Goal: Task Accomplishment & Management: Complete application form

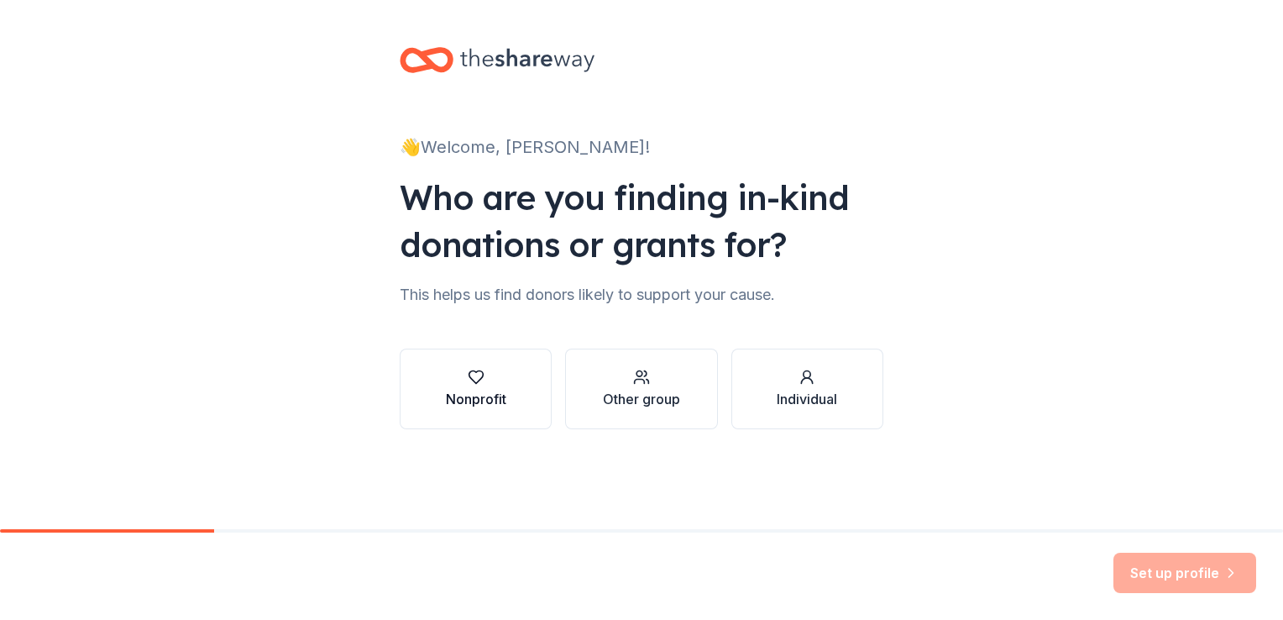
click at [497, 389] on div "Nonprofit" at bounding box center [476, 399] width 60 height 20
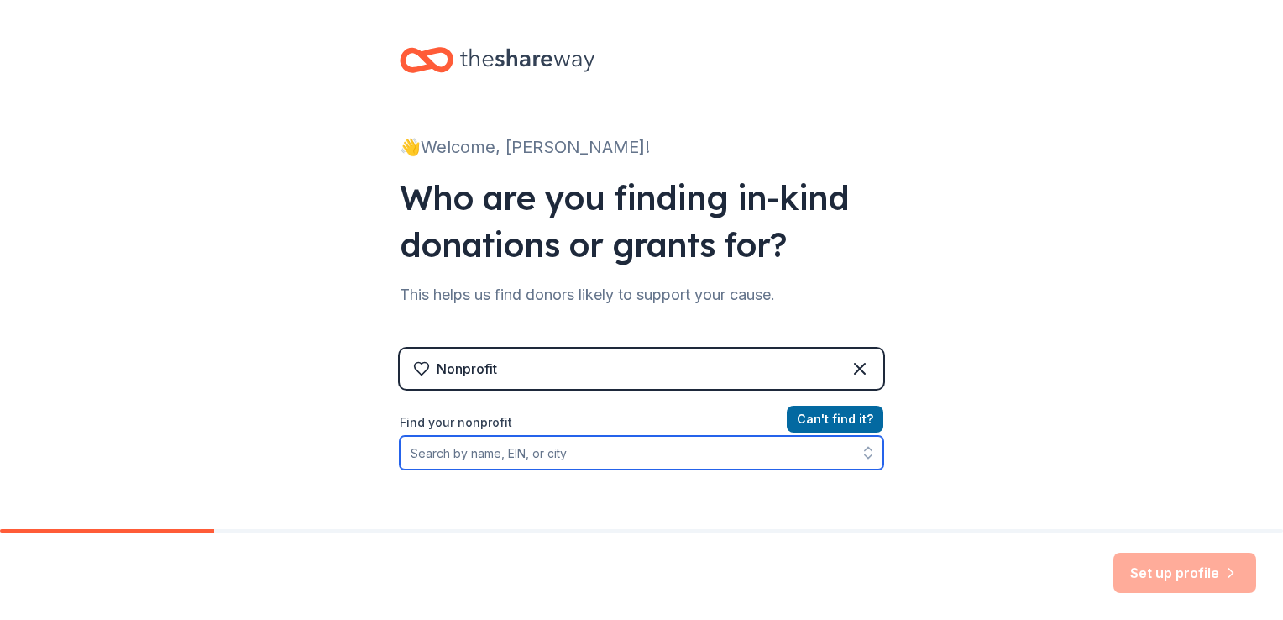
click at [605, 462] on input "Find your nonprofit" at bounding box center [642, 453] width 484 height 34
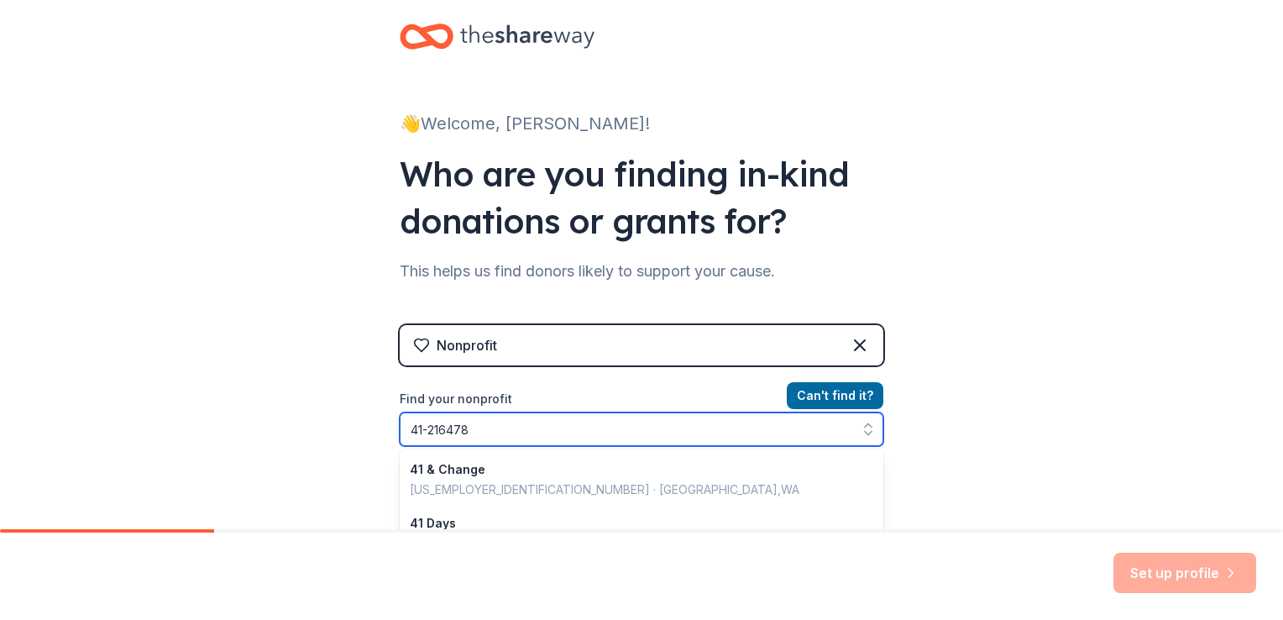
type input "[US_EMPLOYER_IDENTIFICATION_NUMBER]"
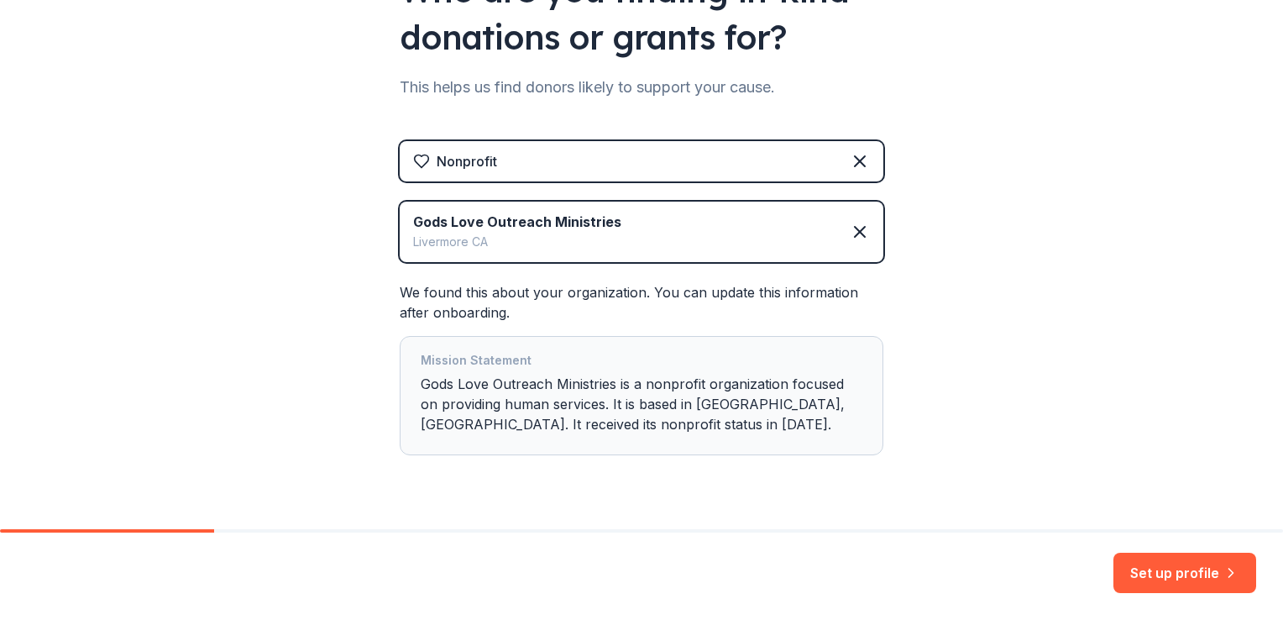
scroll to position [247, 0]
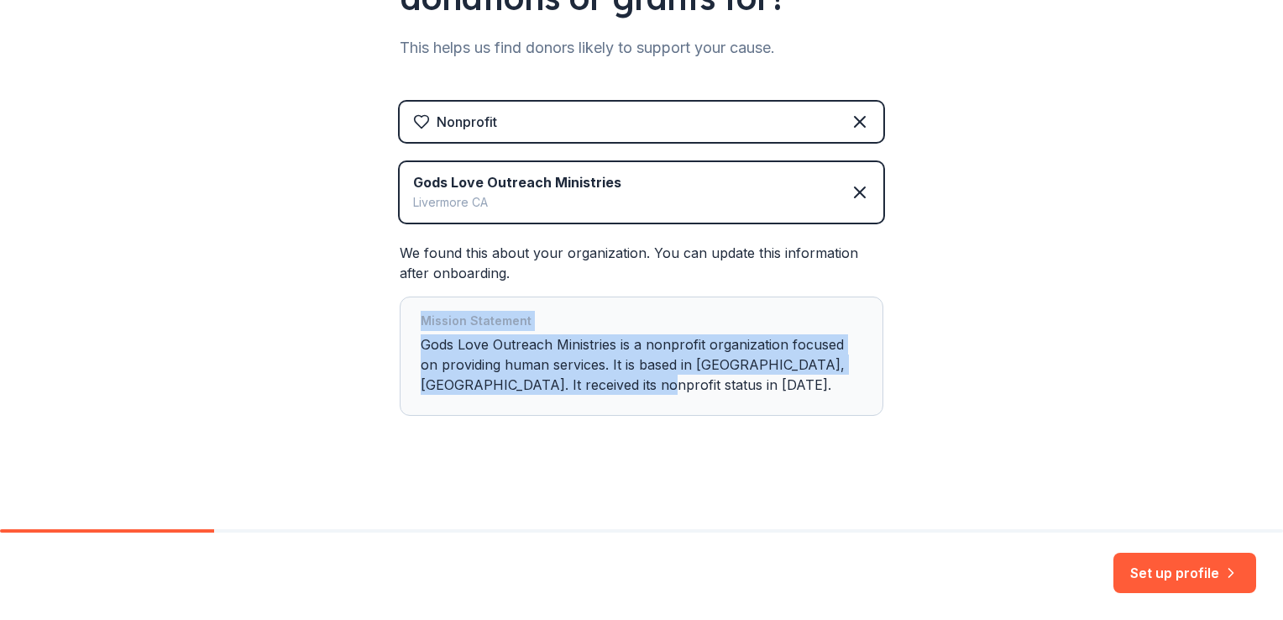
drag, startPoint x: 600, startPoint y: 405, endPoint x: 356, endPoint y: 307, distance: 262.3
click at [356, 307] on div "👋 Welcome, Erika! Who are you finding in-kind donations or grants for? This hel…" at bounding box center [641, 141] width 1283 height 777
copy div "Mission Statement Gods Love Outreach Ministries is a nonprofit organization foc…"
click at [1041, 428] on div "👋 Welcome, Erika! Who are you finding in-kind donations or grants for? This hel…" at bounding box center [641, 141] width 1283 height 777
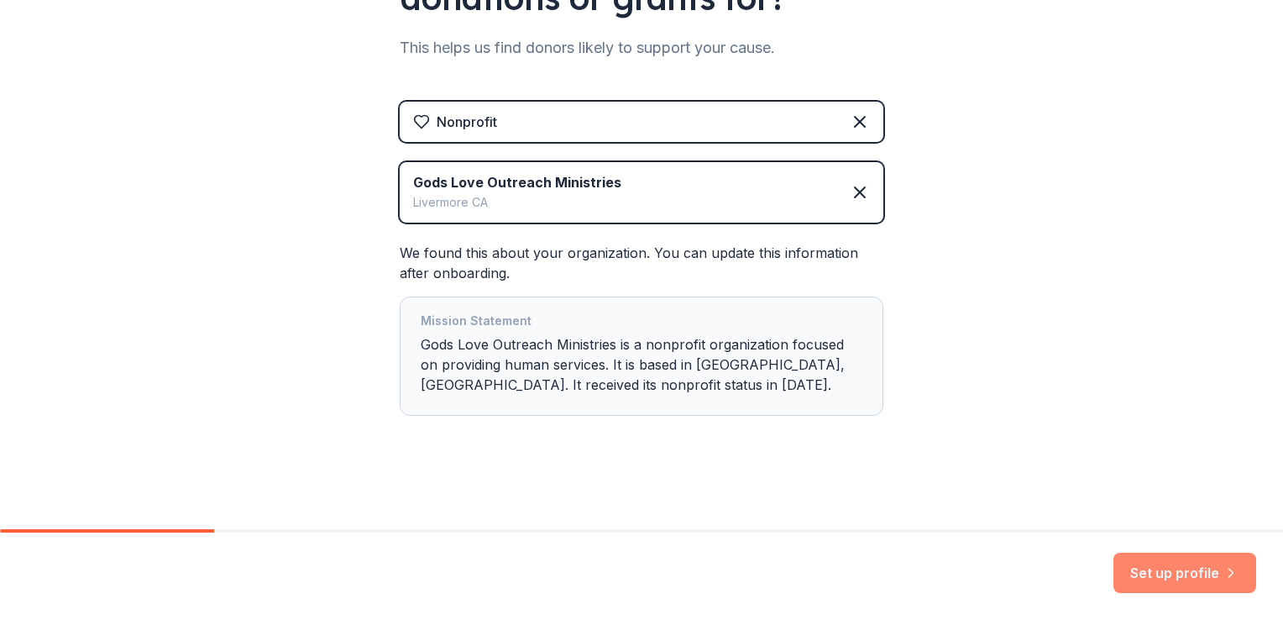
click at [1152, 572] on button "Set up profile" at bounding box center [1185, 573] width 143 height 40
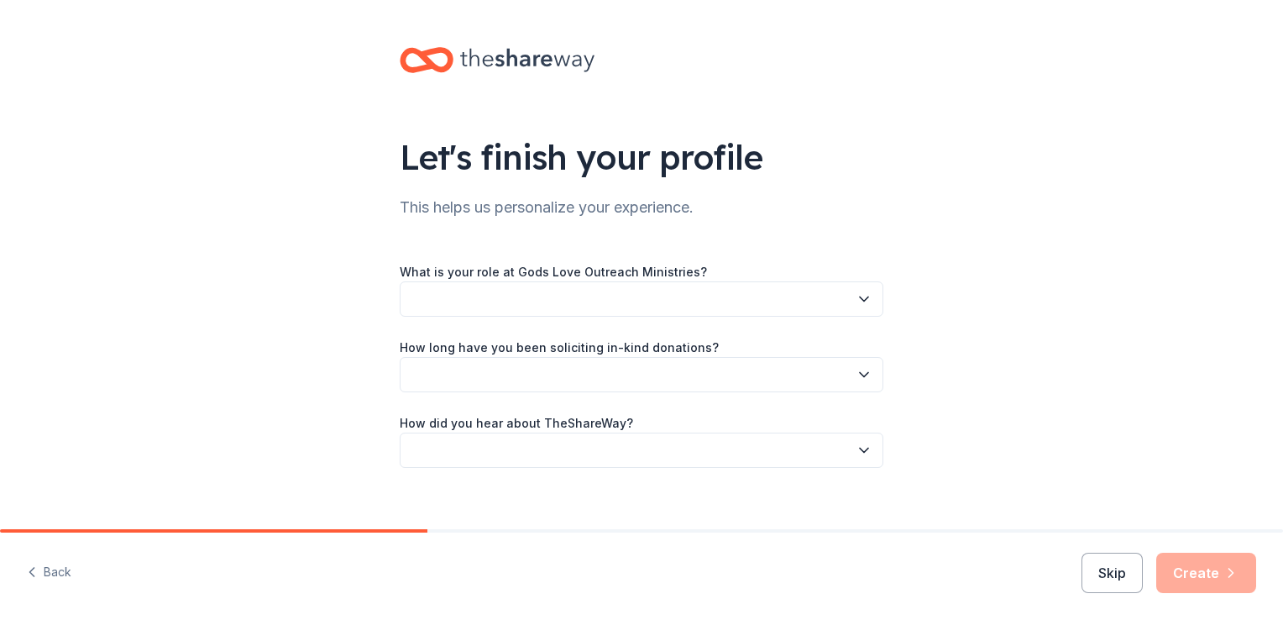
click at [500, 301] on button "button" at bounding box center [642, 298] width 484 height 35
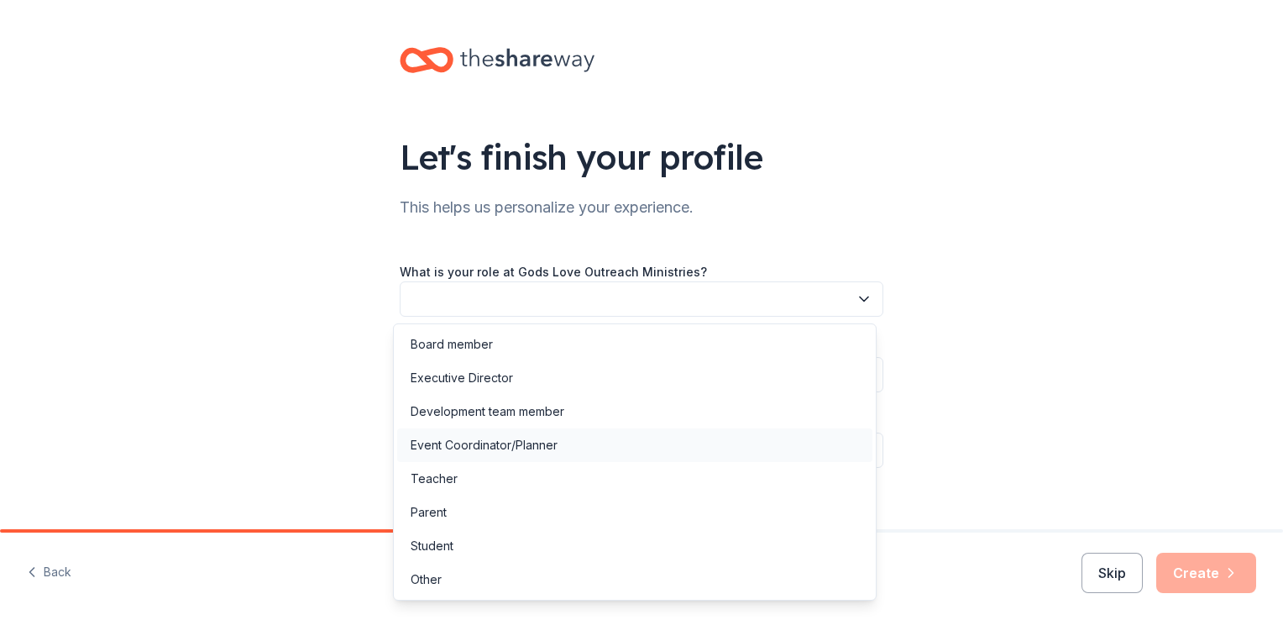
click at [487, 442] on div "Event Coordinator/Planner" at bounding box center [484, 445] width 147 height 20
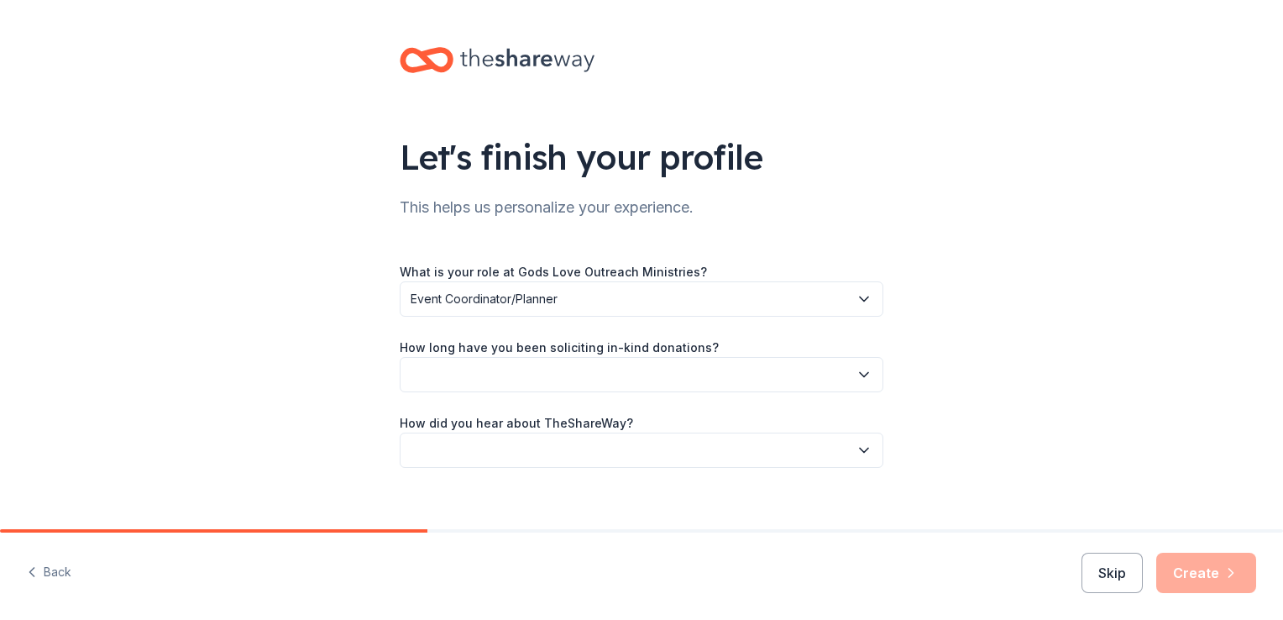
click at [443, 366] on button "button" at bounding box center [642, 374] width 484 height 35
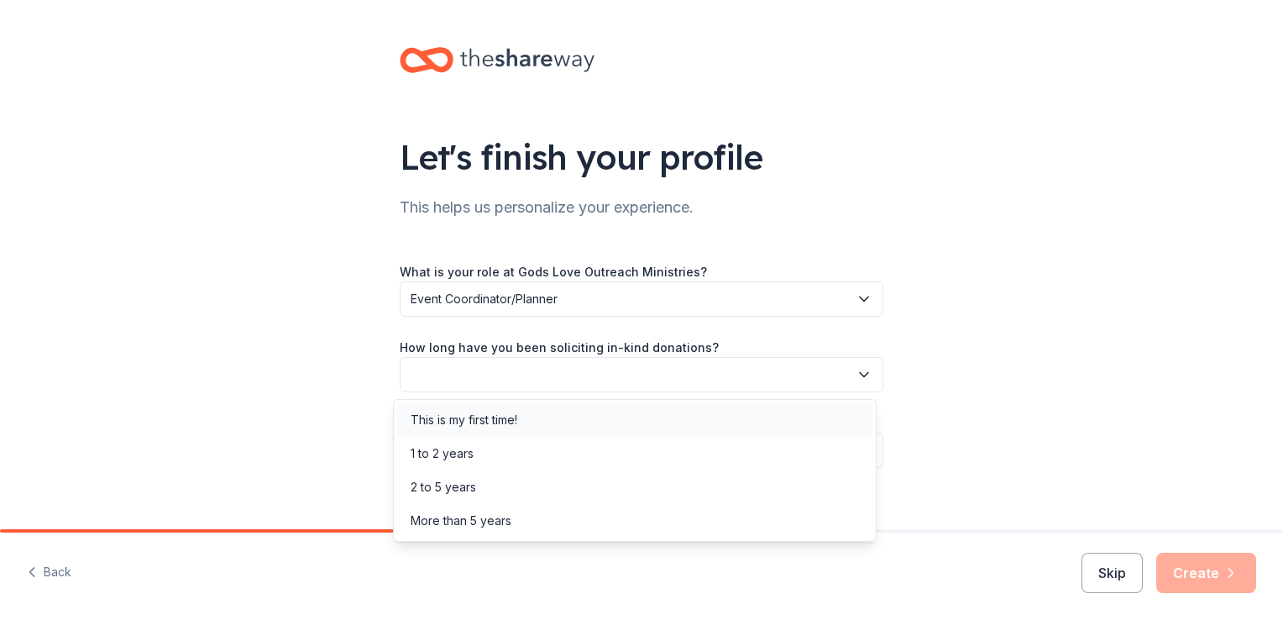
click at [471, 417] on div "This is my first time!" at bounding box center [464, 420] width 107 height 20
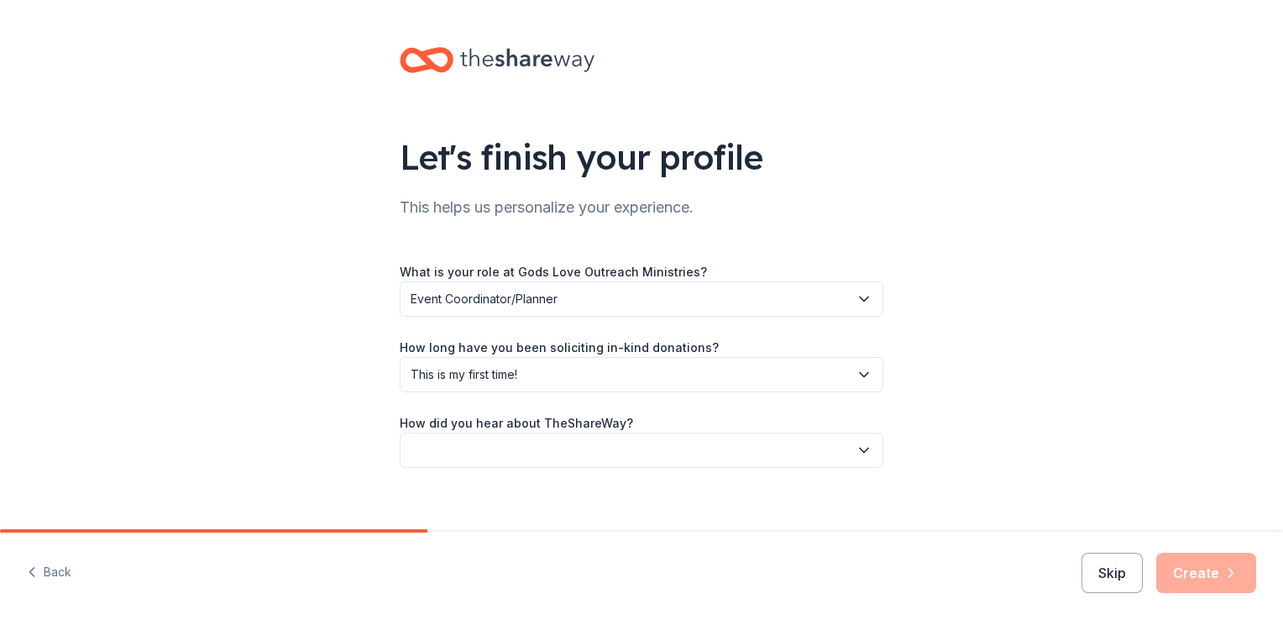
click at [514, 452] on button "button" at bounding box center [642, 449] width 484 height 35
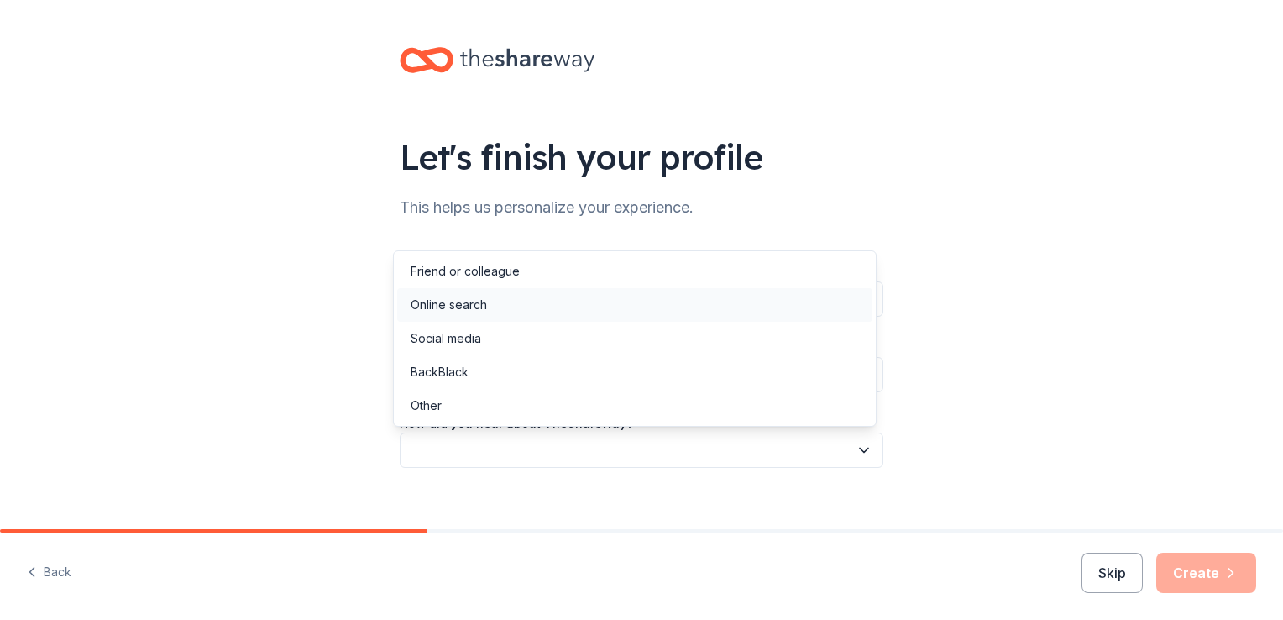
click at [484, 301] on div "Online search" at bounding box center [449, 305] width 76 height 20
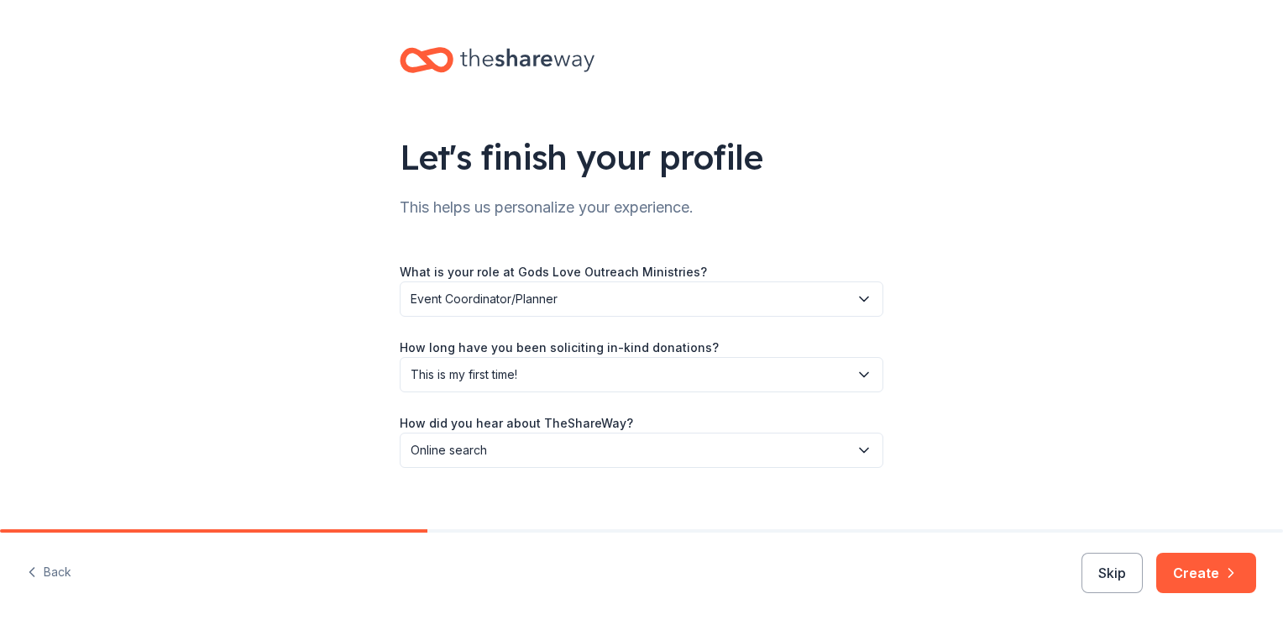
scroll to position [18, 0]
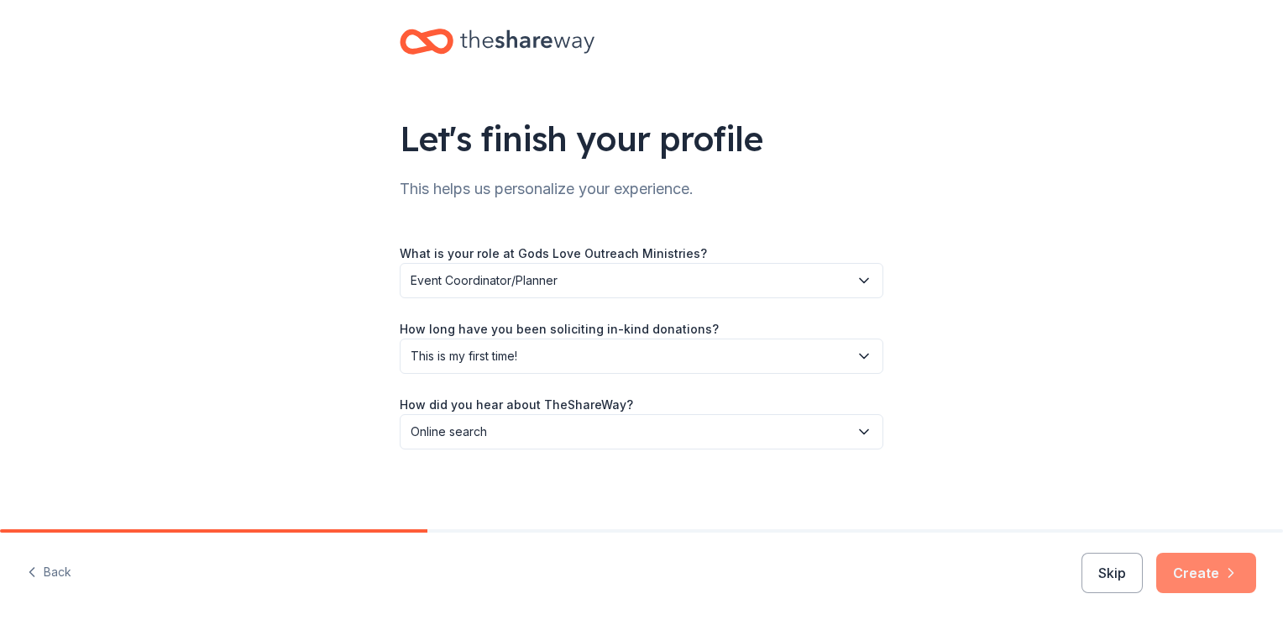
click at [1208, 572] on button "Create" at bounding box center [1206, 573] width 100 height 40
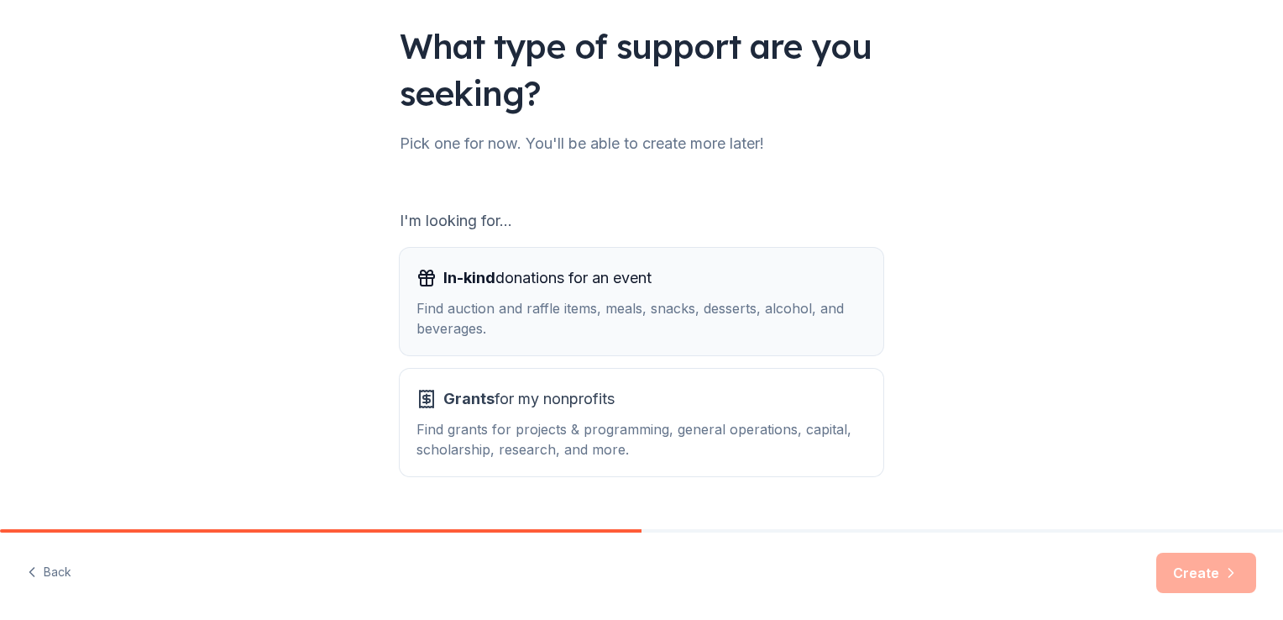
scroll to position [148, 0]
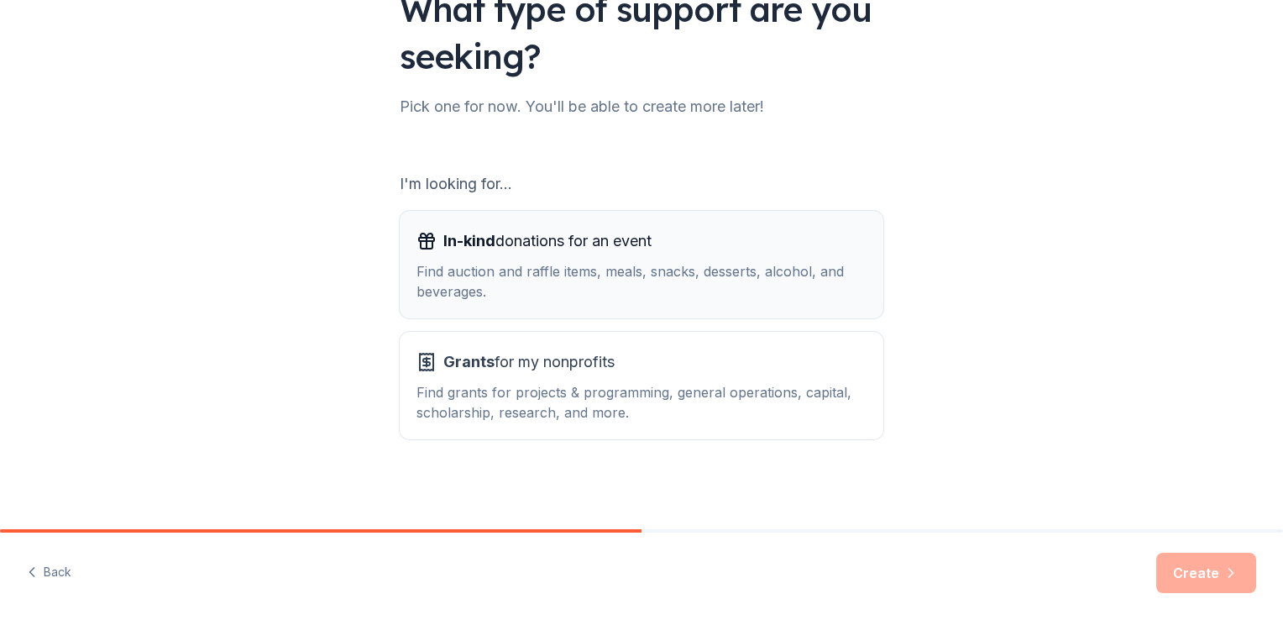
click at [701, 284] on div "Find auction and raffle items, meals, snacks, desserts, alcohol, and beverages." at bounding box center [642, 281] width 450 height 40
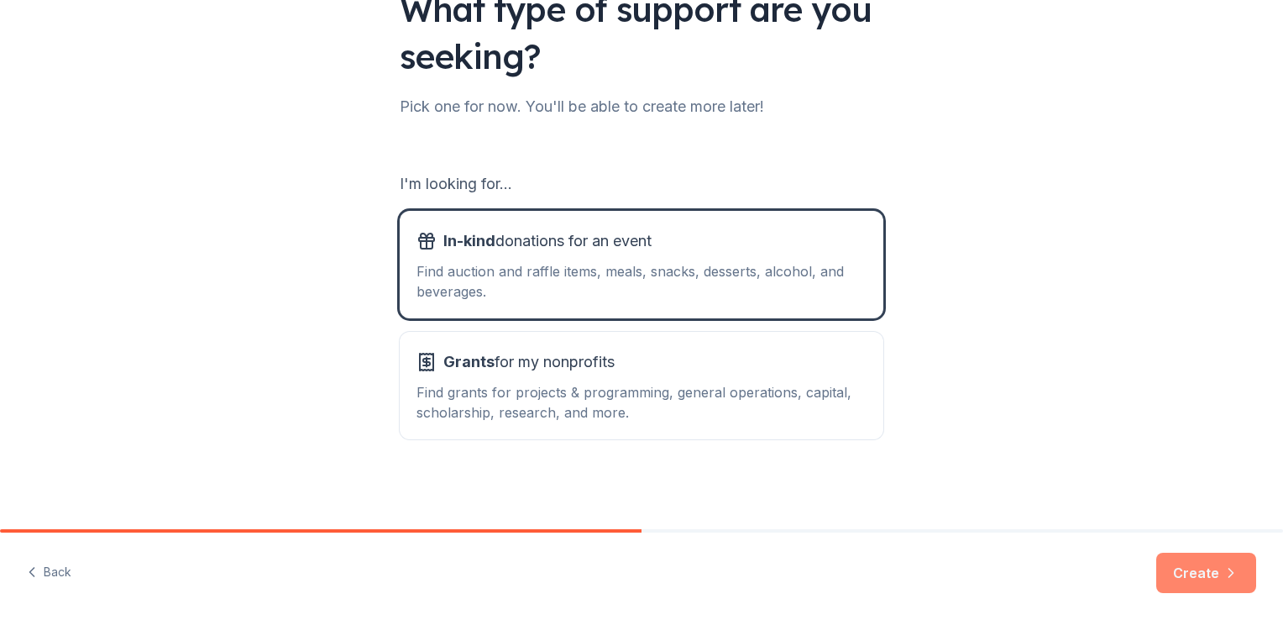
click at [1218, 573] on button "Create" at bounding box center [1206, 573] width 100 height 40
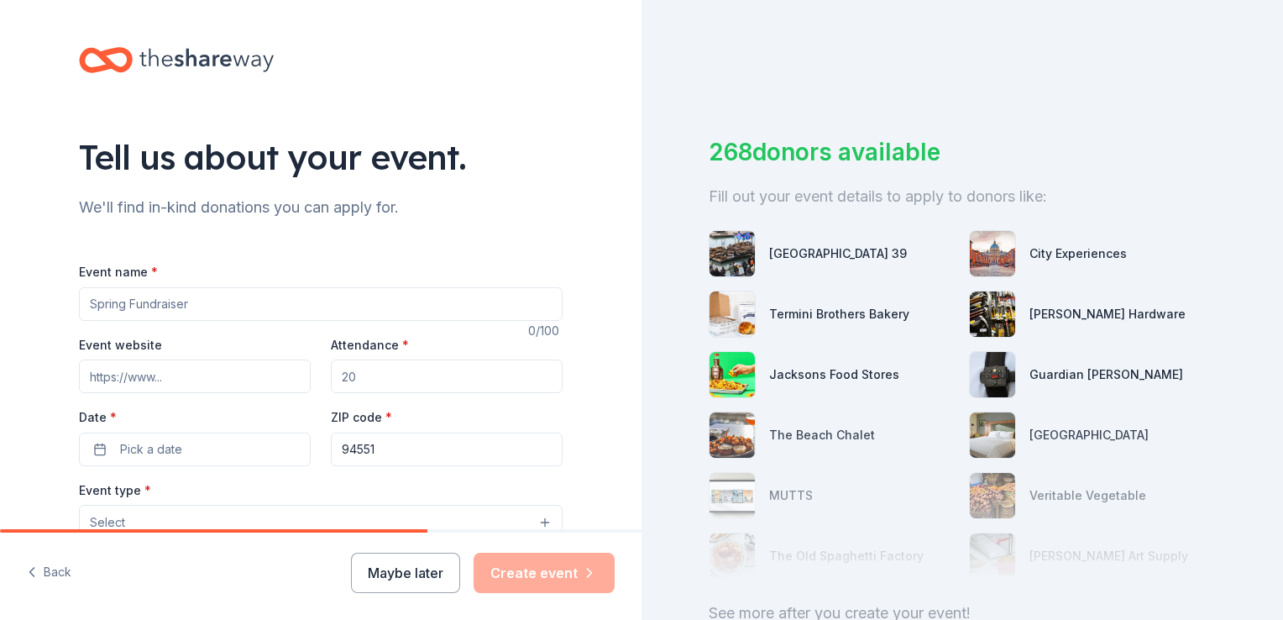
click at [196, 304] on input "Event name *" at bounding box center [321, 304] width 484 height 34
type input "Fundraising Gala"
click at [185, 375] on input "Event website" at bounding box center [195, 376] width 232 height 34
type input "www.glomglobal.com"
click at [362, 372] on input "Attendance *" at bounding box center [447, 376] width 232 height 34
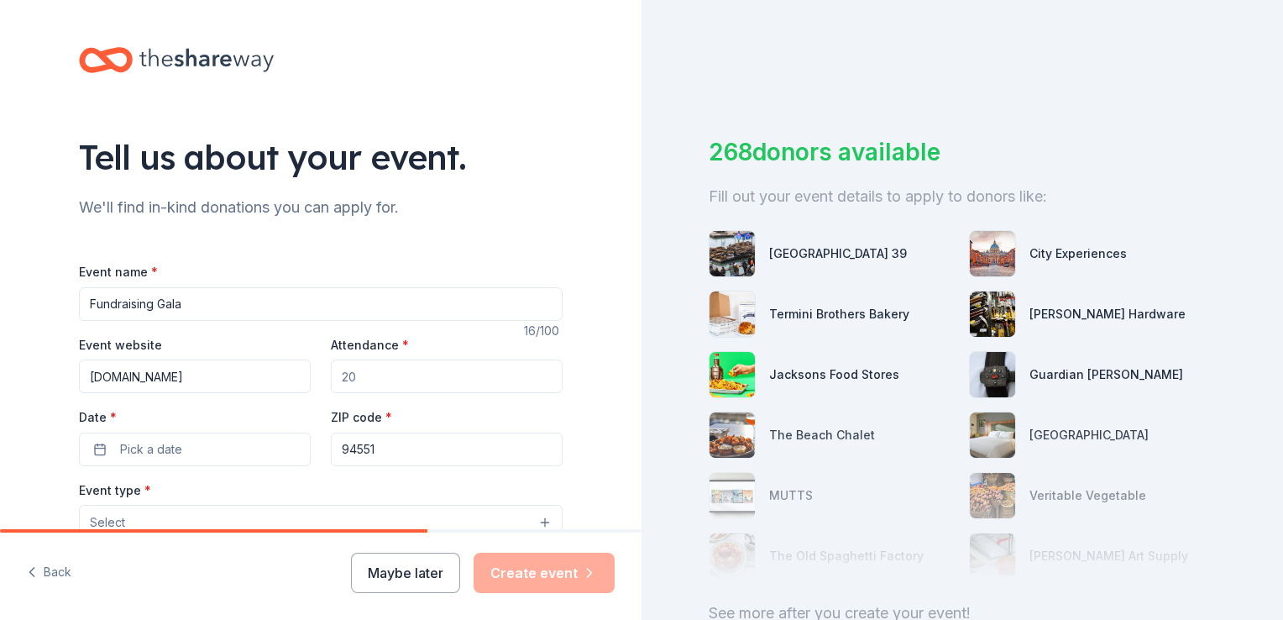
drag, startPoint x: 362, startPoint y: 372, endPoint x: 312, endPoint y: 369, distance: 49.7
click at [312, 369] on div "Event website www.glomglobal.com Attendance * Date * Pick a date ZIP code * 945…" at bounding box center [321, 400] width 484 height 132
type input "150"
click at [227, 434] on button "Pick a date" at bounding box center [195, 449] width 232 height 34
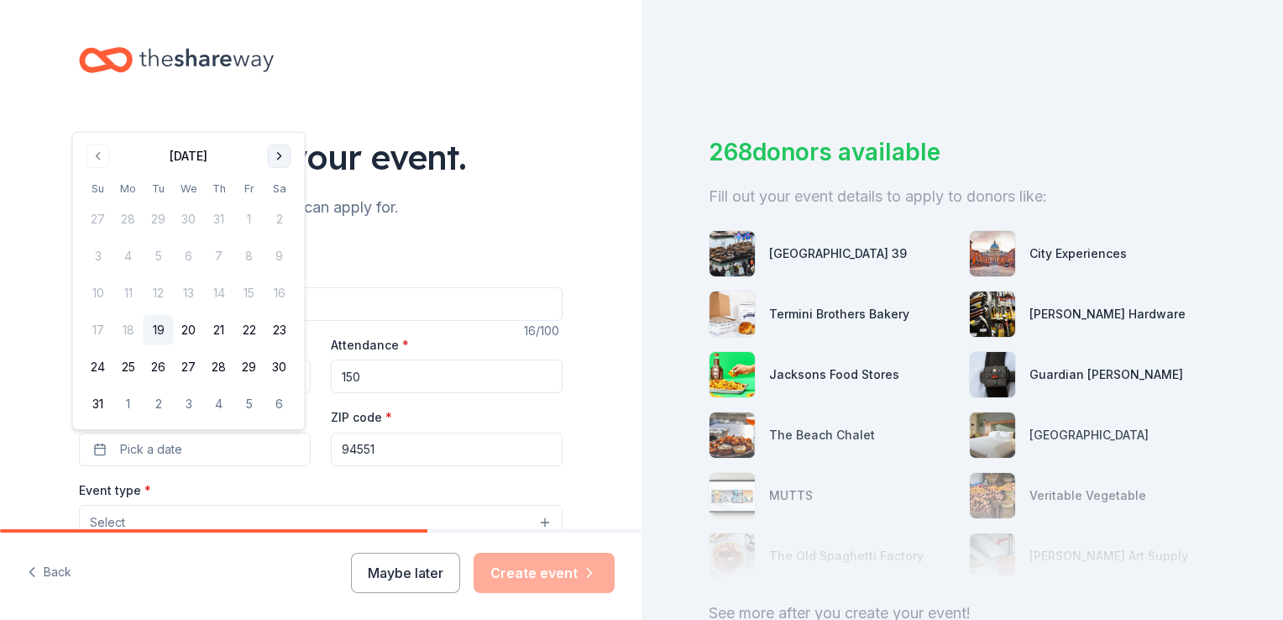
click at [276, 149] on button "Go to next month" at bounding box center [280, 156] width 24 height 24
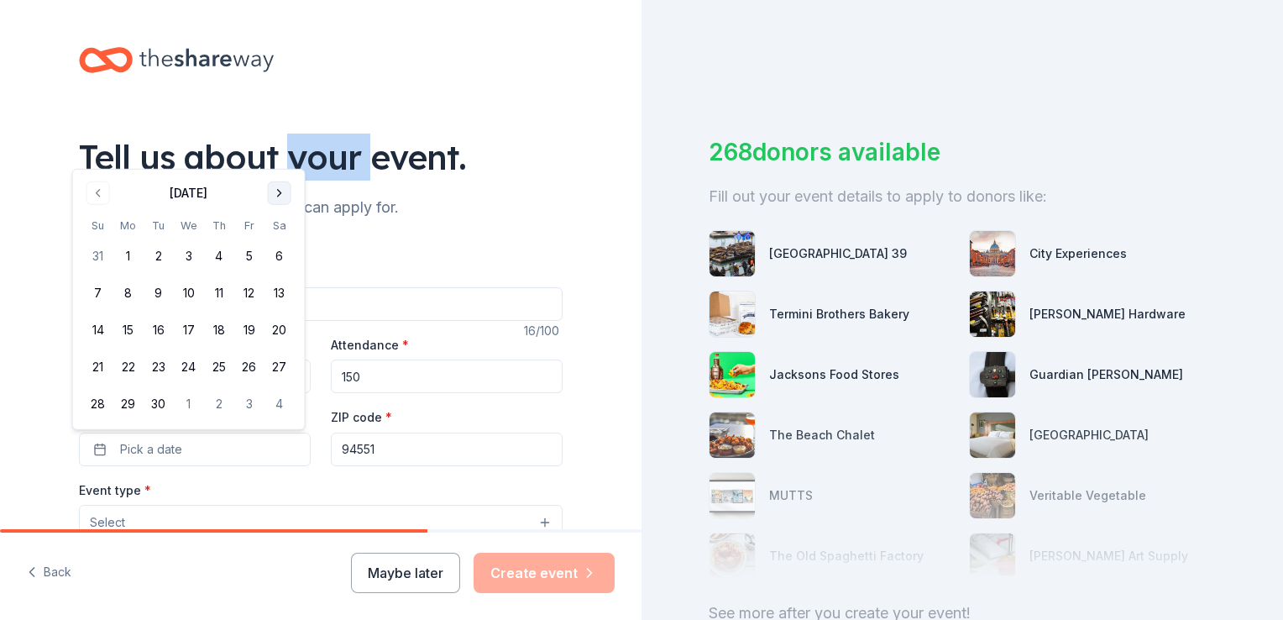
click at [276, 149] on div "Tell us about your event." at bounding box center [321, 157] width 484 height 47
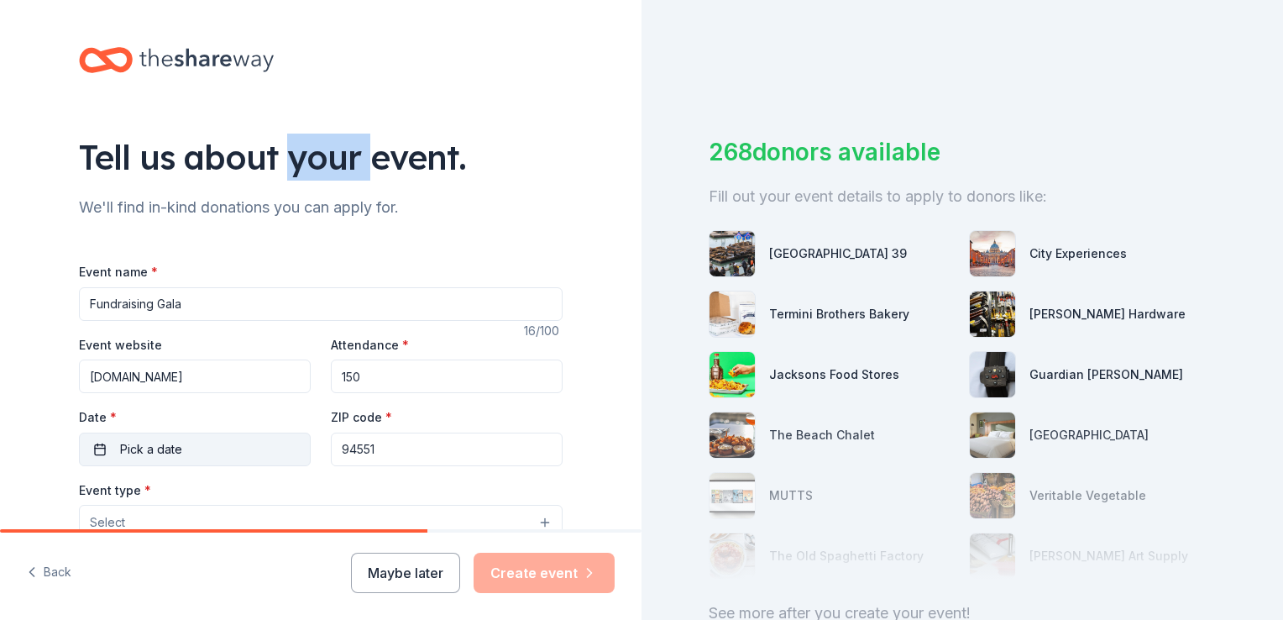
click at [143, 465] on button "Pick a date" at bounding box center [195, 449] width 232 height 34
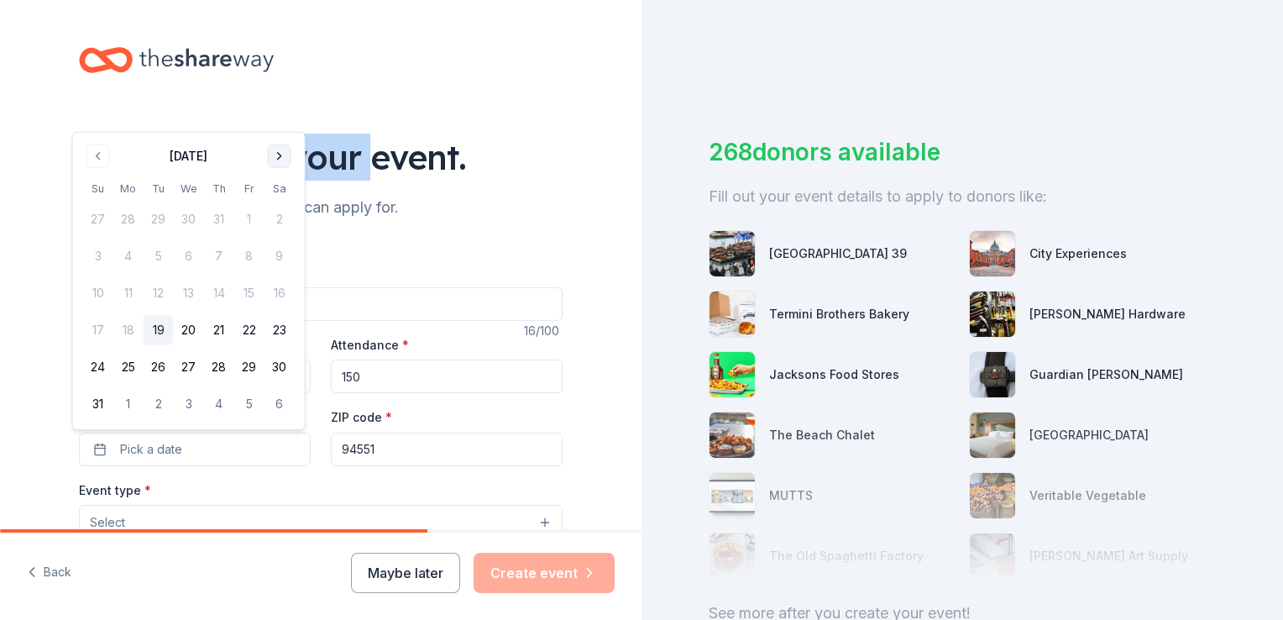
click at [274, 153] on button "Go to next month" at bounding box center [280, 156] width 24 height 24
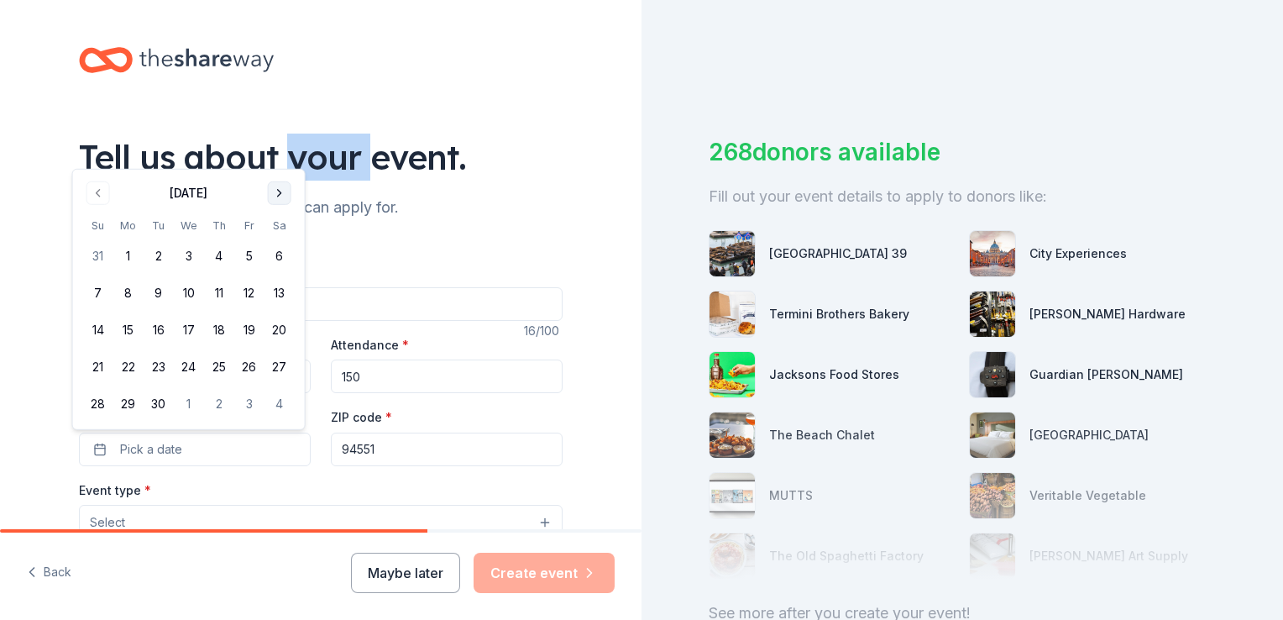
click at [274, 153] on div "Tell us about your event." at bounding box center [321, 157] width 484 height 47
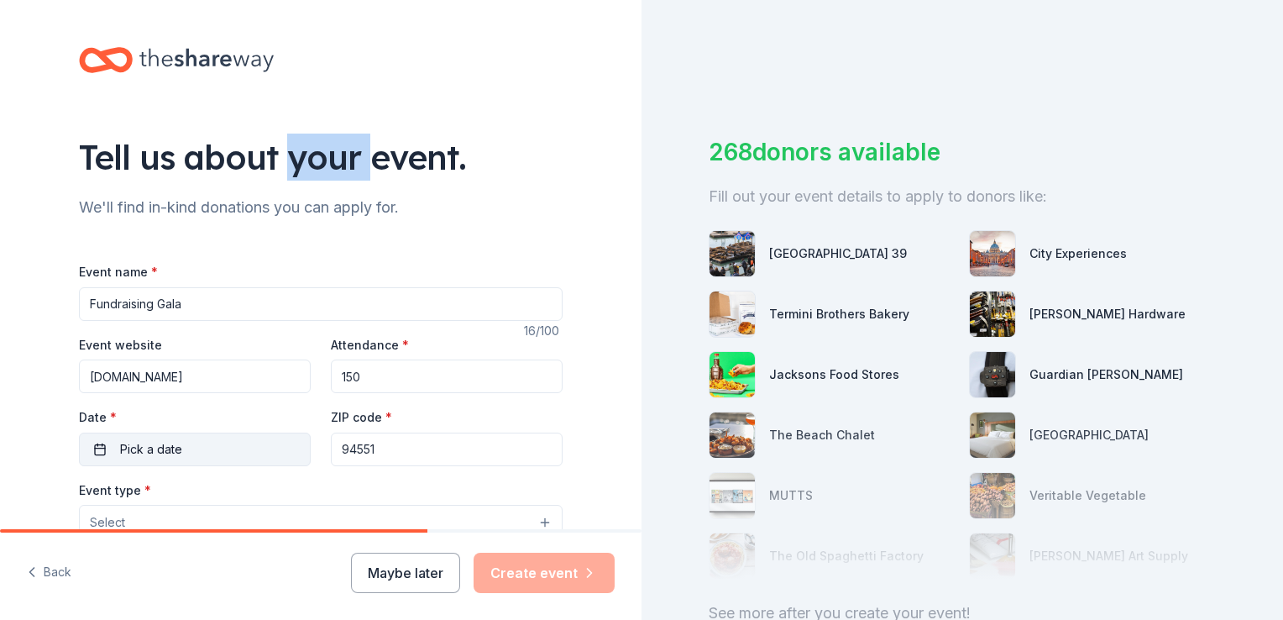
click at [158, 445] on span "Pick a date" at bounding box center [151, 449] width 62 height 20
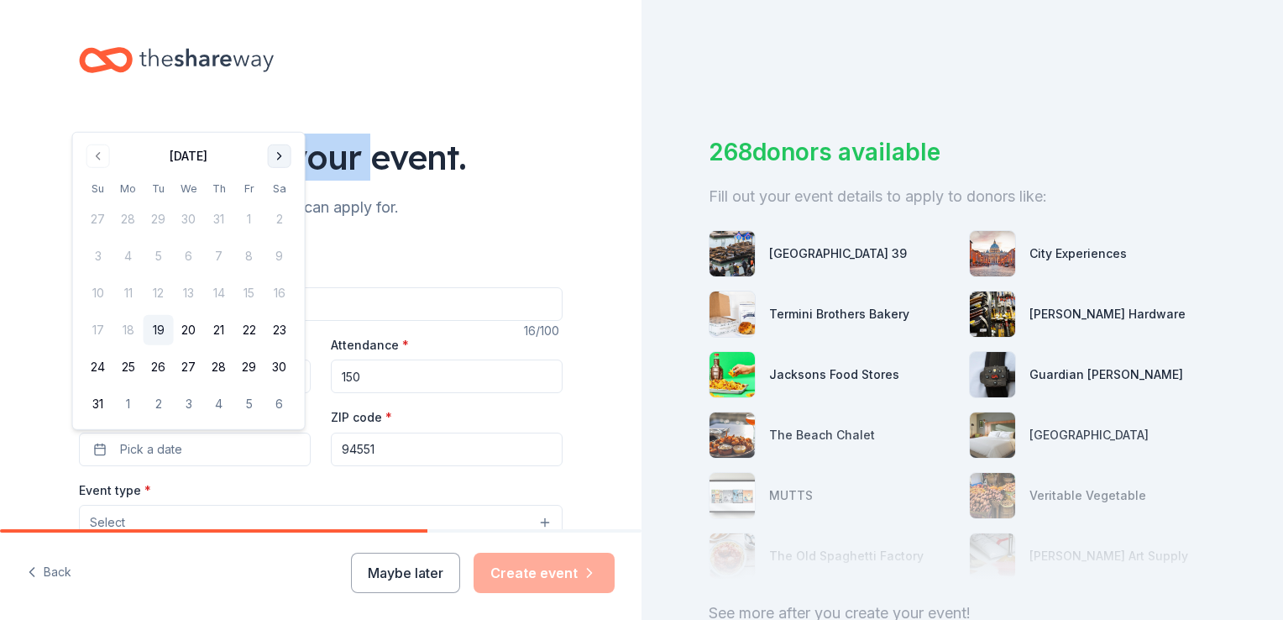
click at [270, 156] on button "Go to next month" at bounding box center [280, 156] width 24 height 24
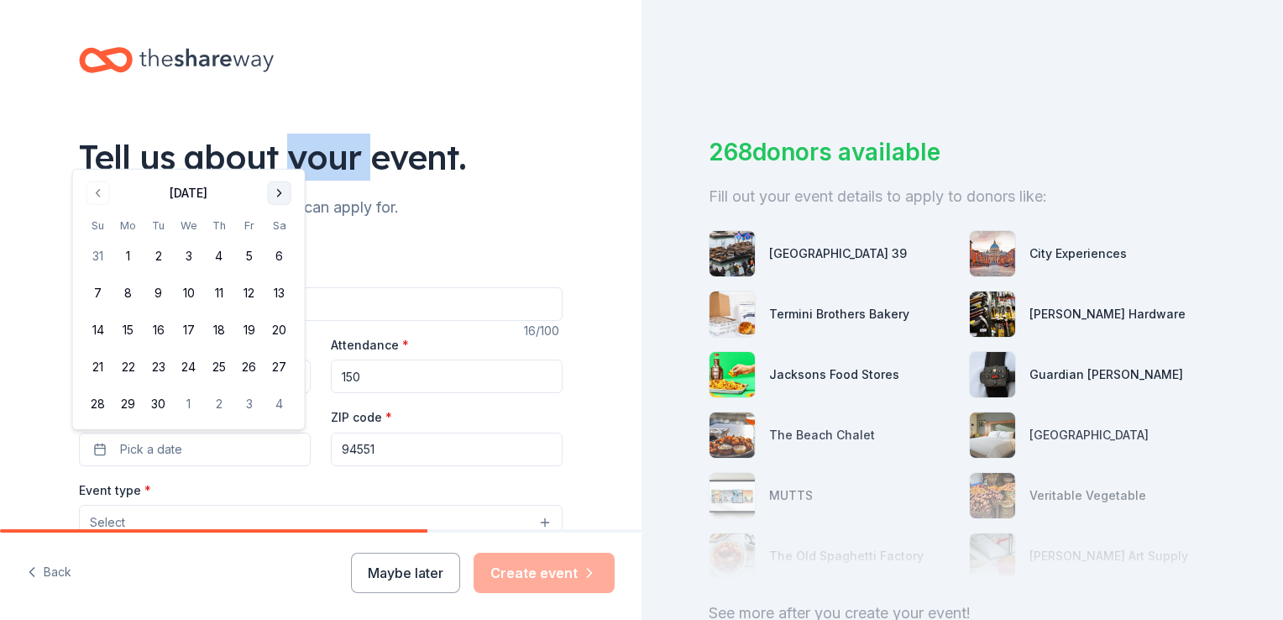
click at [274, 195] on button "Go to next month" at bounding box center [280, 193] width 24 height 24
click at [280, 225] on button "1" at bounding box center [280, 219] width 30 height 30
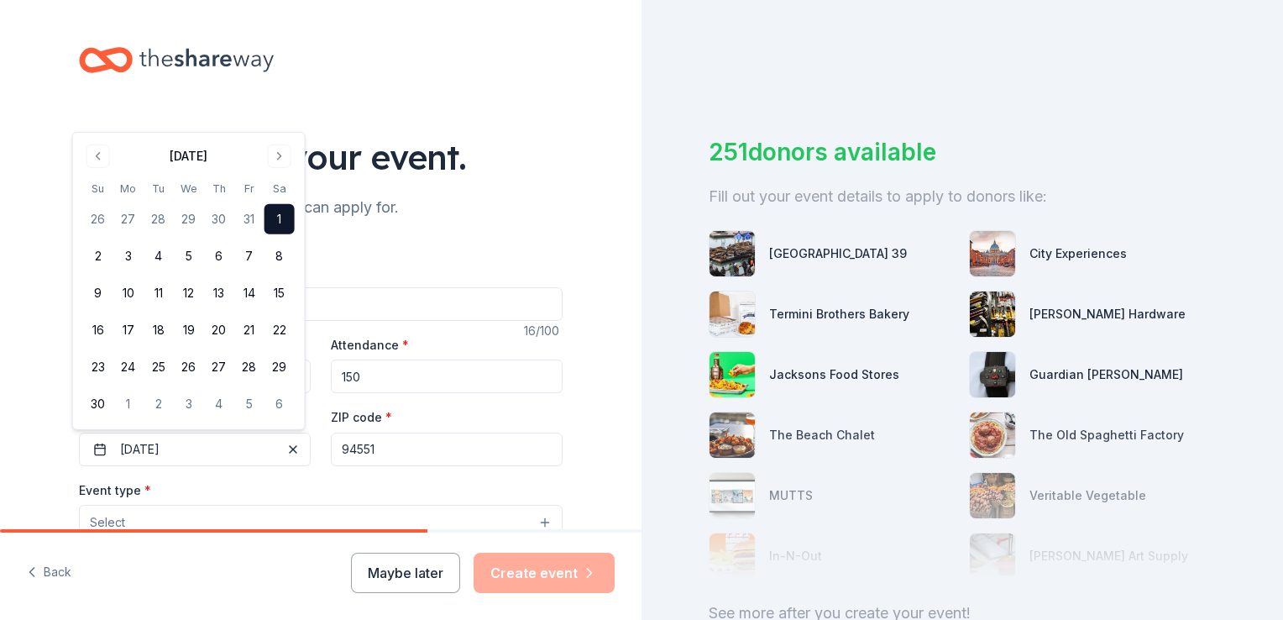
click at [280, 488] on div "Event type * Select" at bounding box center [321, 510] width 484 height 61
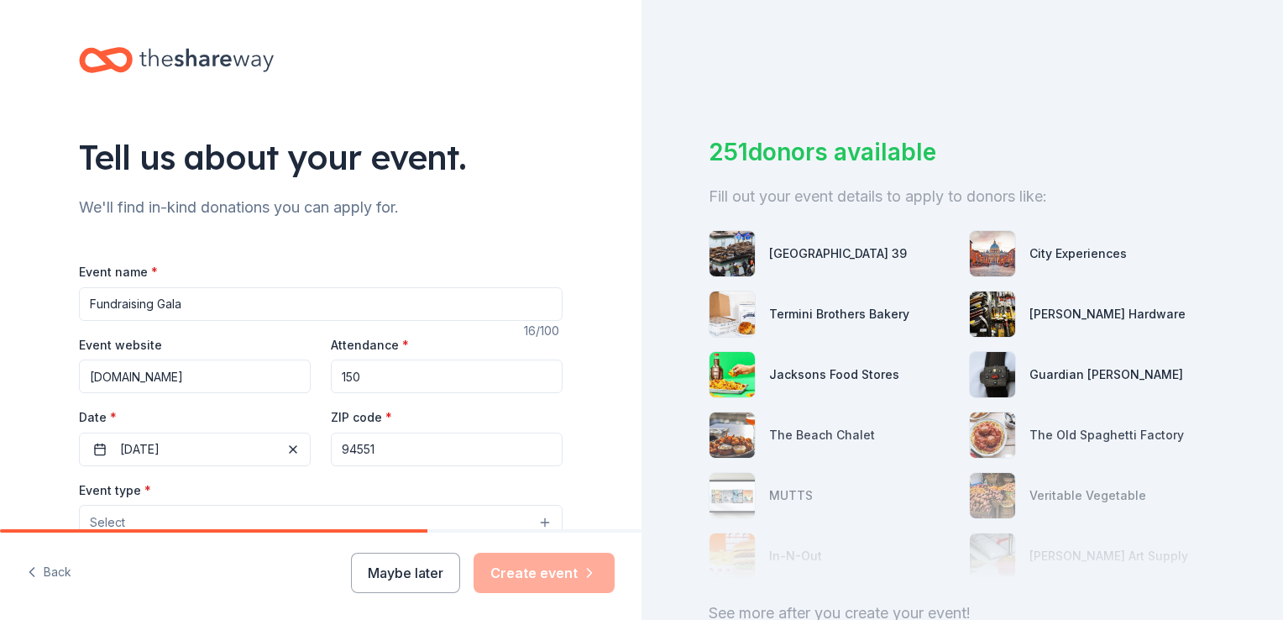
click at [380, 451] on input "94551" at bounding box center [447, 449] width 232 height 34
type input "94568"
click at [229, 488] on div "Event type * Select" at bounding box center [321, 510] width 484 height 61
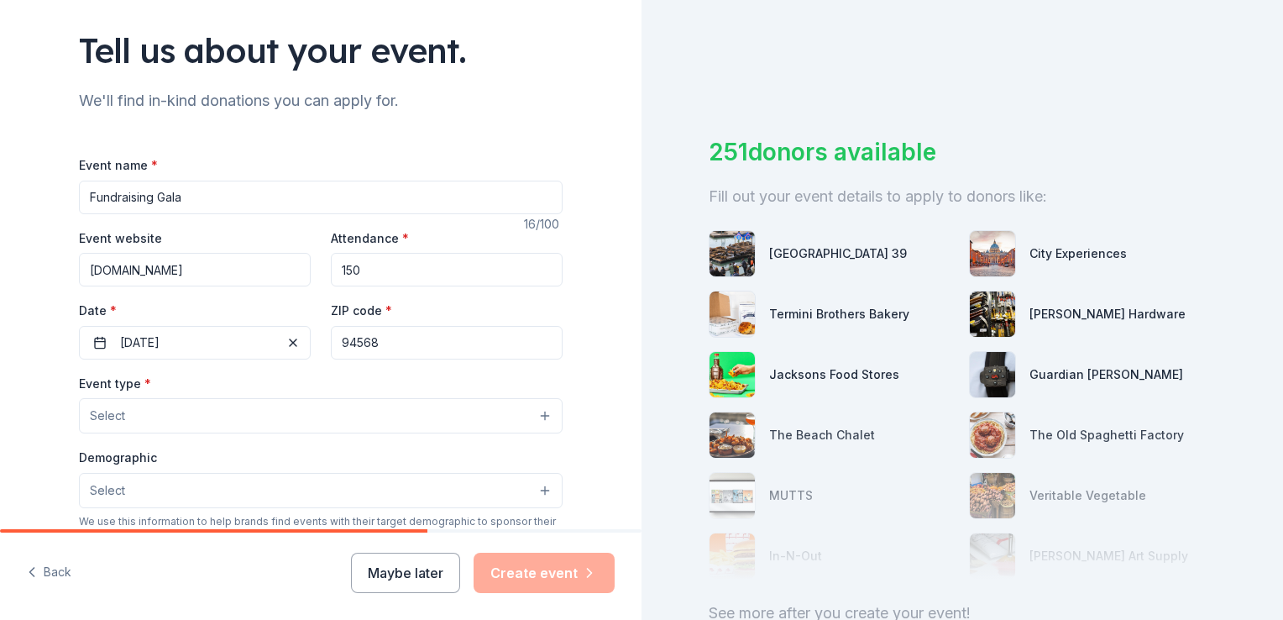
scroll to position [168, 0]
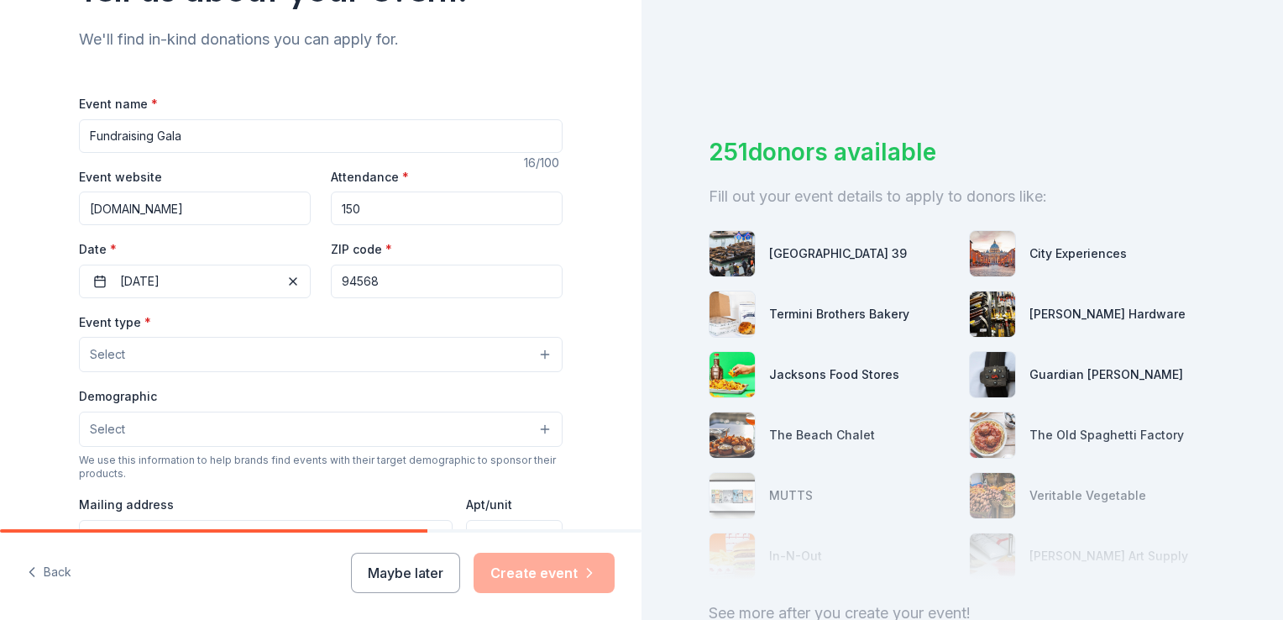
click at [154, 358] on button "Select" at bounding box center [321, 354] width 484 height 35
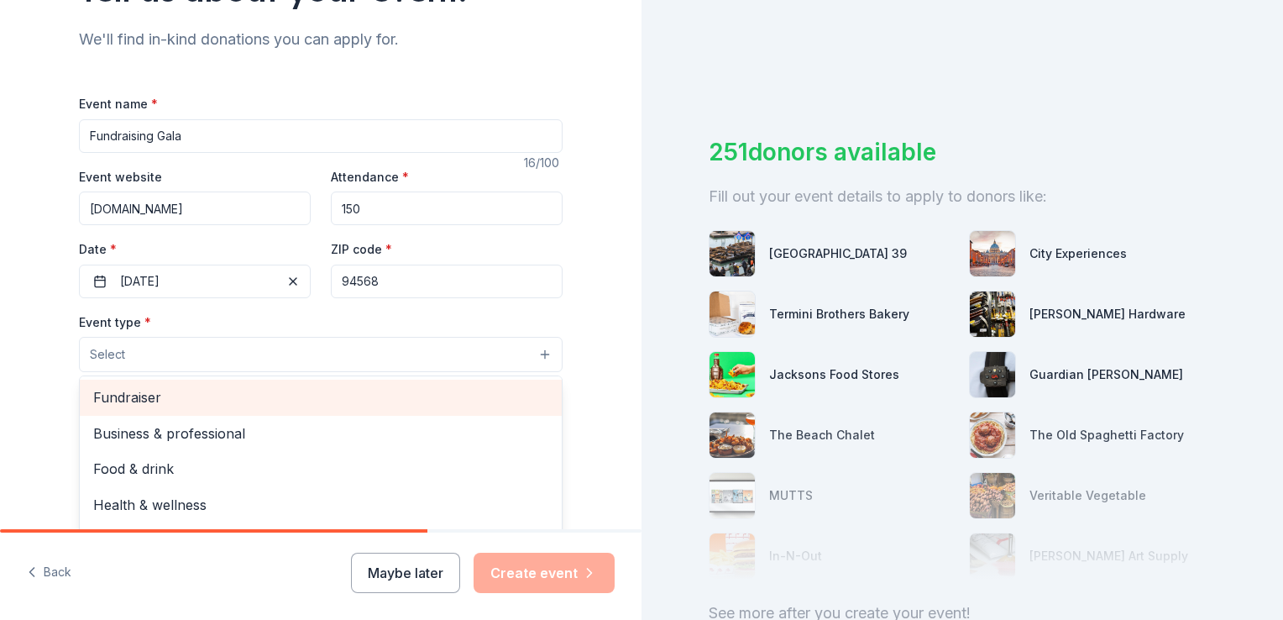
click at [148, 394] on span "Fundraiser" at bounding box center [320, 397] width 455 height 22
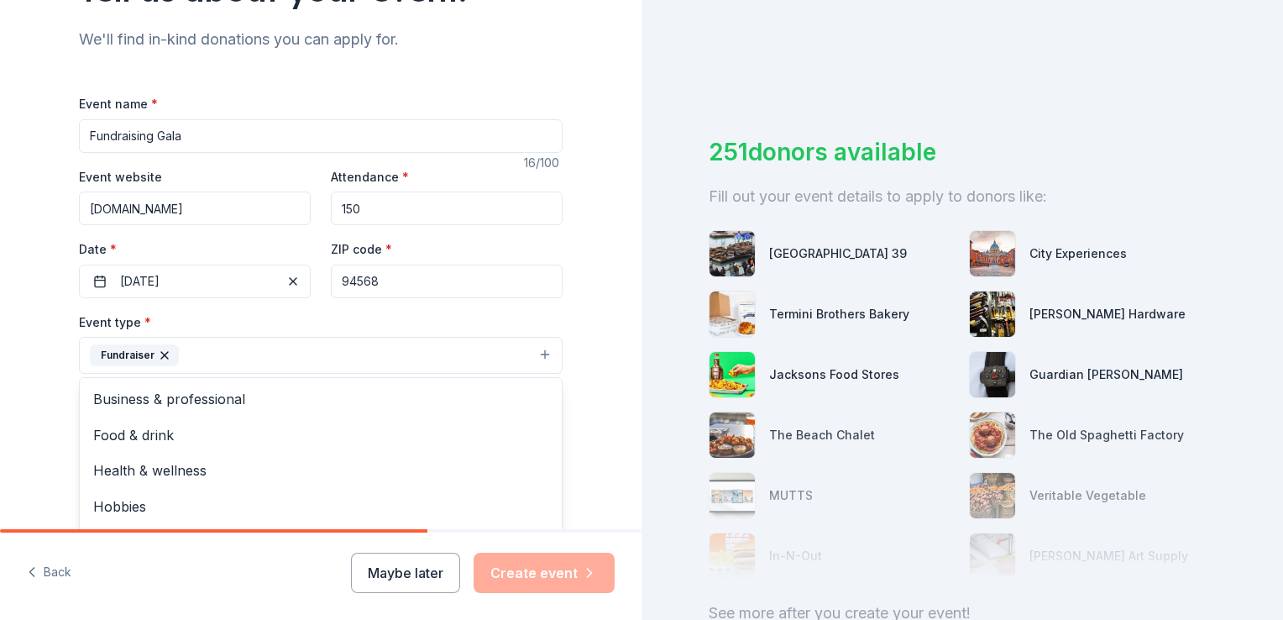
scroll to position [20, 0]
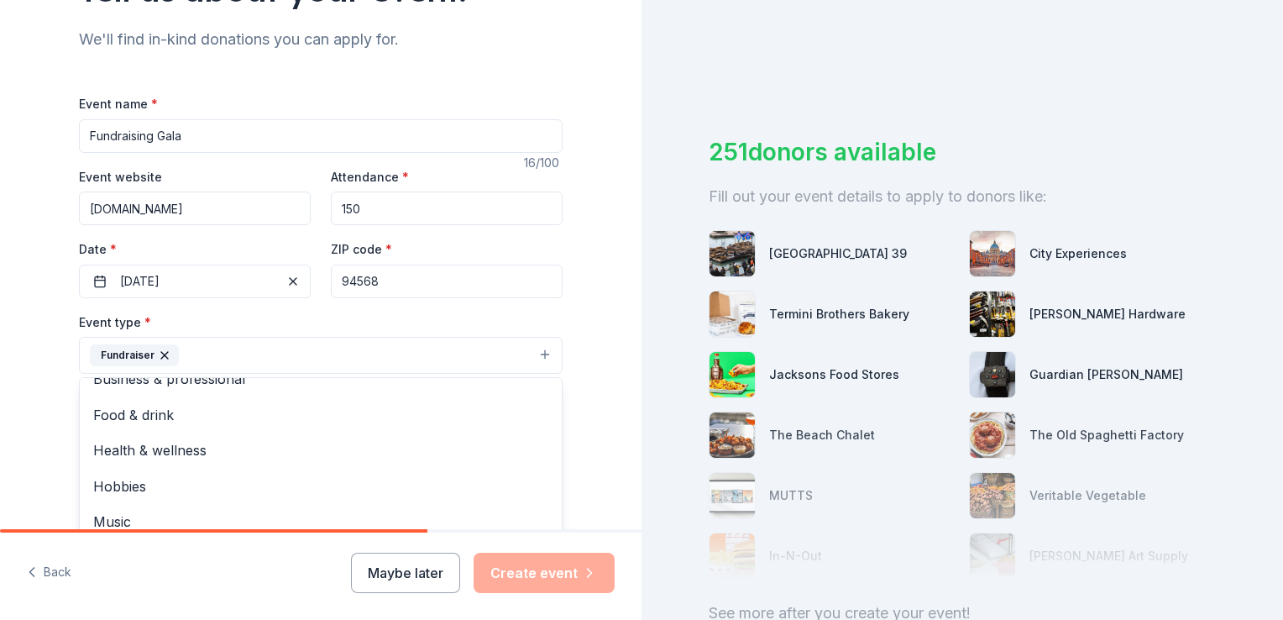
click at [610, 435] on div "Tell us about your event. We'll find in-kind donations you can apply for. Event…" at bounding box center [321, 391] width 642 height 1119
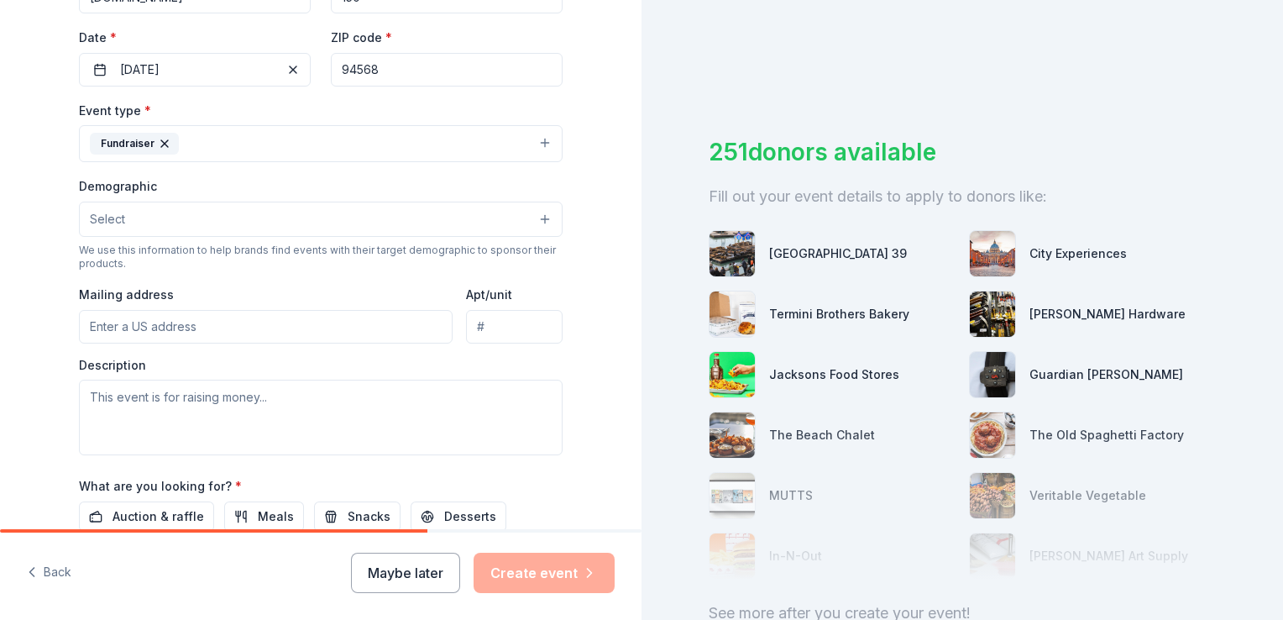
scroll to position [396, 0]
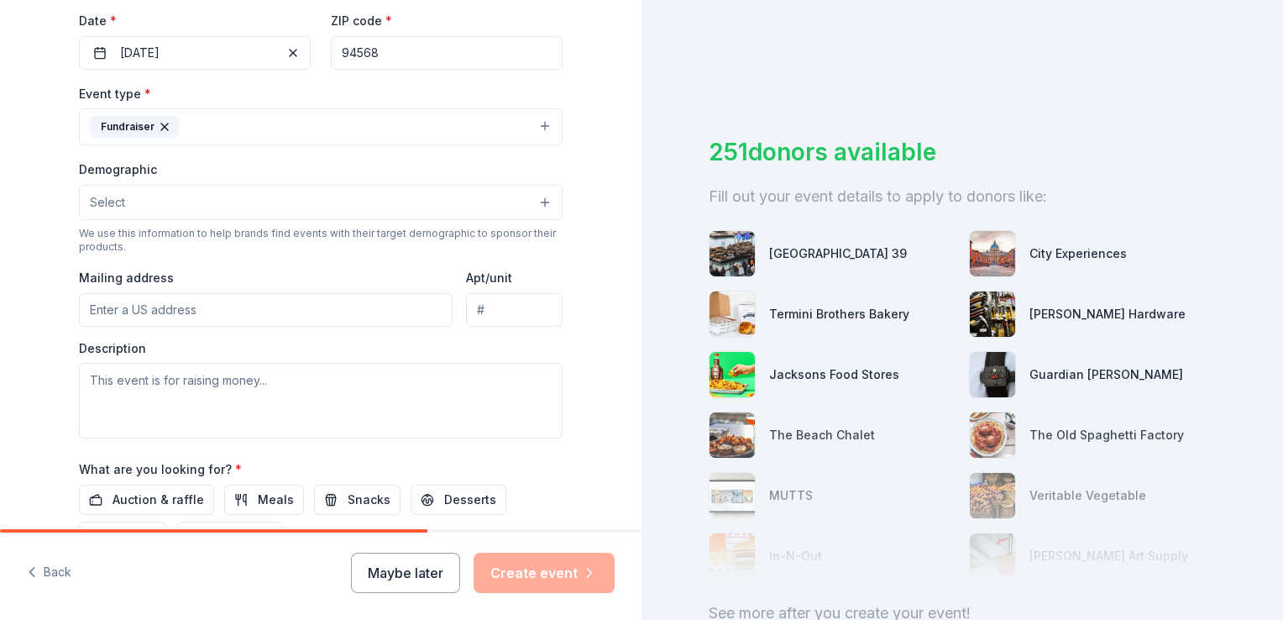
click at [178, 205] on button "Select" at bounding box center [321, 202] width 484 height 35
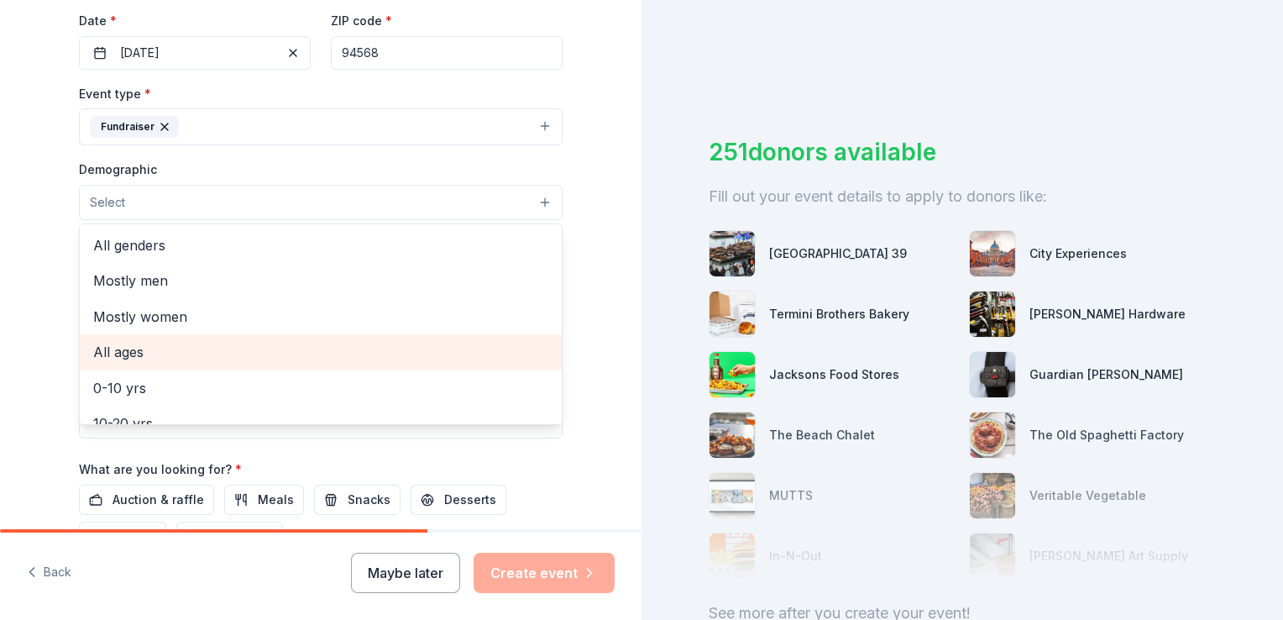
click at [150, 353] on span "All ages" at bounding box center [320, 352] width 455 height 22
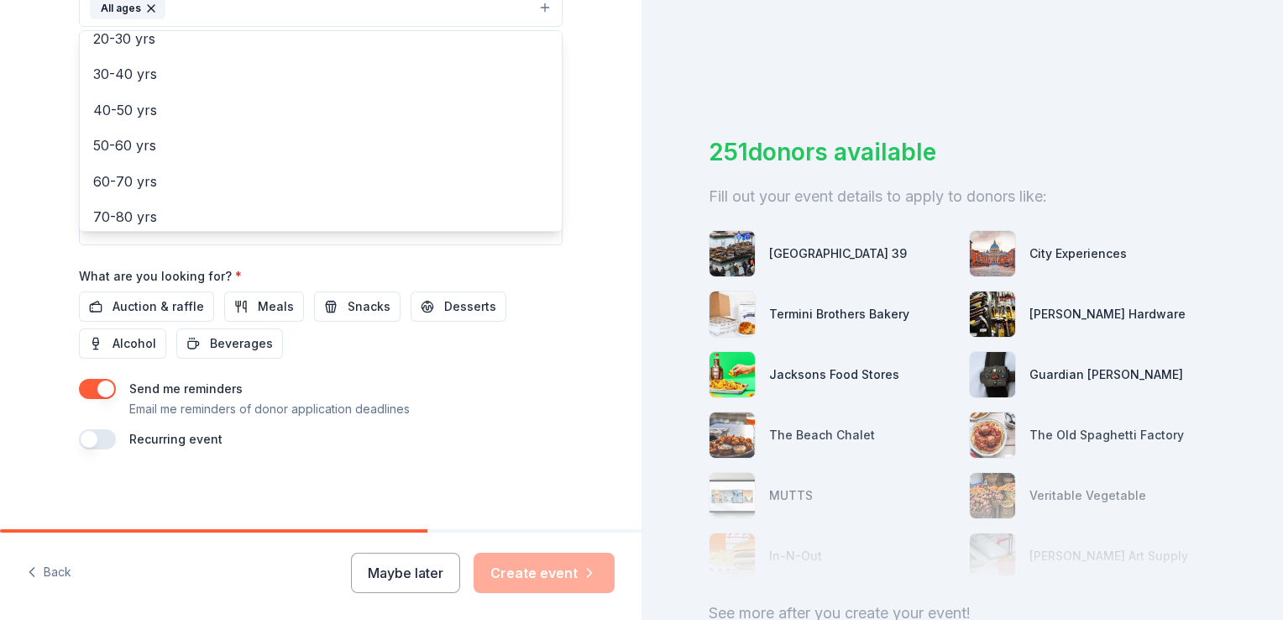
scroll to position [233, 0]
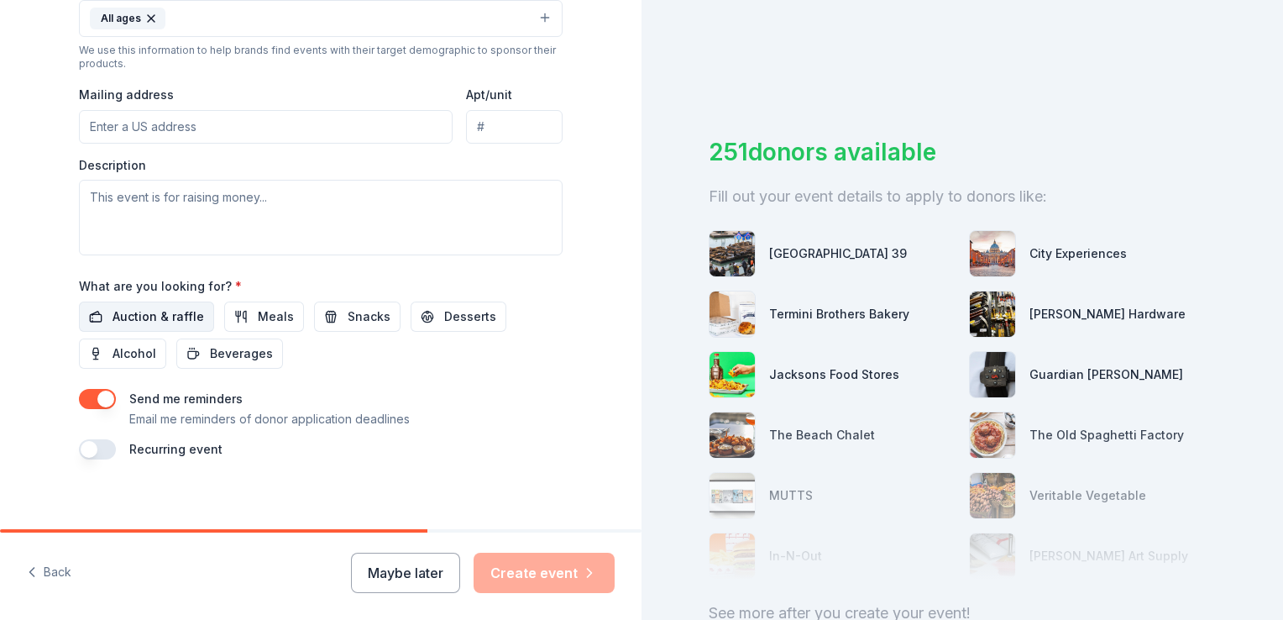
click at [156, 311] on span "Auction & raffle" at bounding box center [159, 317] width 92 height 20
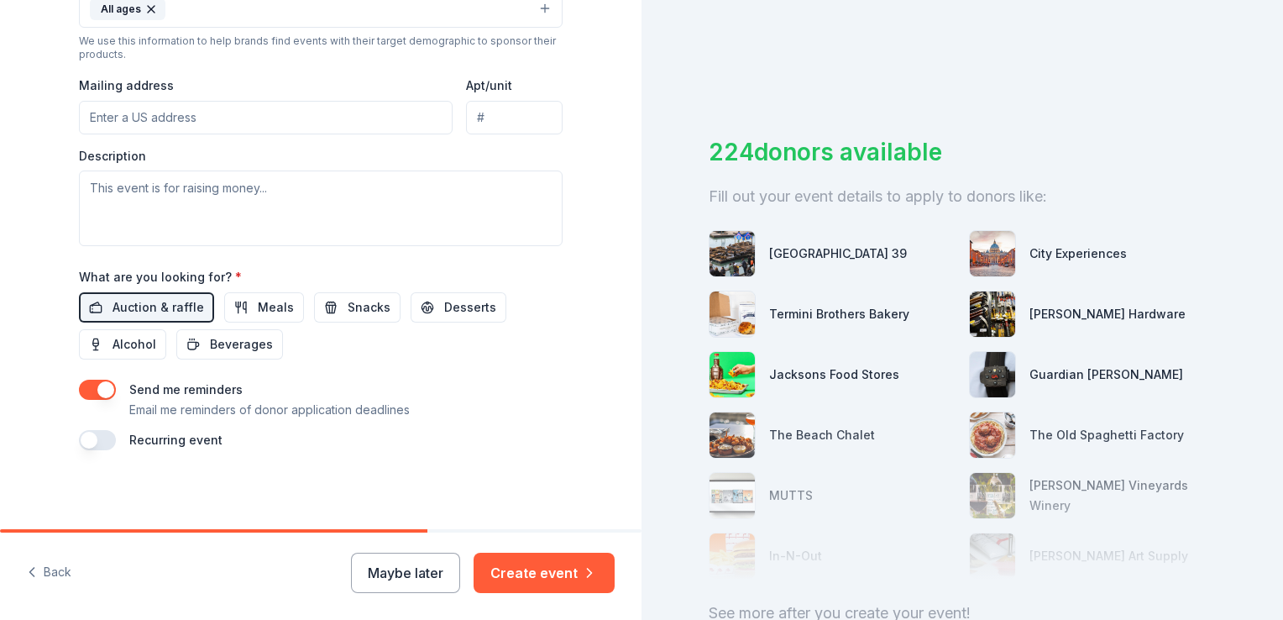
scroll to position [591, 0]
click at [550, 573] on button "Create event" at bounding box center [544, 573] width 141 height 40
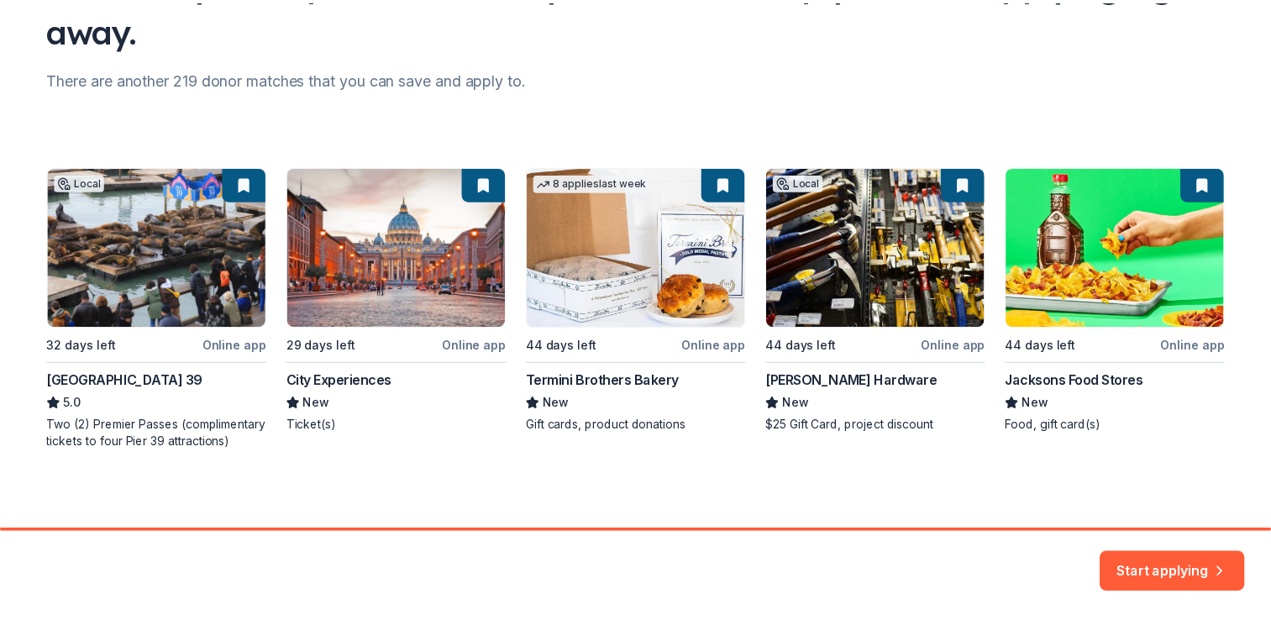
scroll to position [176, 0]
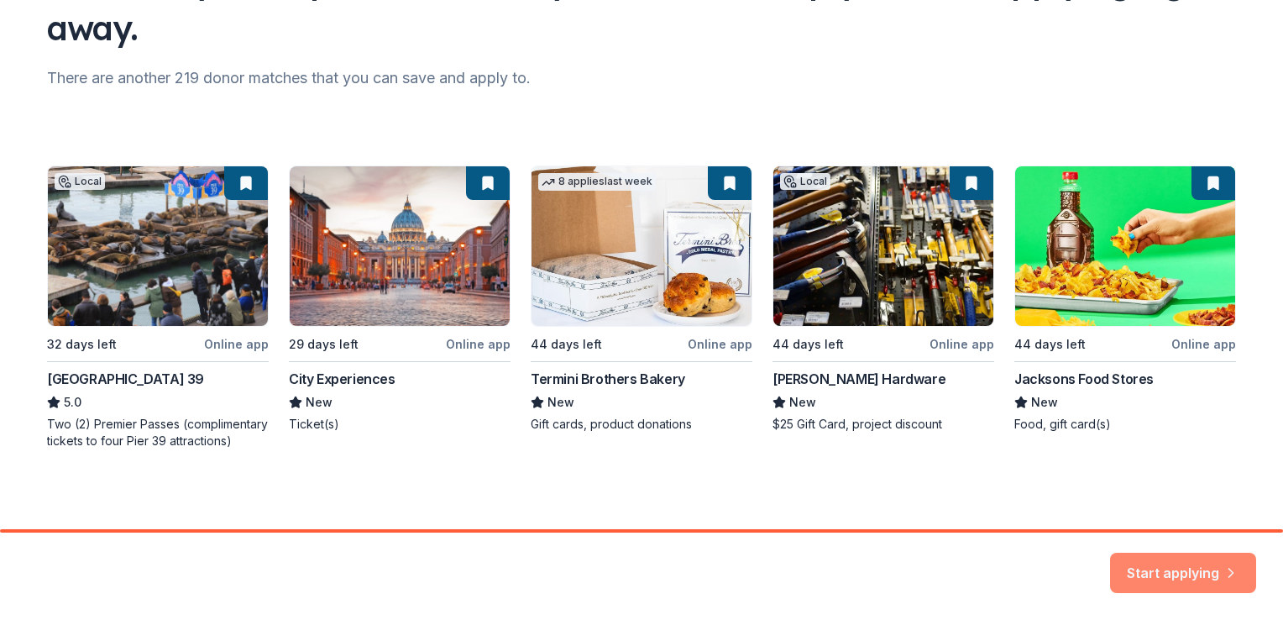
click at [1162, 559] on button "Start applying" at bounding box center [1183, 562] width 146 height 40
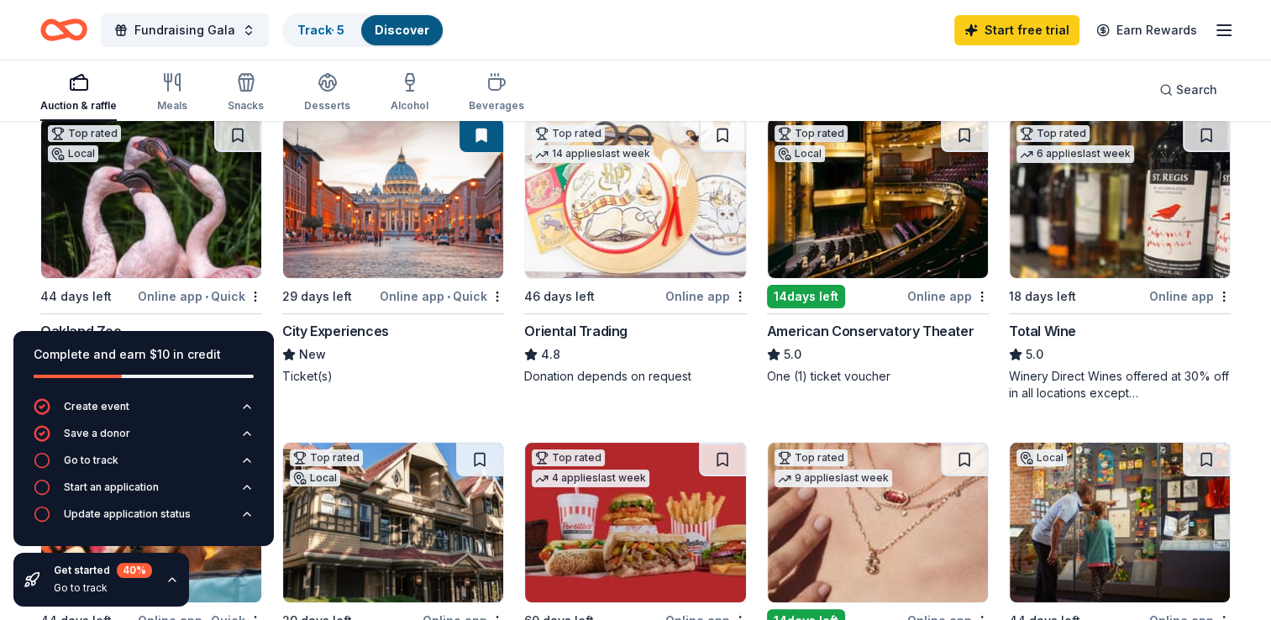
scroll to position [252, 0]
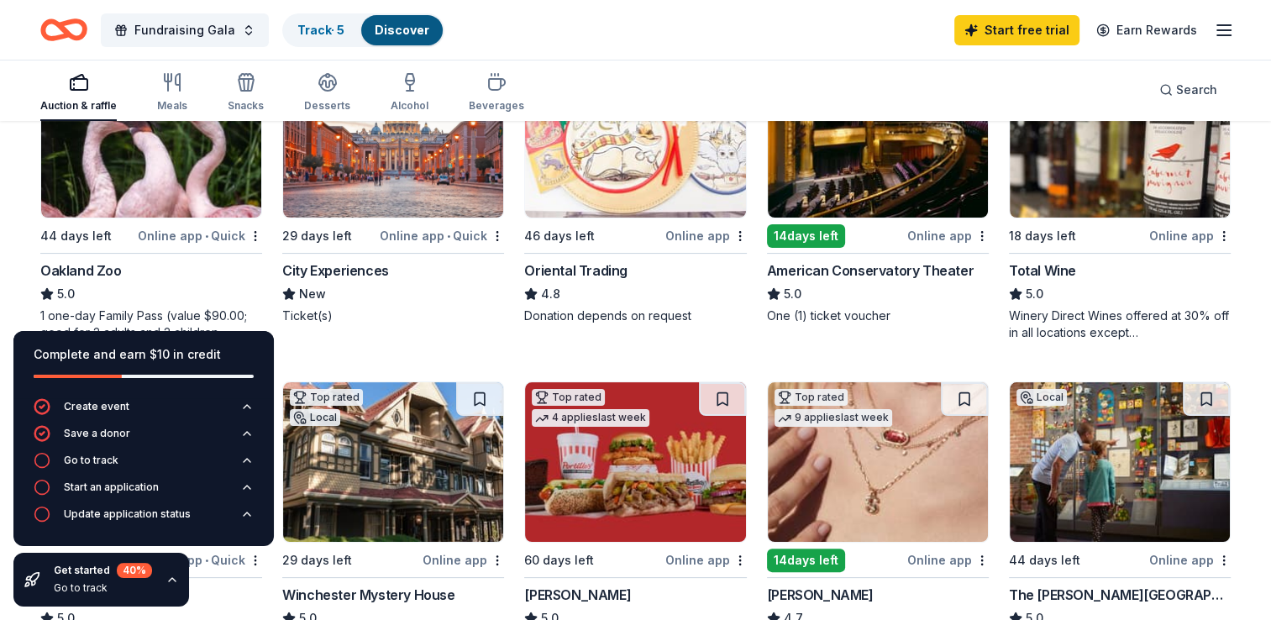
click at [76, 269] on div "Oakland Zoo" at bounding box center [80, 270] width 81 height 20
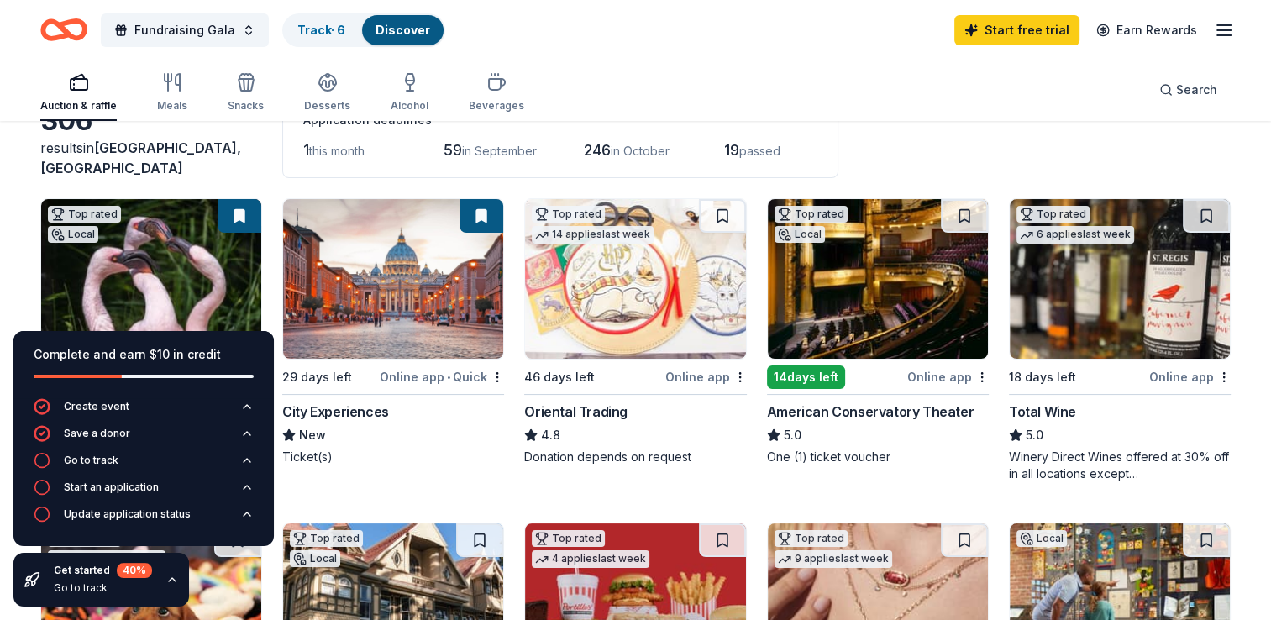
scroll to position [84, 0]
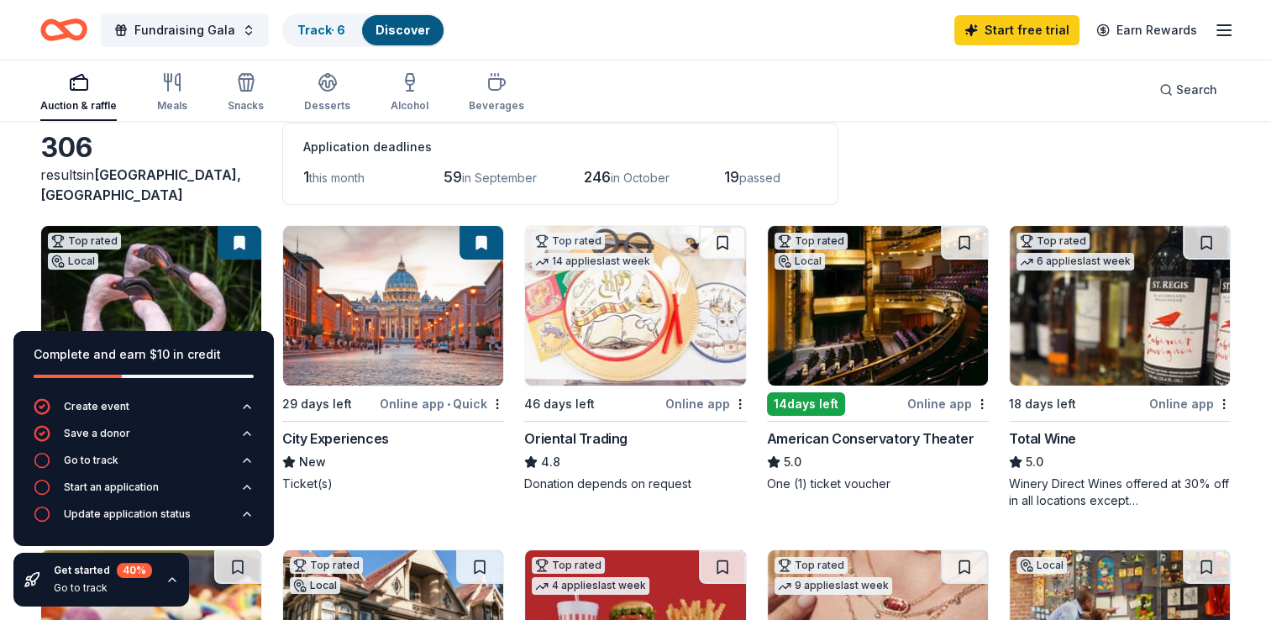
click at [845, 362] on img at bounding box center [878, 306] width 220 height 160
click at [1043, 430] on div "Total Wine" at bounding box center [1042, 438] width 67 height 20
click at [974, 237] on button at bounding box center [964, 243] width 47 height 34
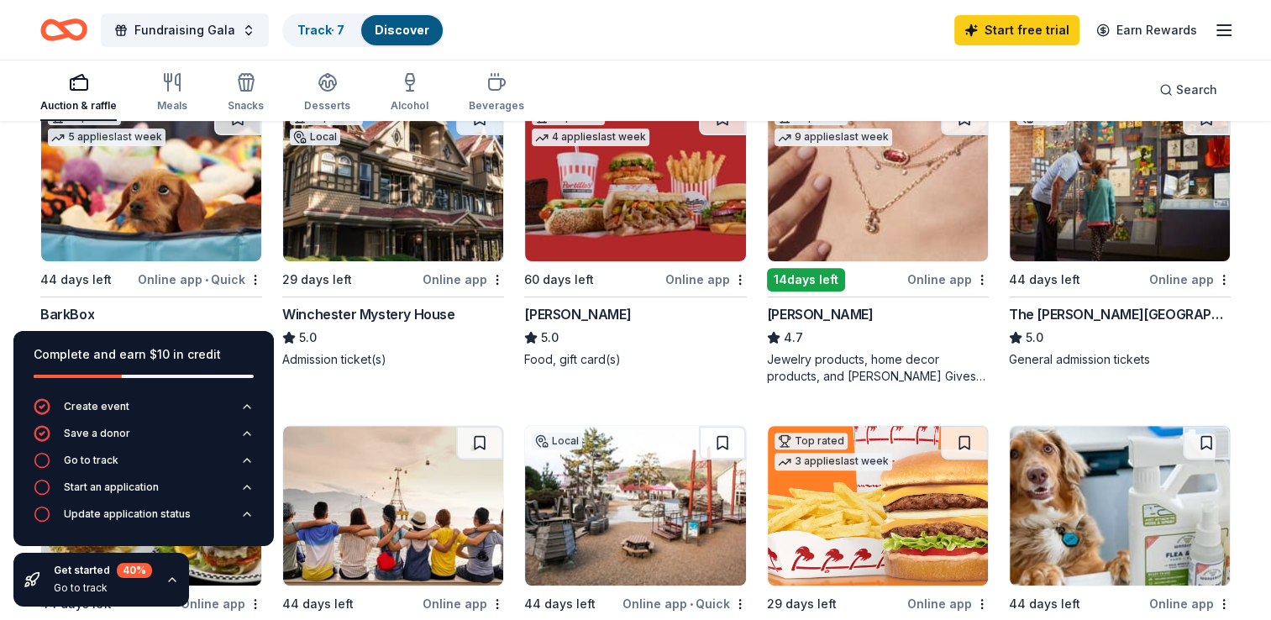
scroll to position [504, 0]
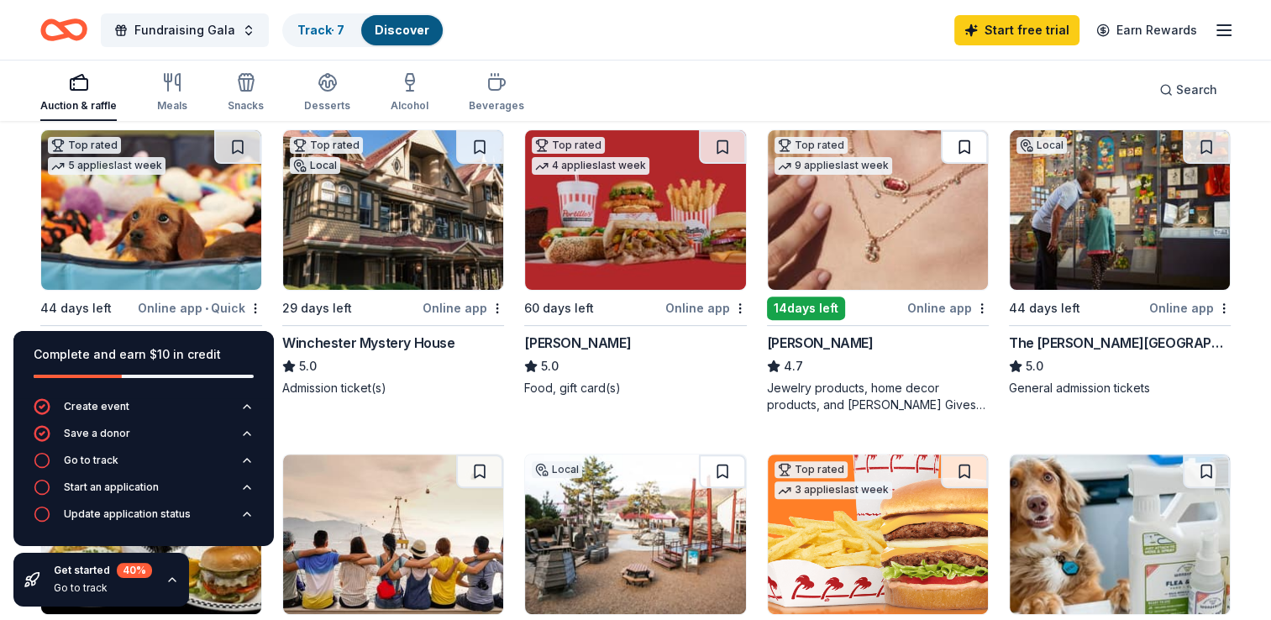
click at [967, 140] on button at bounding box center [964, 147] width 47 height 34
click at [1067, 343] on div "The Walt Disney Museum" at bounding box center [1120, 343] width 222 height 20
click at [1206, 141] on button at bounding box center [1205, 147] width 47 height 34
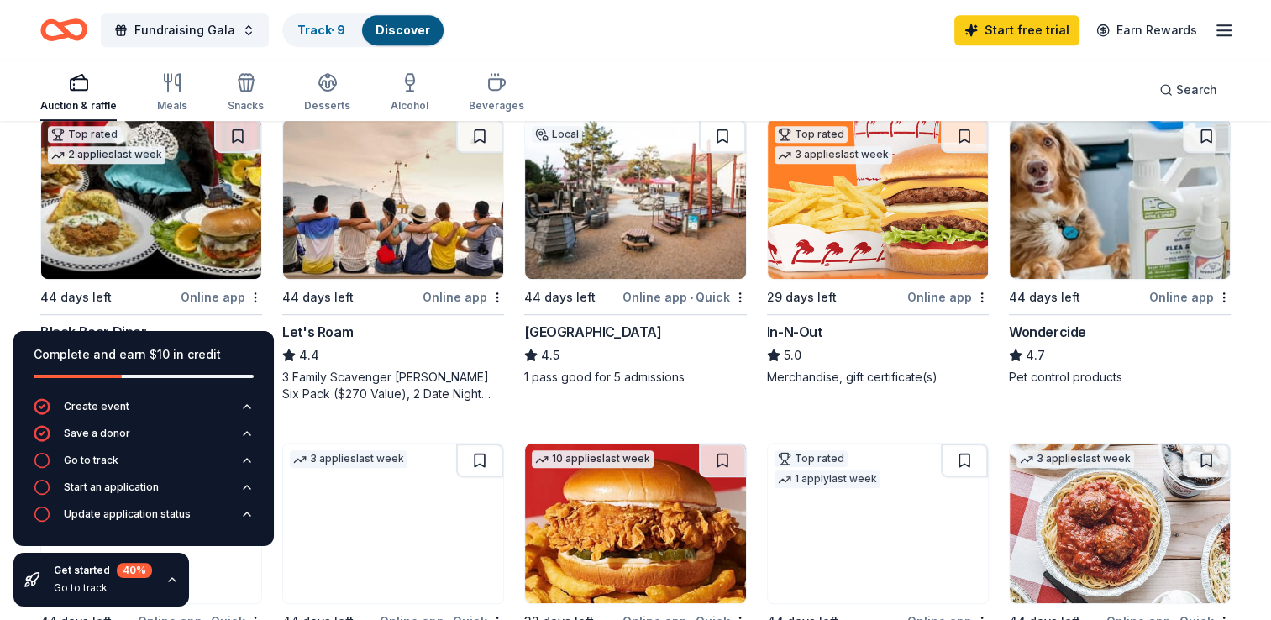
scroll to position [840, 0]
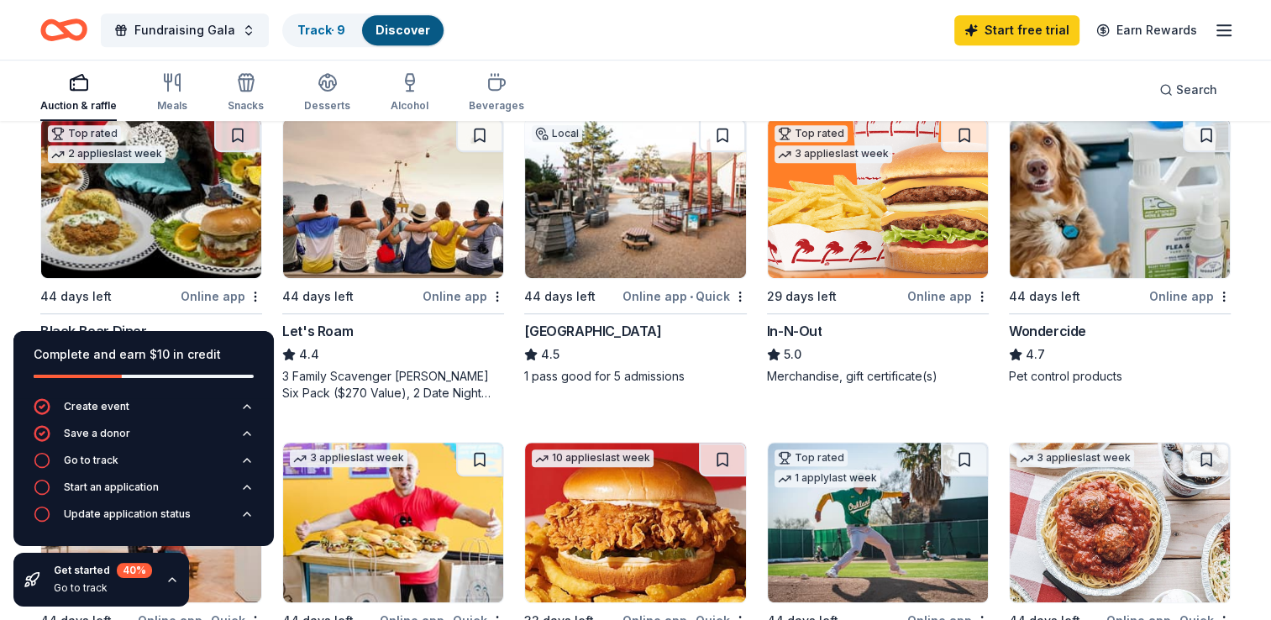
click at [145, 212] on img at bounding box center [151, 198] width 220 height 160
click at [238, 133] on button at bounding box center [237, 135] width 47 height 34
click at [859, 223] on img at bounding box center [878, 198] width 220 height 160
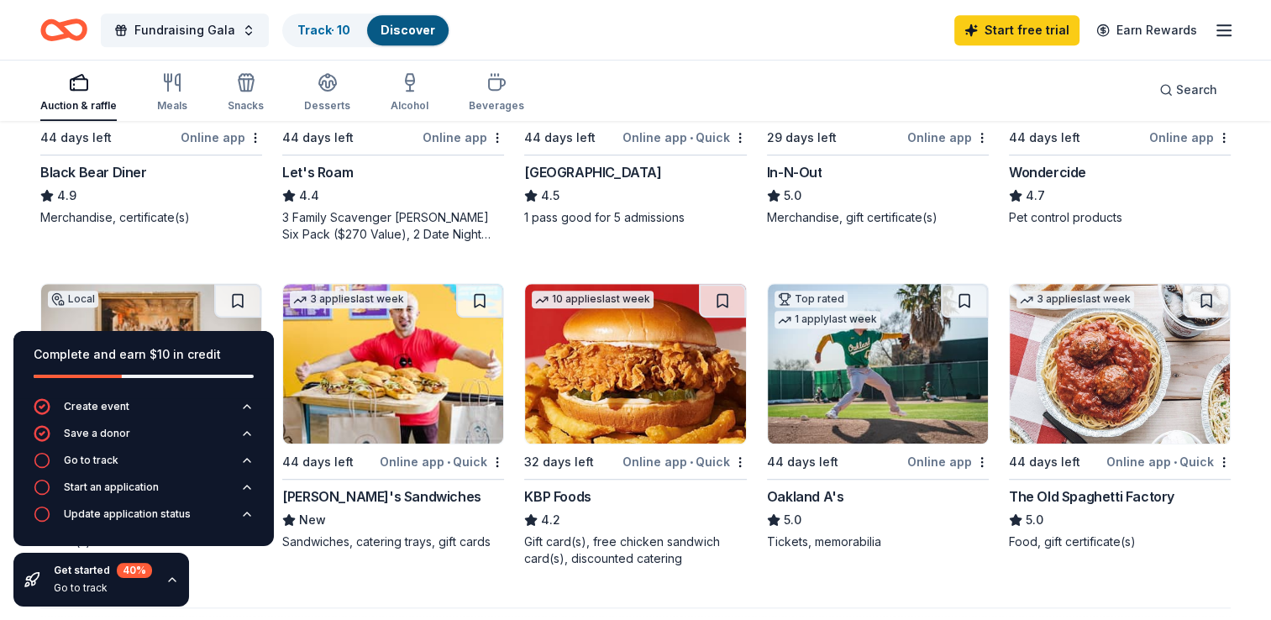
scroll to position [1008, 0]
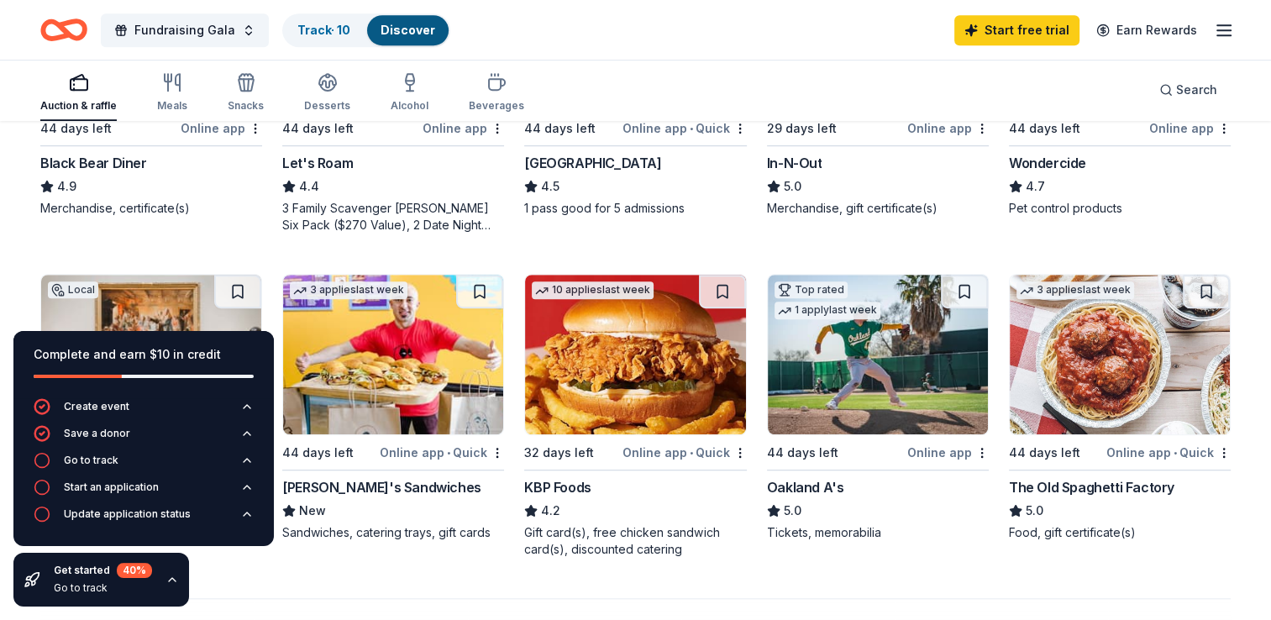
click at [225, 341] on div "Complete and earn $10 in credit" at bounding box center [143, 364] width 260 height 67
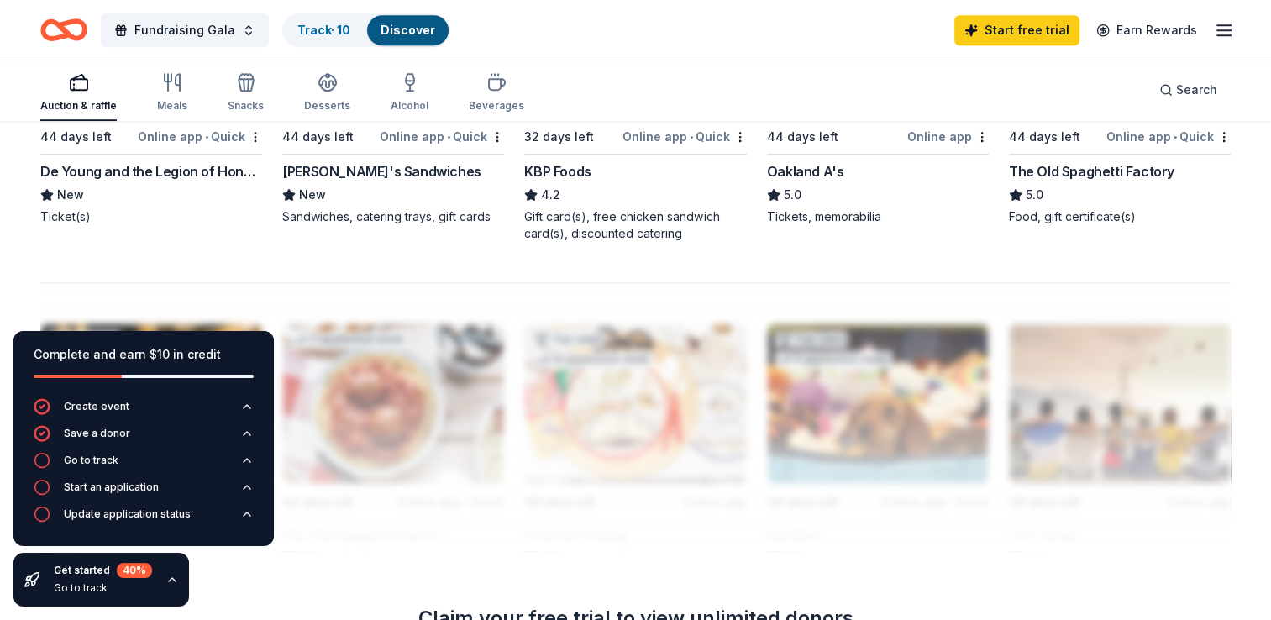
scroll to position [1321, 0]
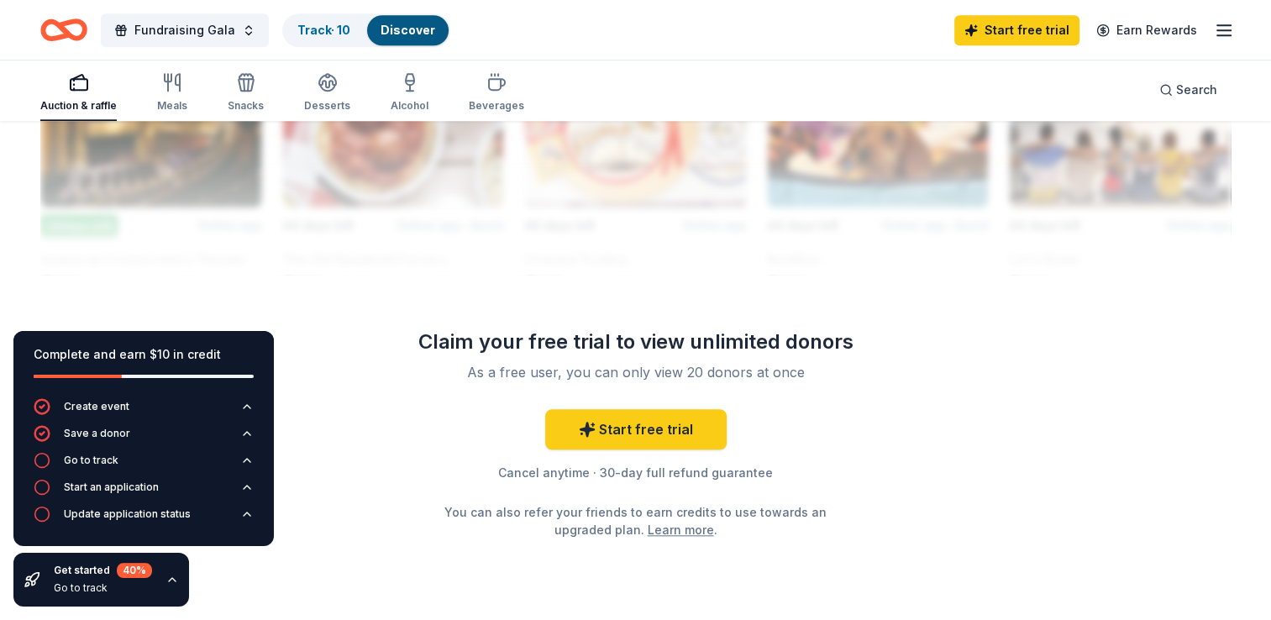
scroll to position [1489, 0]
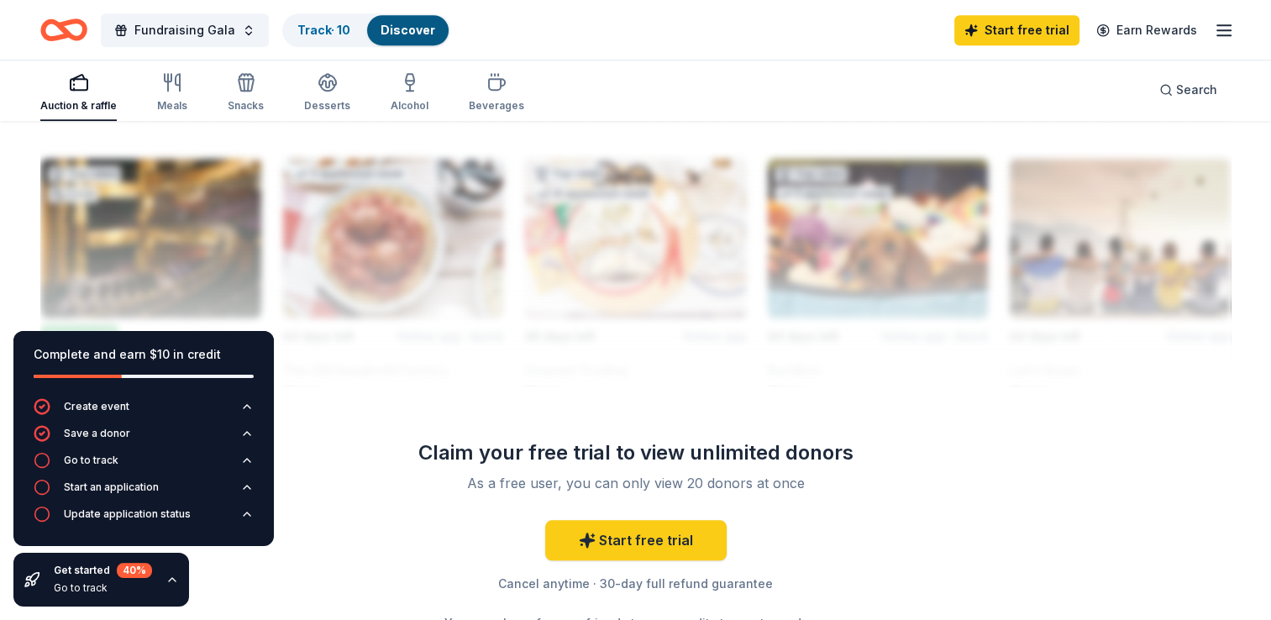
click at [584, 259] on div at bounding box center [635, 251] width 1190 height 269
click at [524, 154] on div at bounding box center [635, 251] width 1190 height 269
click at [246, 406] on icon "button" at bounding box center [247, 406] width 7 height 3
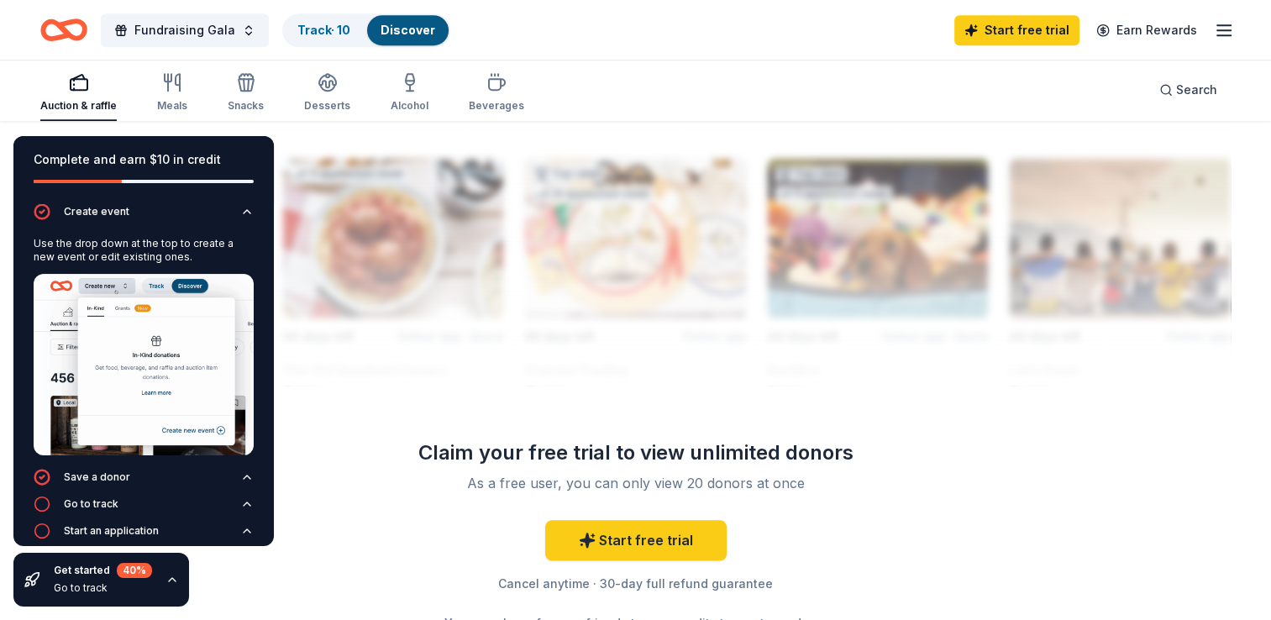
click at [249, 143] on div "Complete and earn $10 in credit" at bounding box center [143, 169] width 260 height 67
click at [286, 316] on div "Complete and earn $10 in credit Create event Use the drop down at the top to cr…" at bounding box center [143, 371] width 287 height 497
click at [123, 160] on div "Complete and earn $10 in credit" at bounding box center [144, 159] width 220 height 20
click at [286, 130] on div "Complete and earn $10 in credit Create event Use the drop down at the top to cr…" at bounding box center [143, 371] width 287 height 497
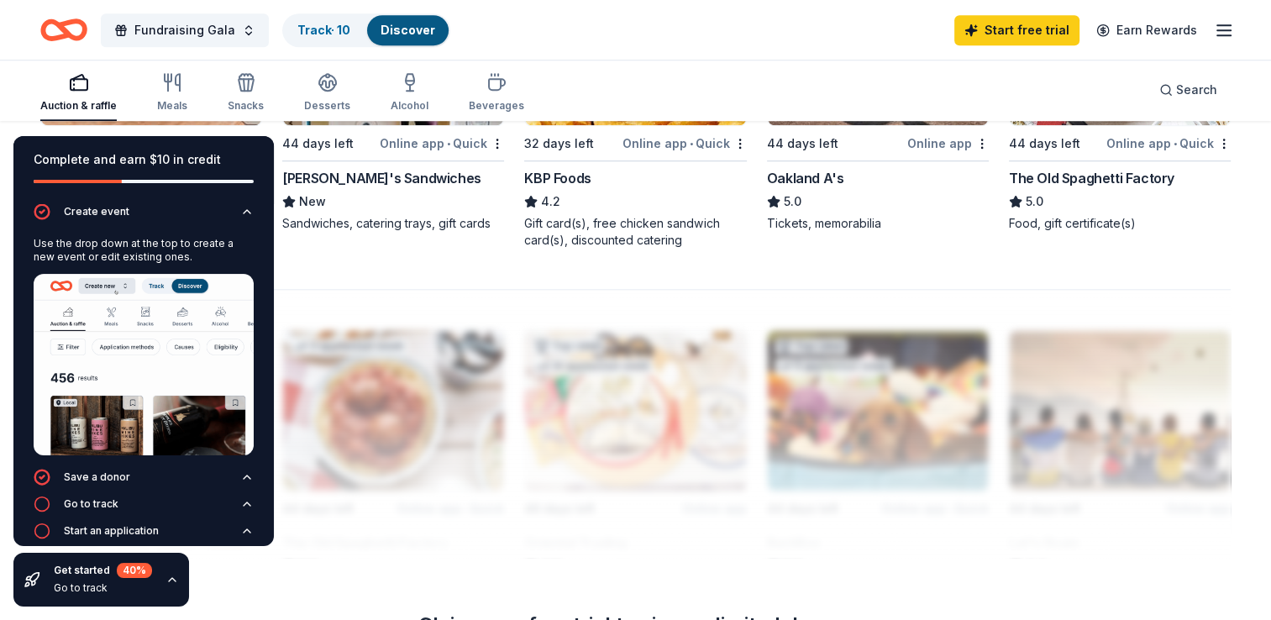
scroll to position [901, 0]
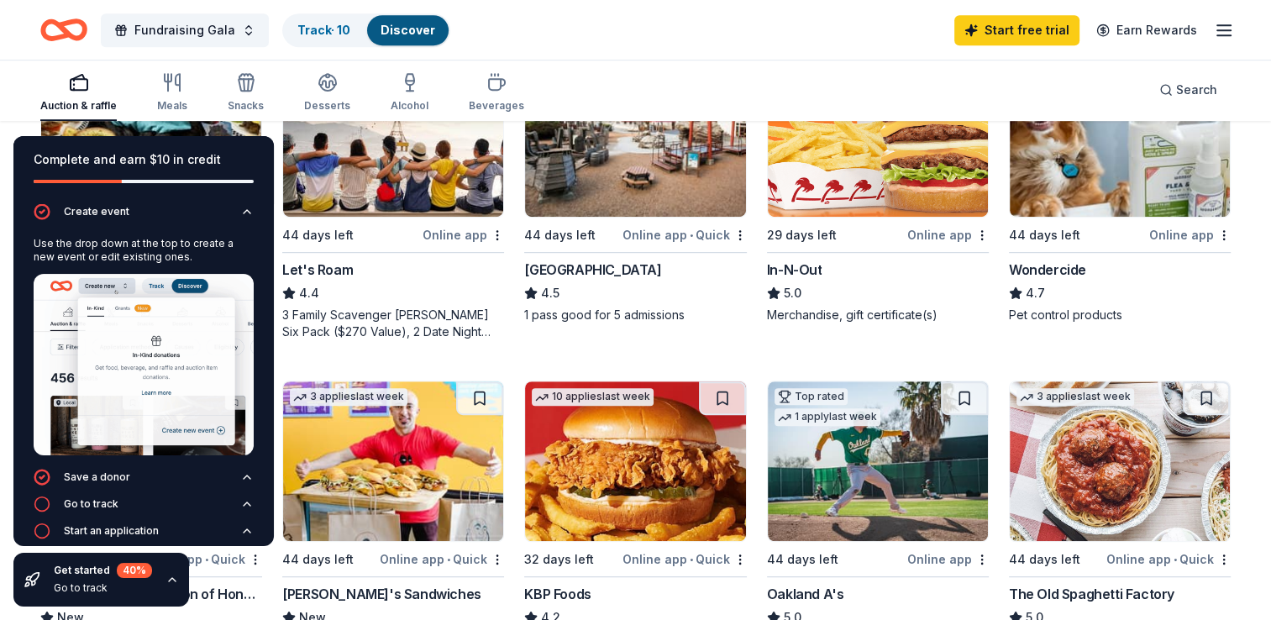
click at [5, 120] on div "306 results in Pleasanton, CA Application deadlines 1 this month 59 in Septembe…" at bounding box center [635, 300] width 1271 height 2157
click at [656, 63] on div "Auction & raffle Meals Snacks Desserts Alcohol Beverages Search" at bounding box center [635, 90] width 1190 height 62
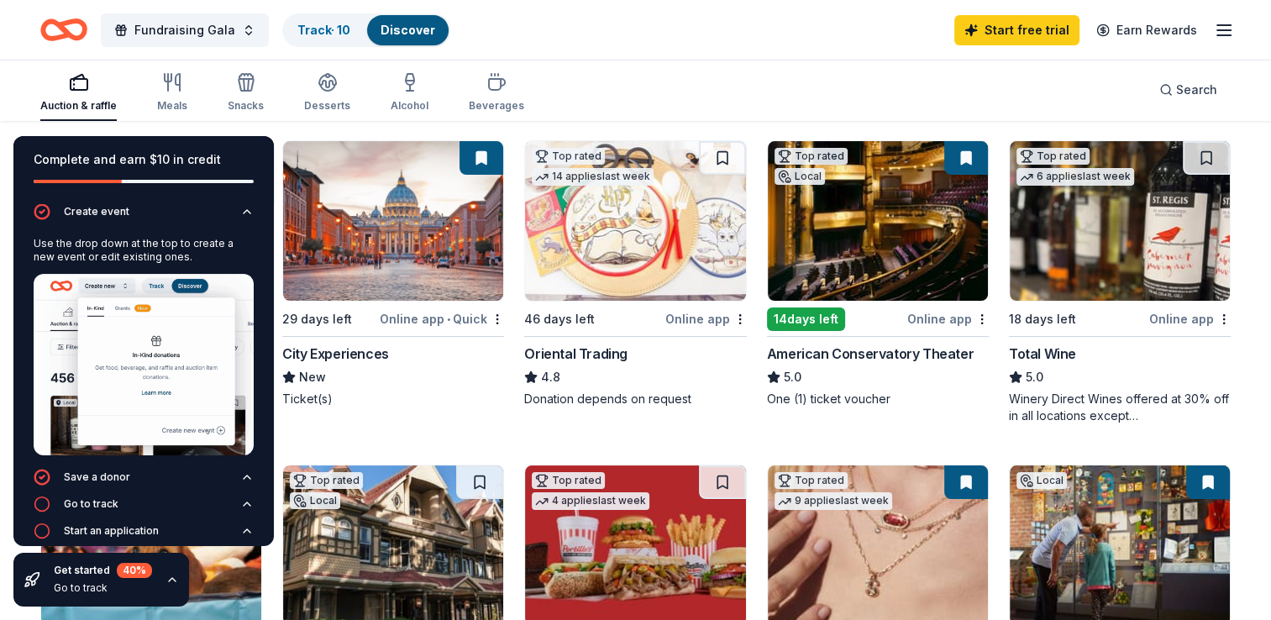
scroll to position [0, 0]
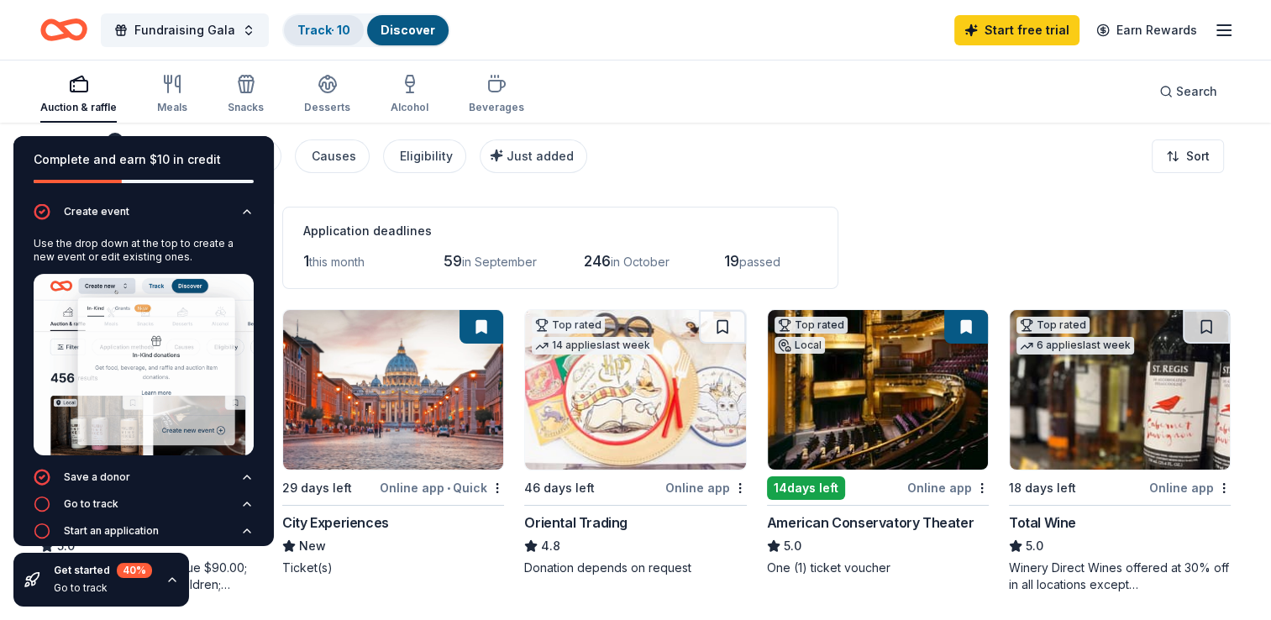
click at [346, 29] on div "Track · 10" at bounding box center [324, 30] width 80 height 30
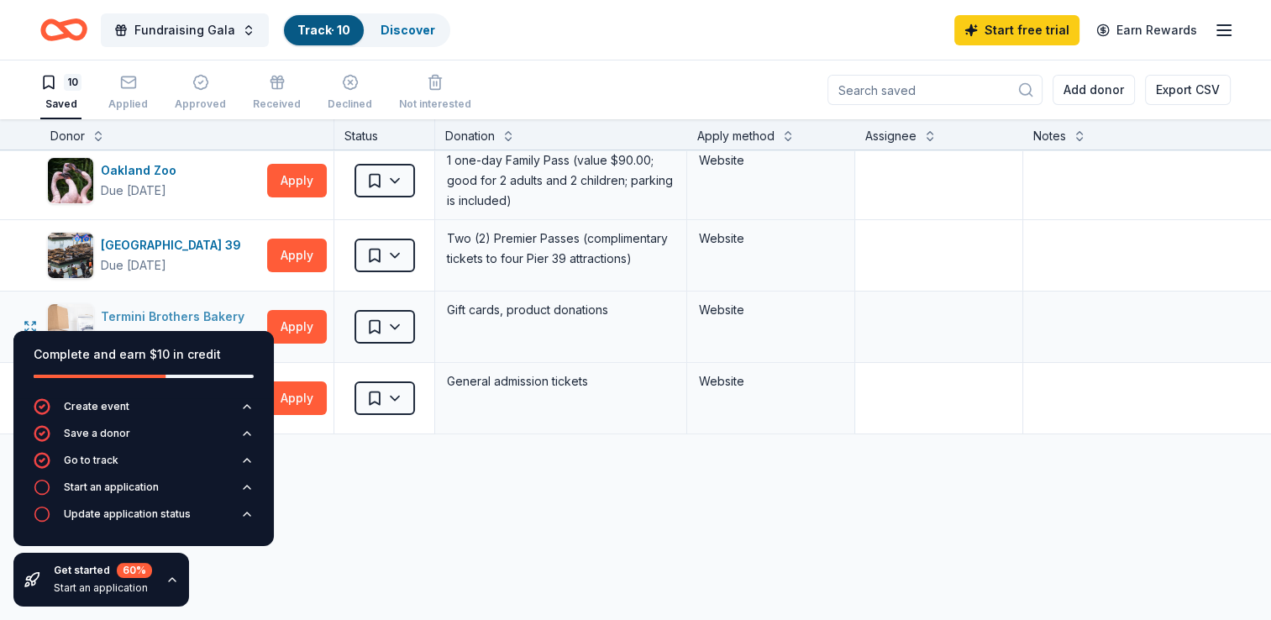
scroll to position [415, 0]
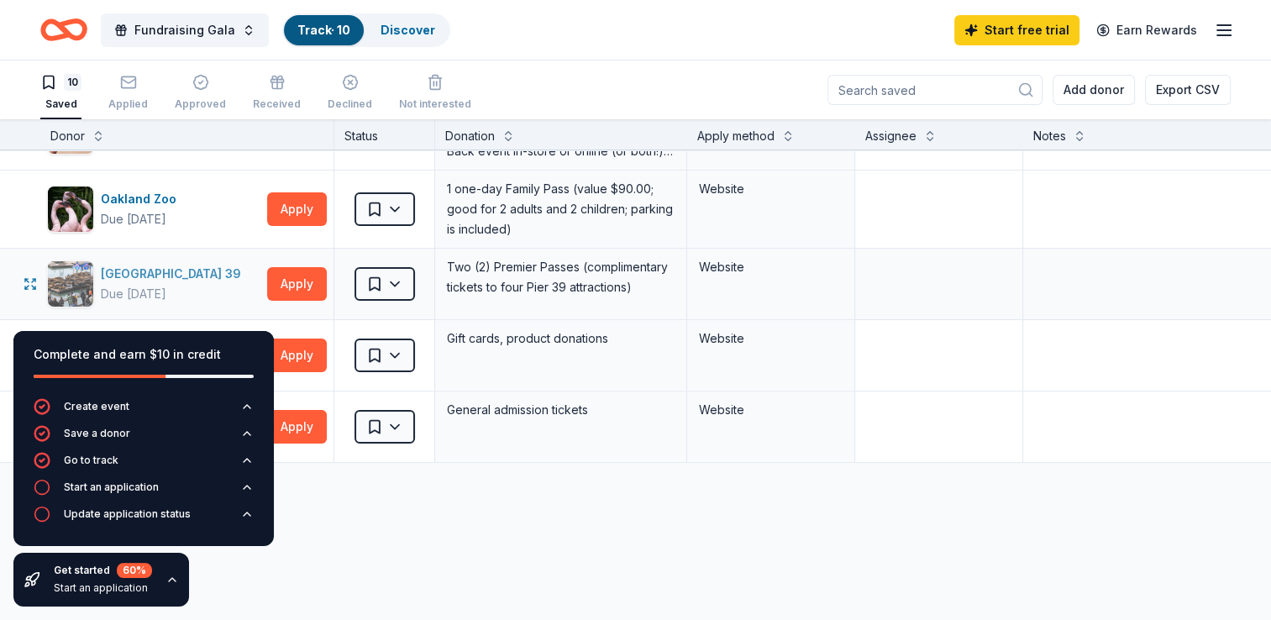
click at [111, 264] on div "[GEOGRAPHIC_DATA] 39" at bounding box center [174, 274] width 147 height 20
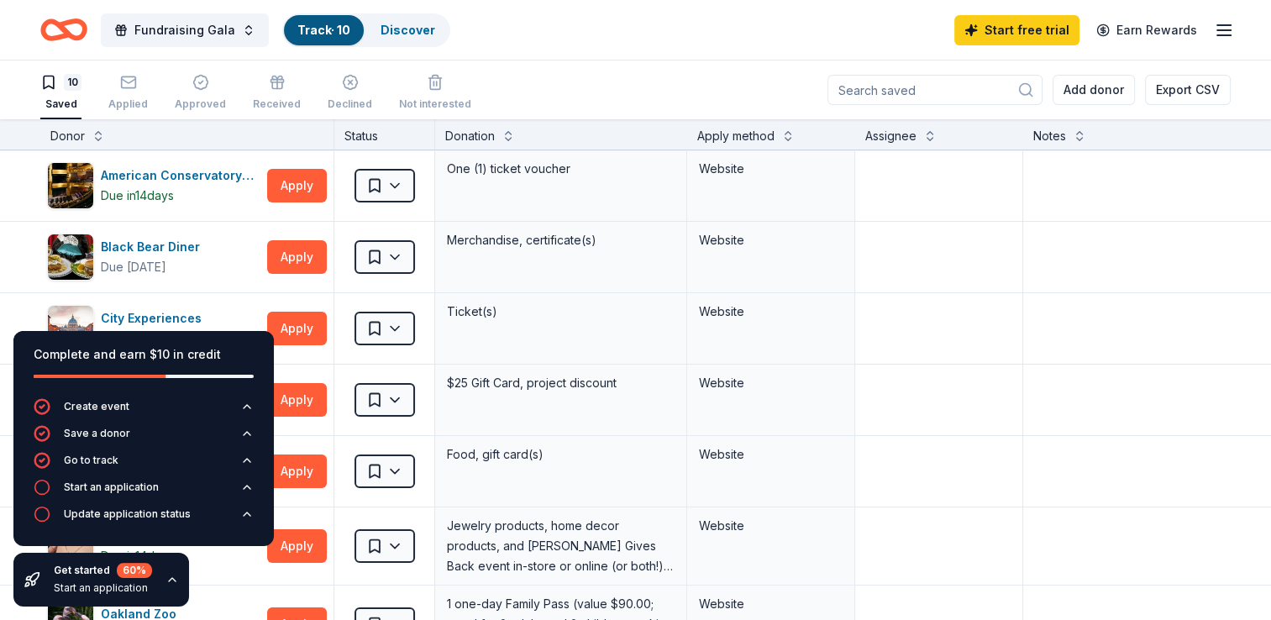
scroll to position [0, 0]
click at [1237, 296] on textarea at bounding box center [1149, 328] width 248 height 67
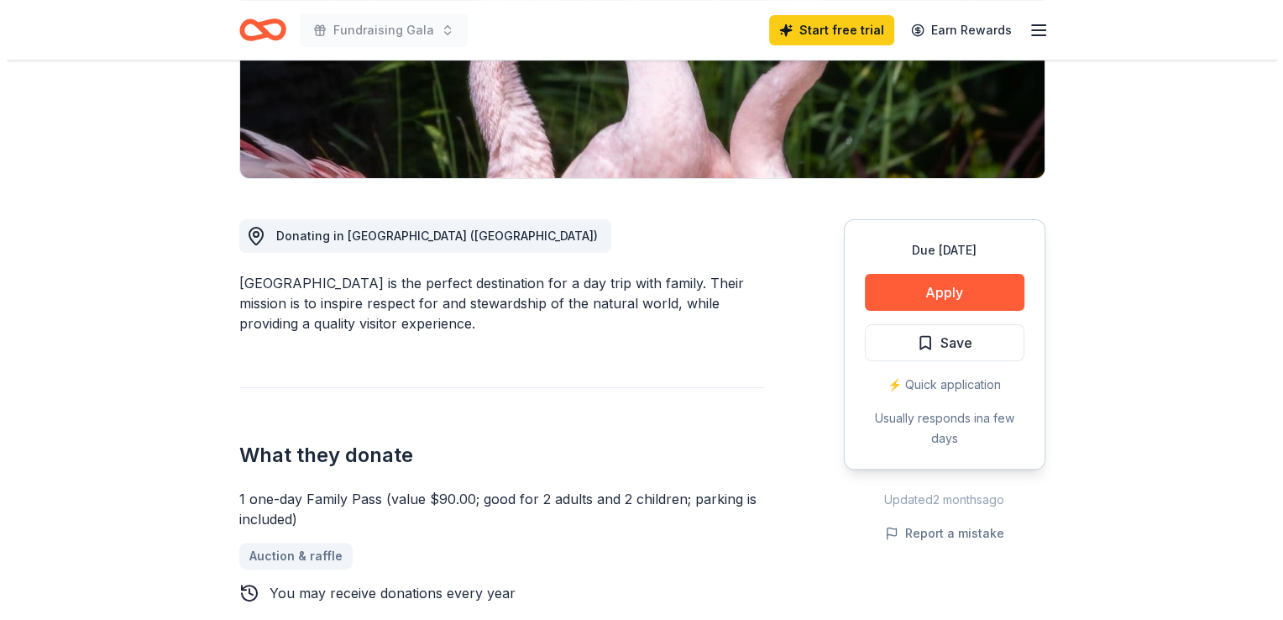
scroll to position [336, 0]
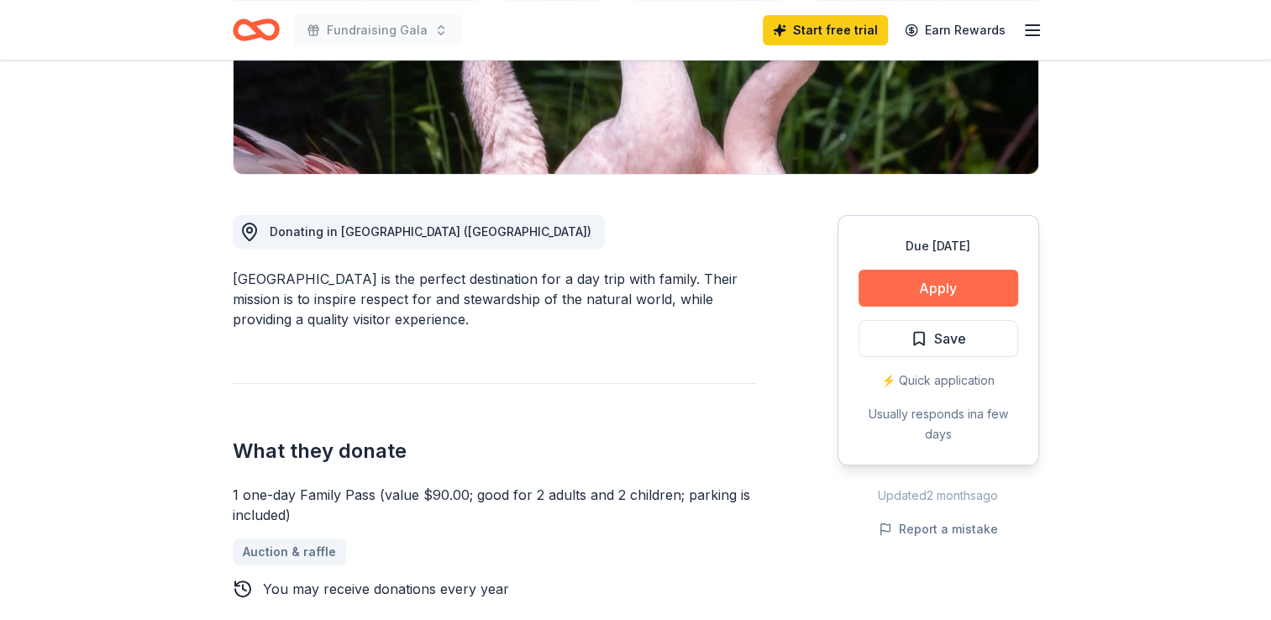
click at [957, 284] on button "Apply" at bounding box center [938, 288] width 160 height 37
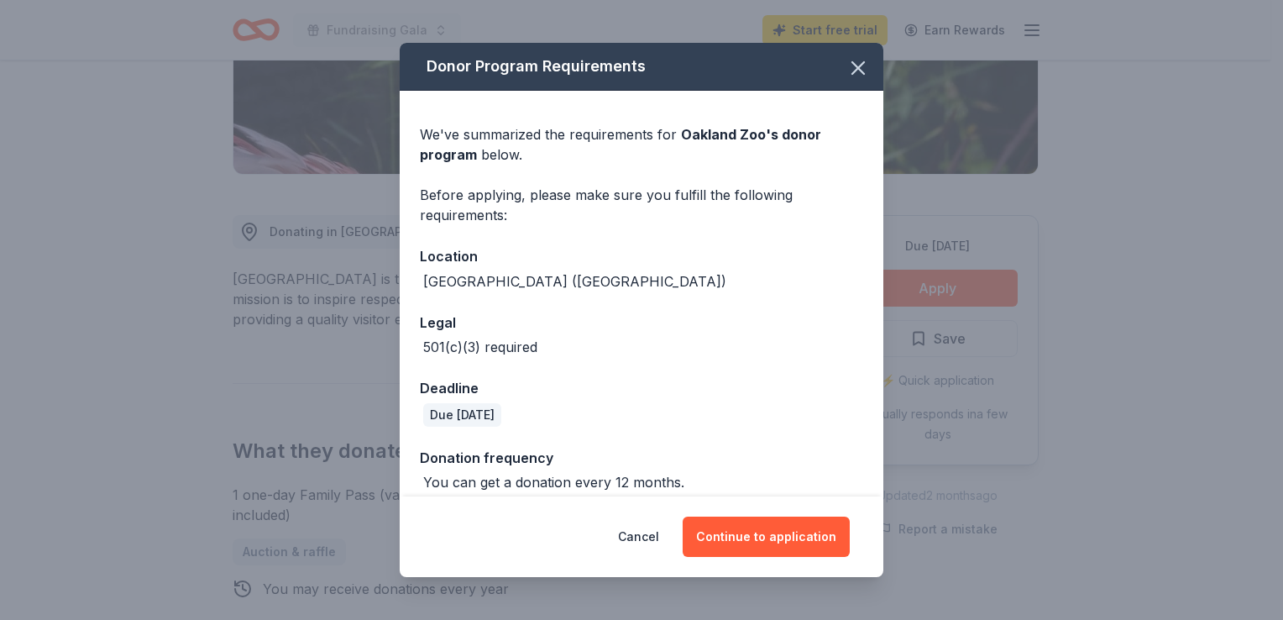
scroll to position [15, 0]
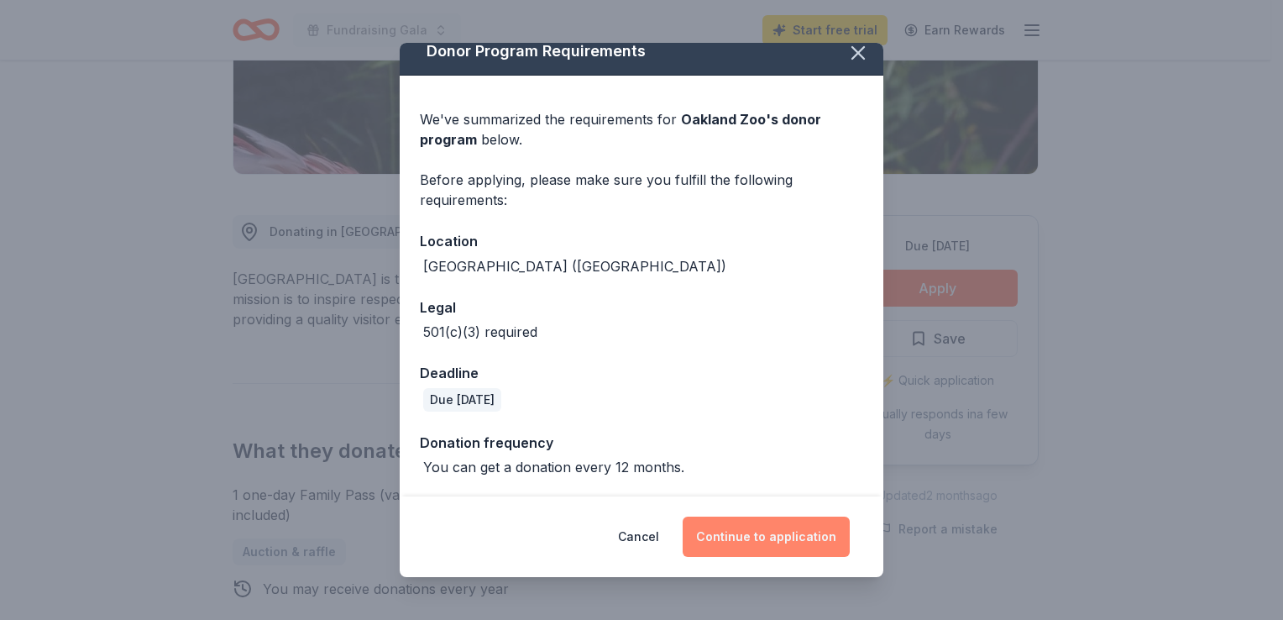
click at [752, 537] on button "Continue to application" at bounding box center [766, 536] width 167 height 40
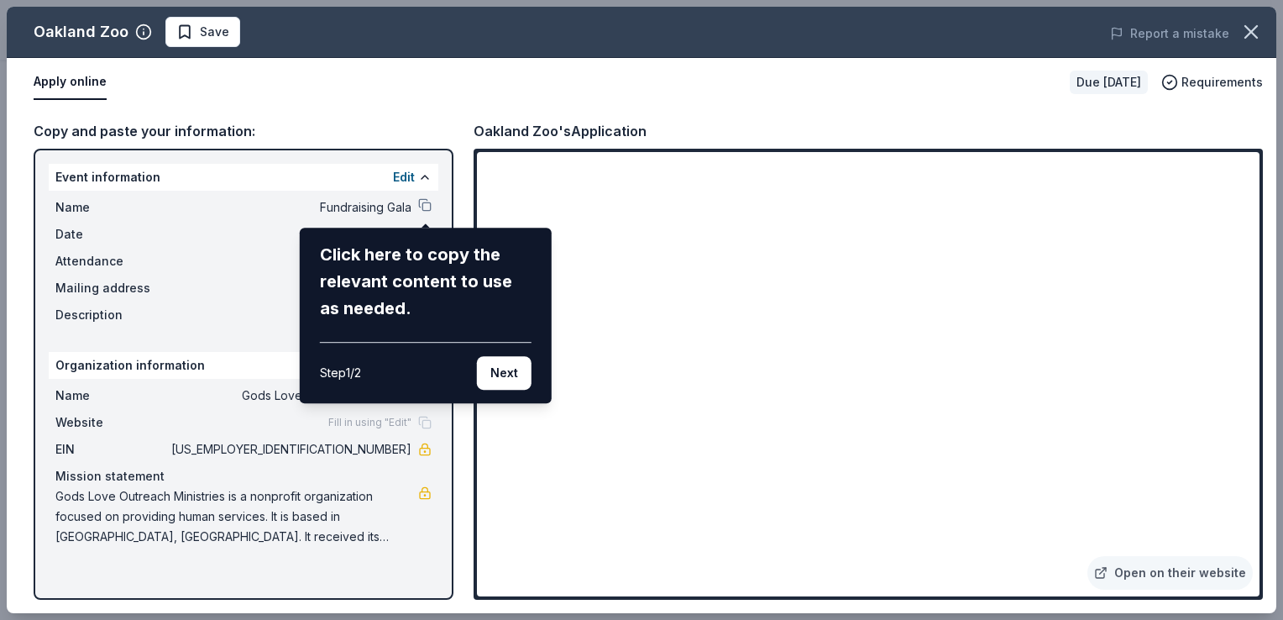
click at [433, 98] on div "Oakland Zoo Save Report a mistake Apply online Due [DATE] Requirements Copy and…" at bounding box center [642, 310] width 1270 height 606
click at [510, 369] on button "Next" at bounding box center [504, 373] width 55 height 34
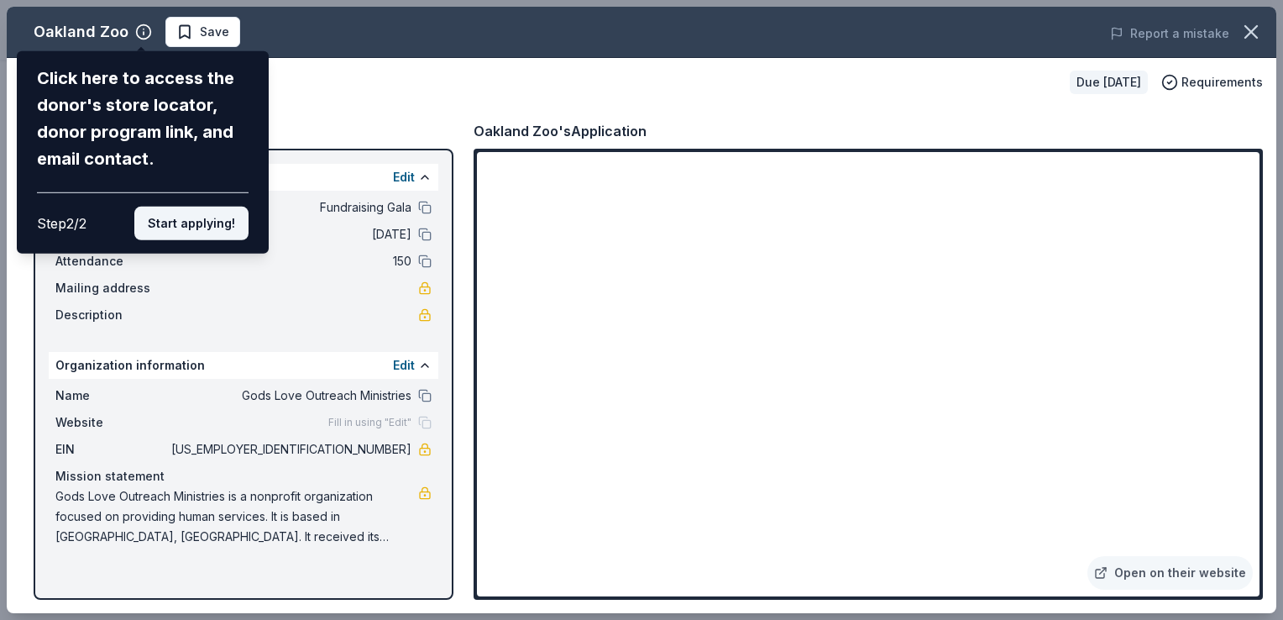
click at [157, 218] on button "Start applying!" at bounding box center [191, 224] width 114 height 34
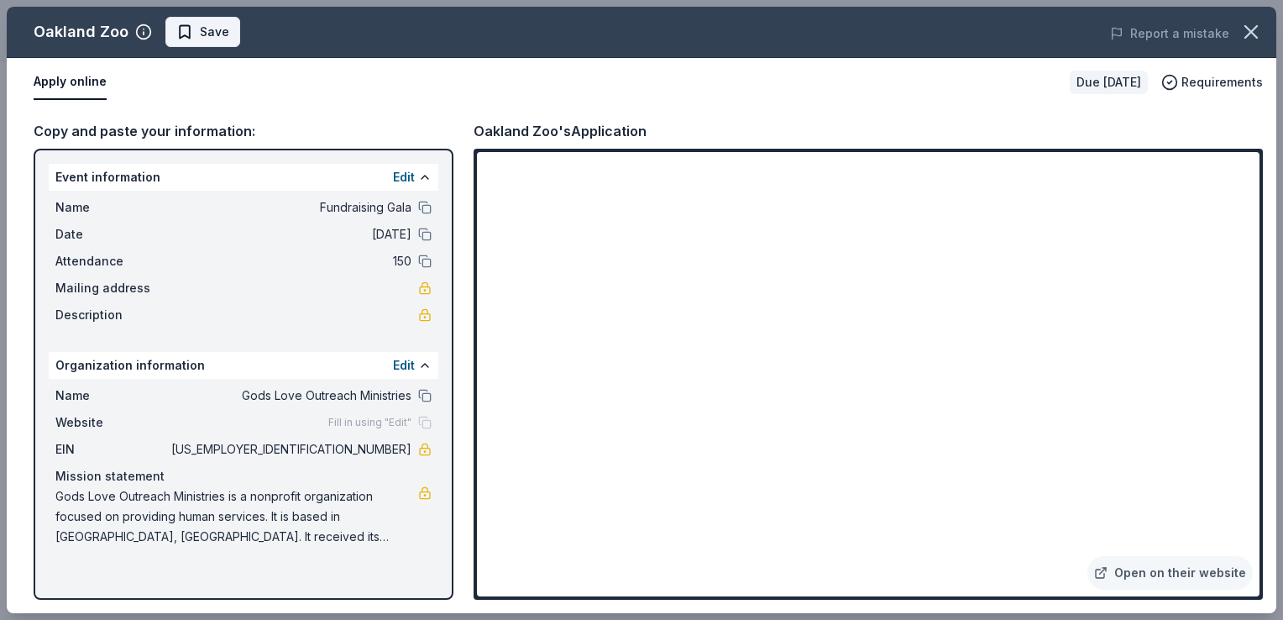
click at [188, 31] on span "Save" at bounding box center [202, 32] width 53 height 20
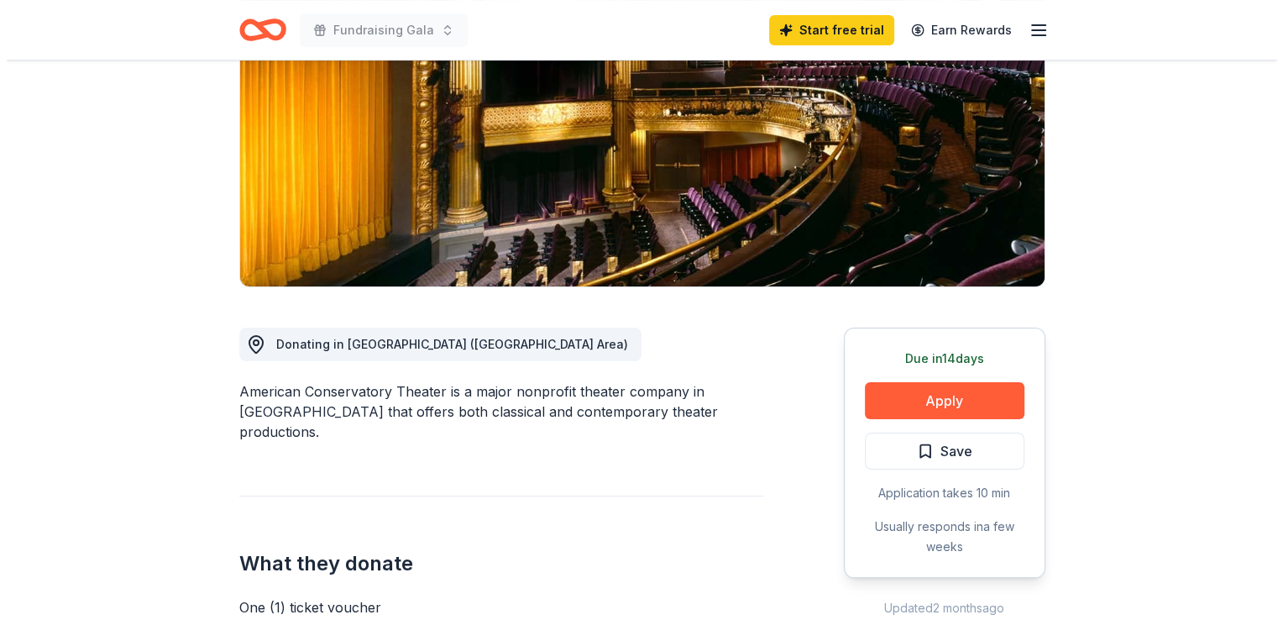
scroll to position [252, 0]
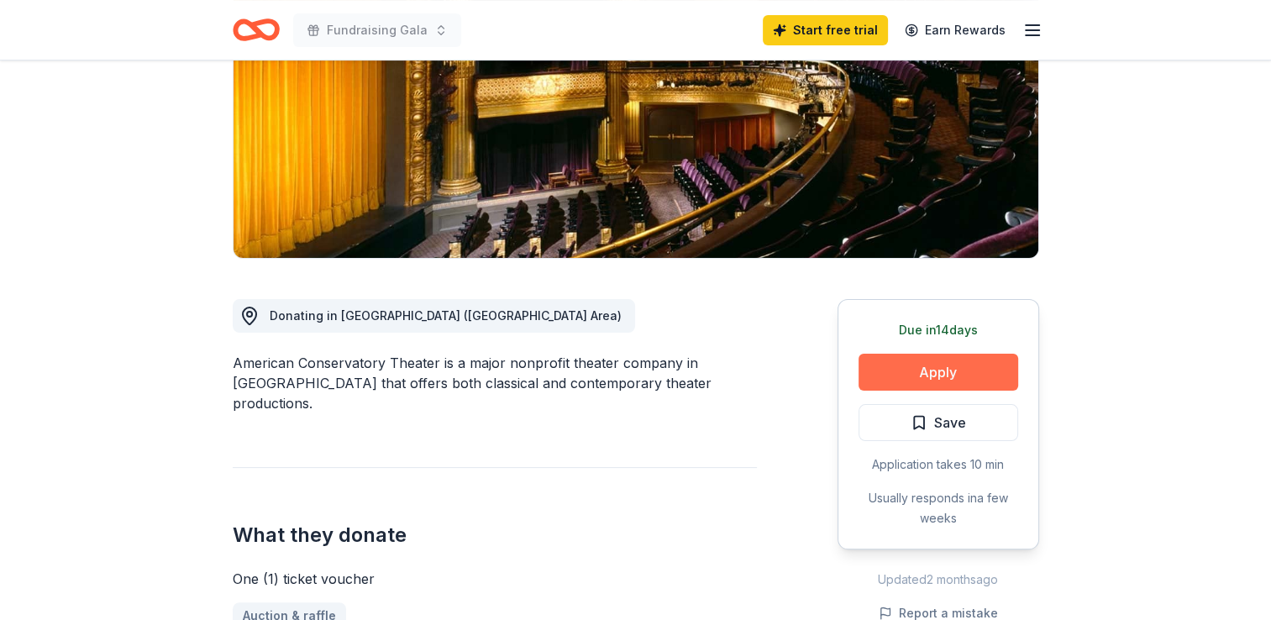
click at [908, 361] on button "Apply" at bounding box center [938, 372] width 160 height 37
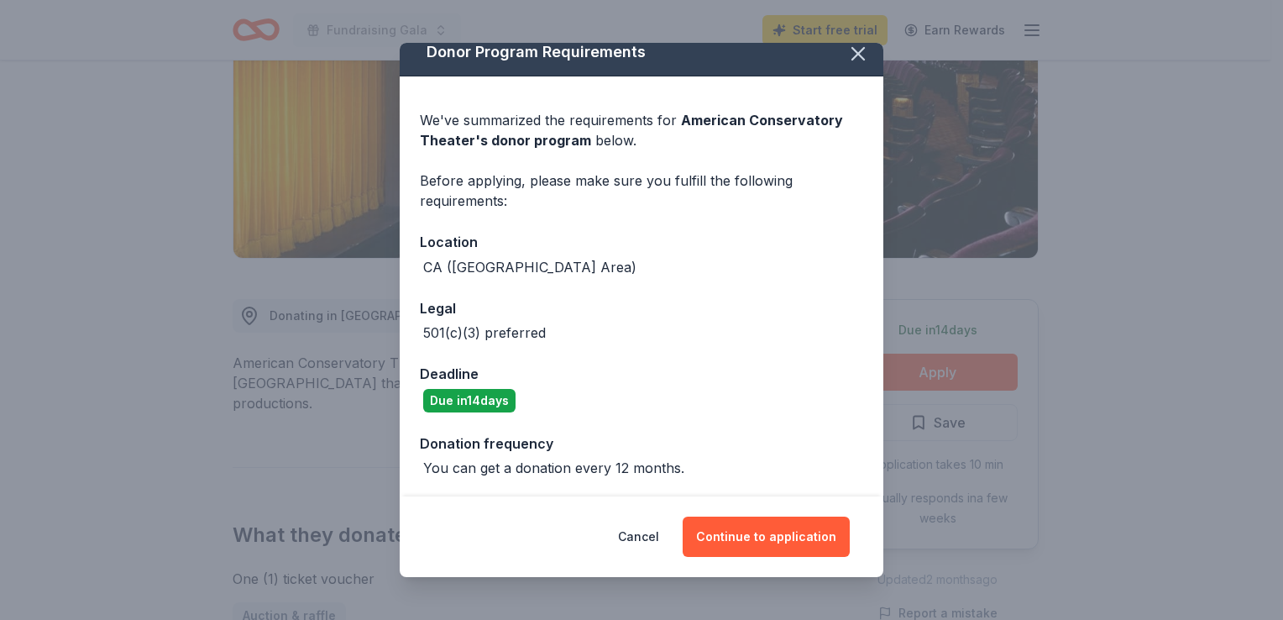
scroll to position [15, 0]
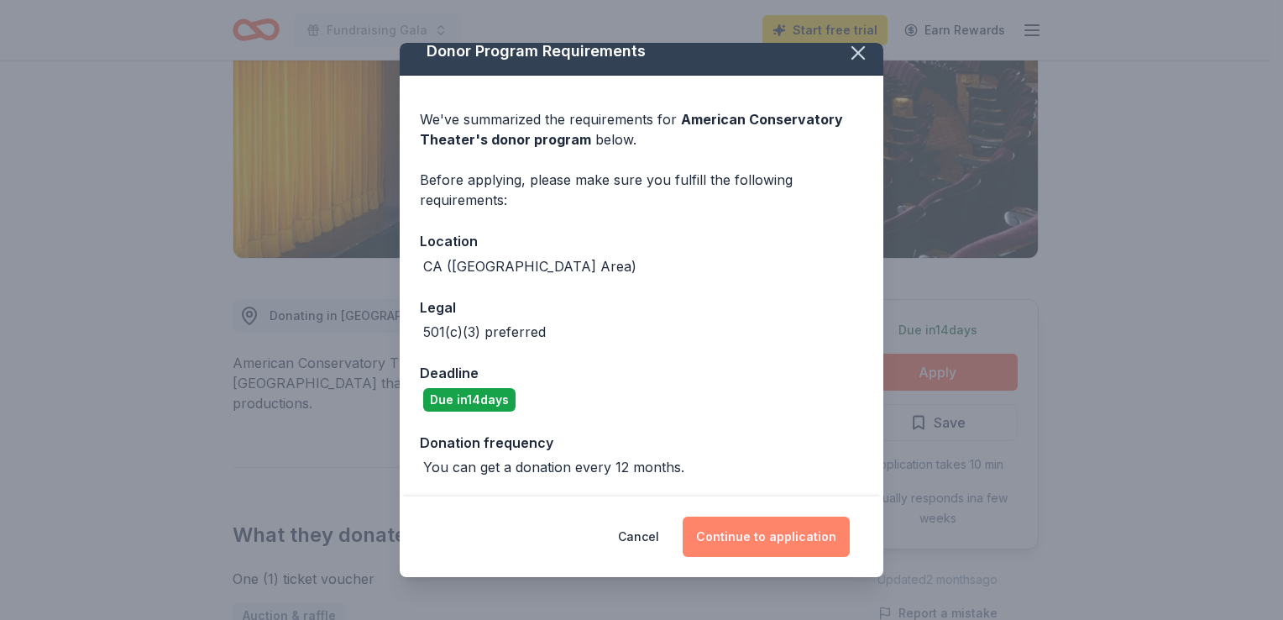
click at [766, 535] on button "Continue to application" at bounding box center [766, 536] width 167 height 40
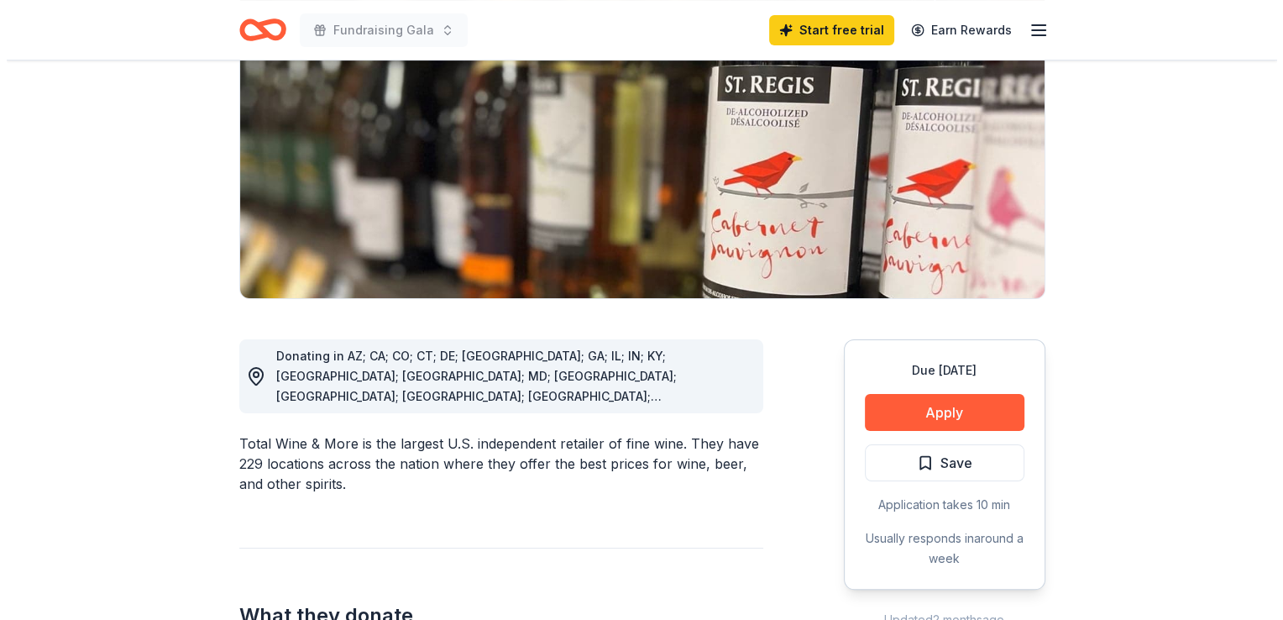
scroll to position [252, 0]
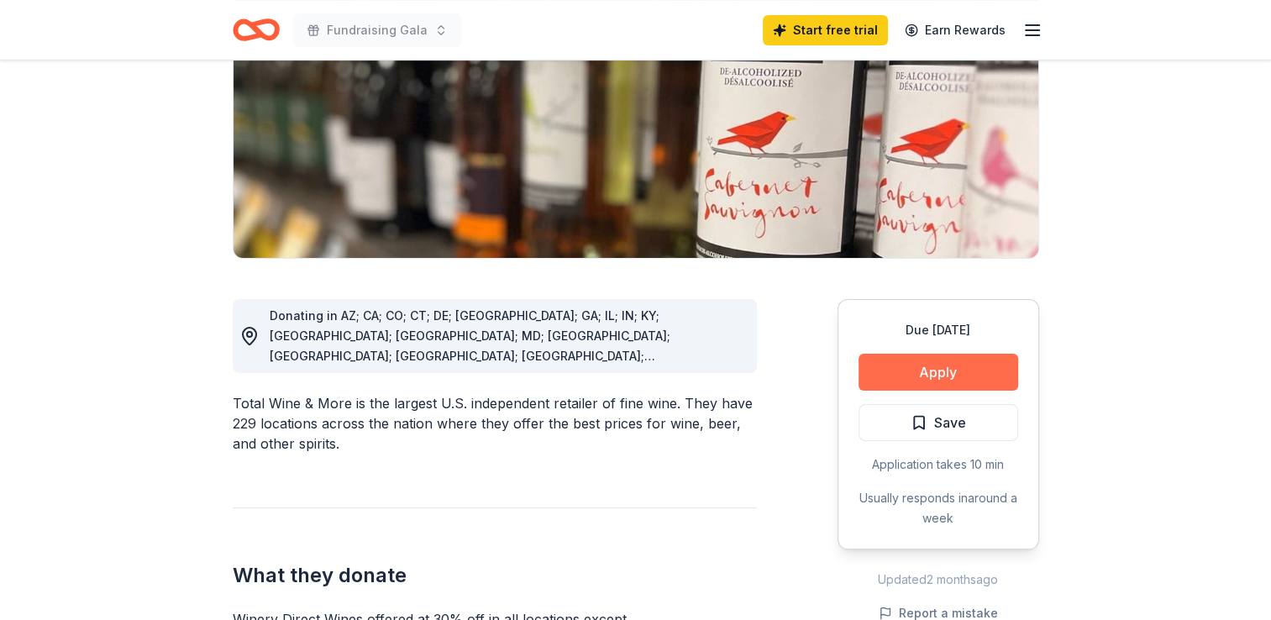
click at [949, 374] on button "Apply" at bounding box center [938, 372] width 160 height 37
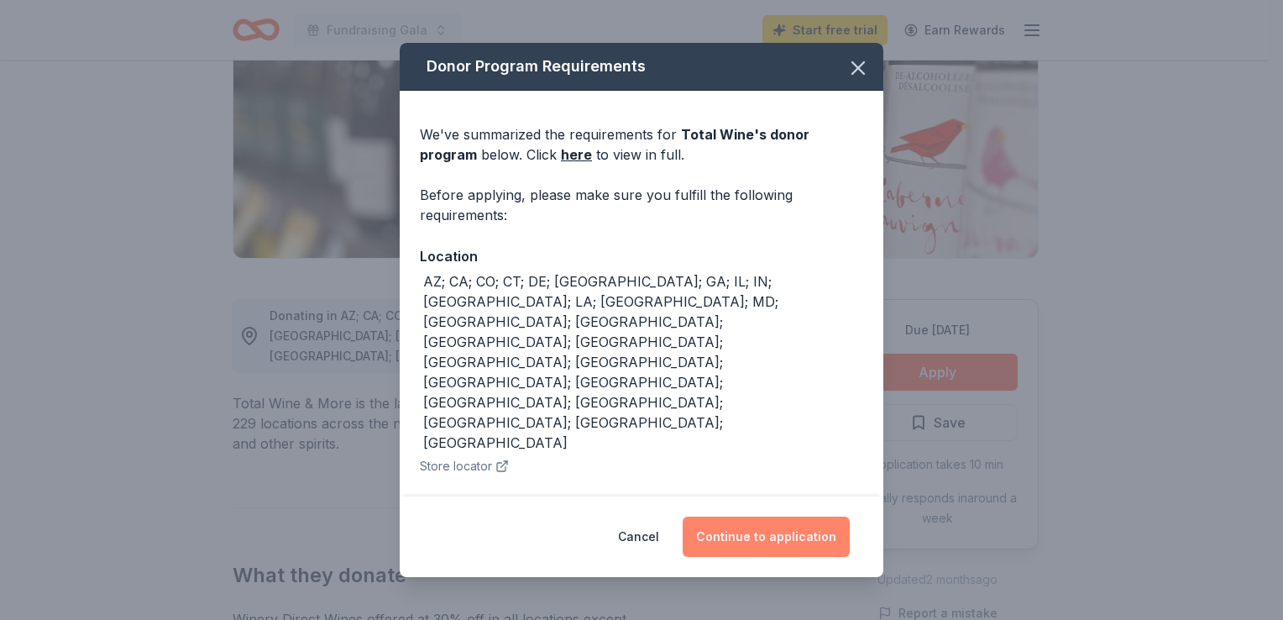
click at [739, 534] on button "Continue to application" at bounding box center [766, 536] width 167 height 40
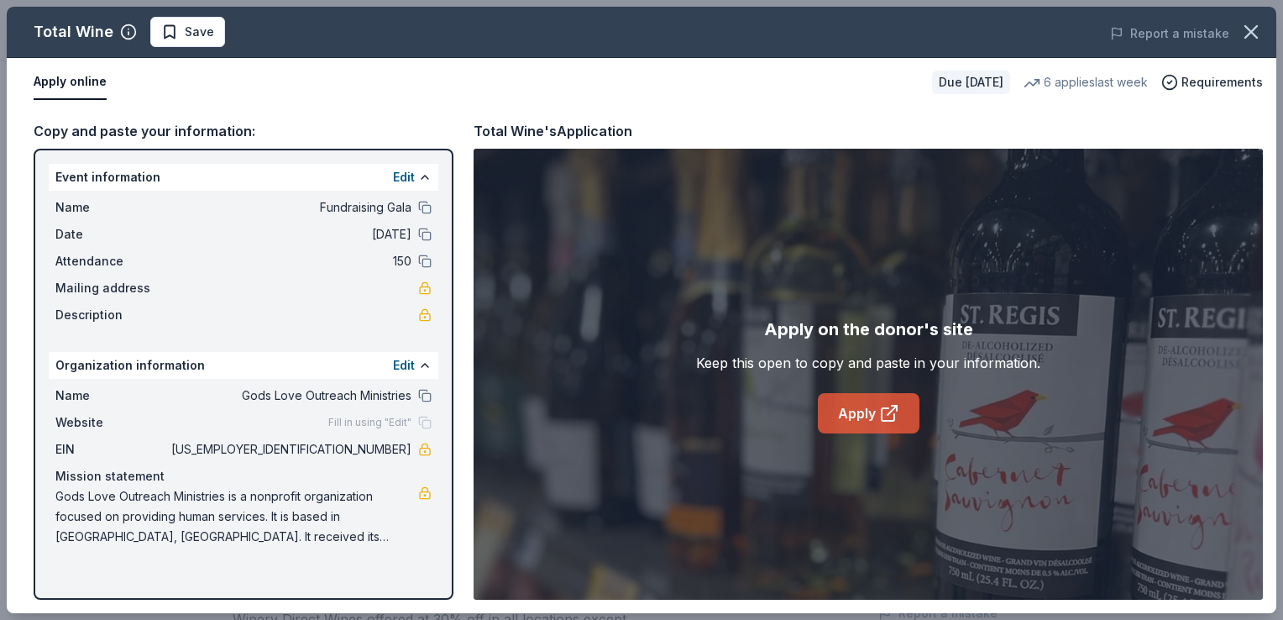
click at [850, 408] on link "Apply" at bounding box center [869, 413] width 102 height 40
click at [846, 408] on link "Apply" at bounding box center [869, 413] width 102 height 40
click at [844, 411] on link "Apply" at bounding box center [869, 413] width 102 height 40
click at [66, 78] on button "Apply online" at bounding box center [70, 82] width 73 height 35
click at [60, 81] on button "Apply online" at bounding box center [70, 82] width 73 height 35
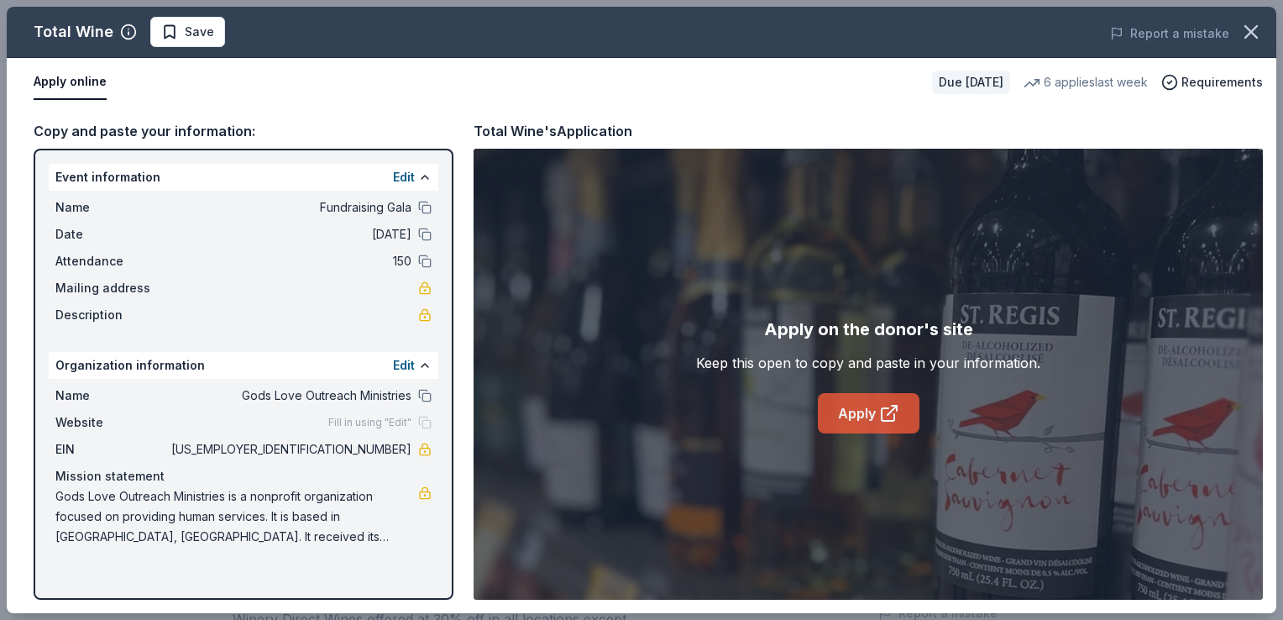
click at [860, 411] on link "Apply" at bounding box center [869, 413] width 102 height 40
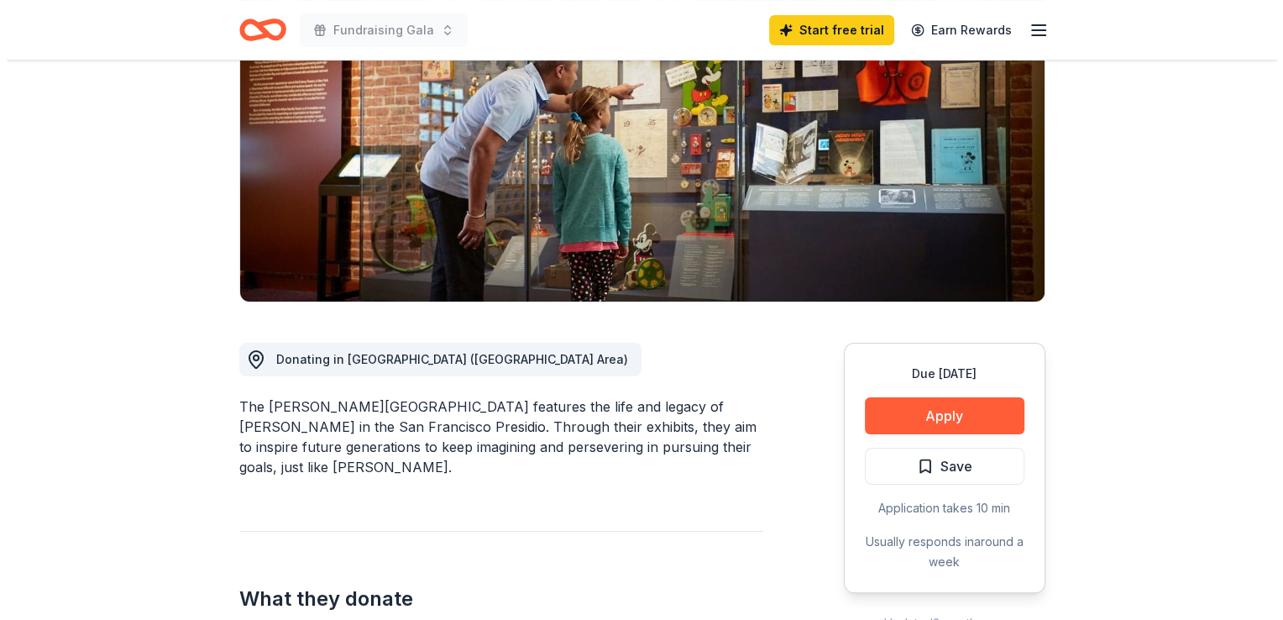
scroll to position [252, 0]
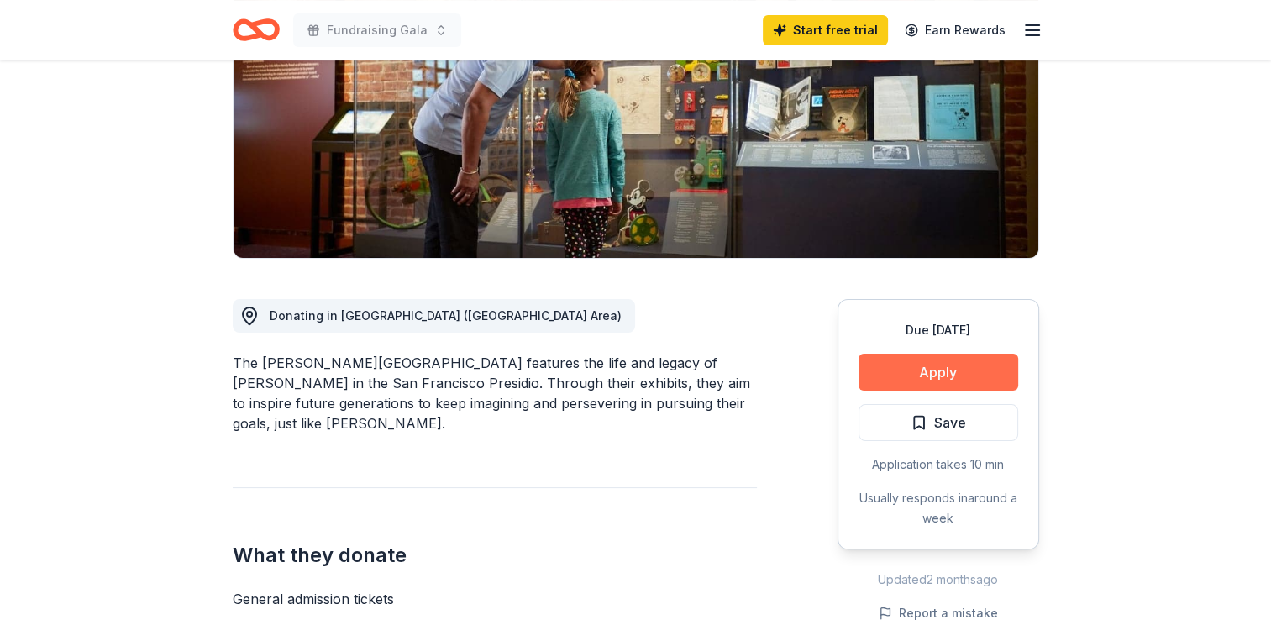
click at [935, 366] on button "Apply" at bounding box center [938, 372] width 160 height 37
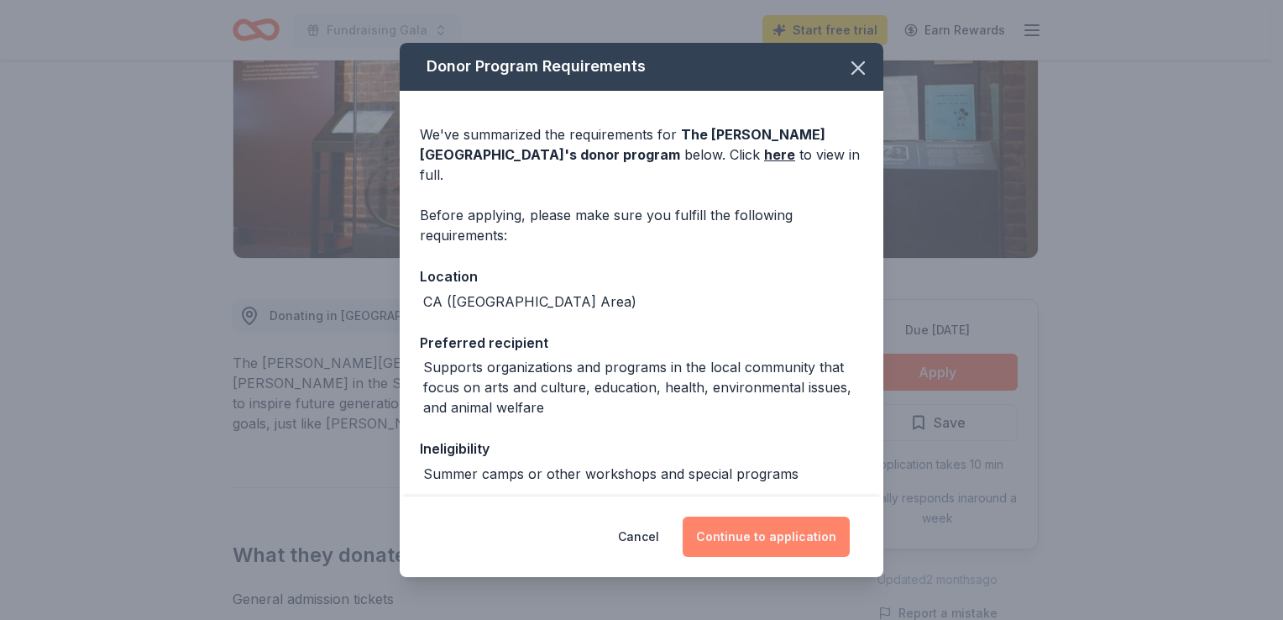
click at [763, 534] on button "Continue to application" at bounding box center [766, 536] width 167 height 40
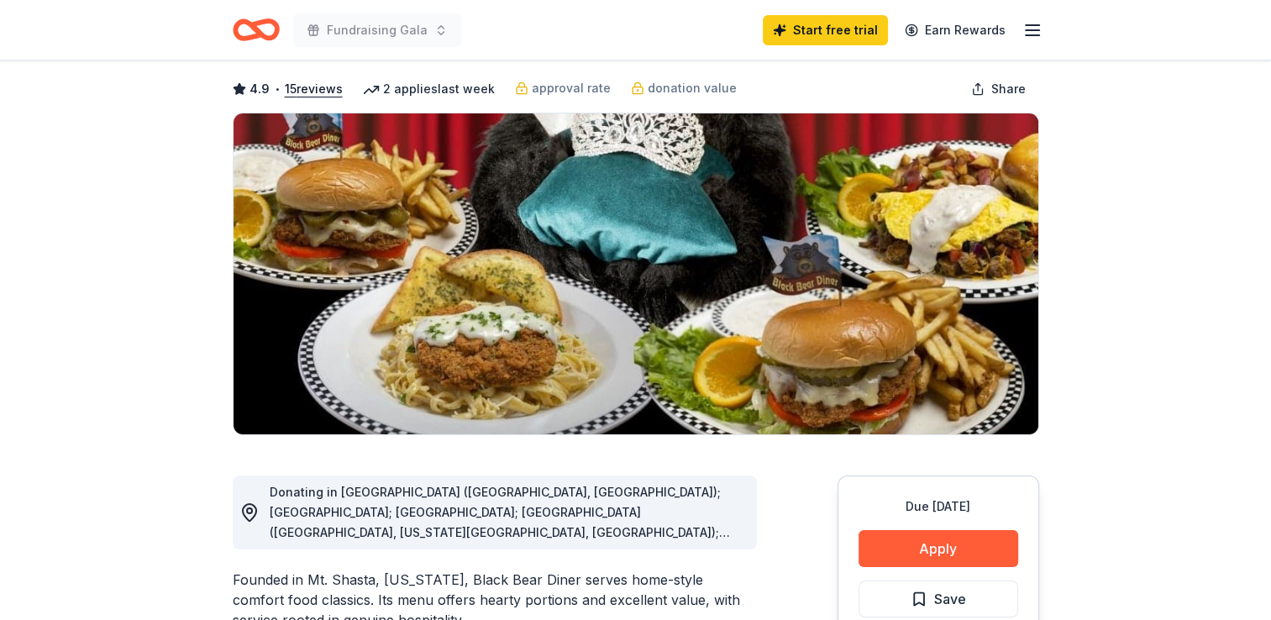
scroll to position [168, 0]
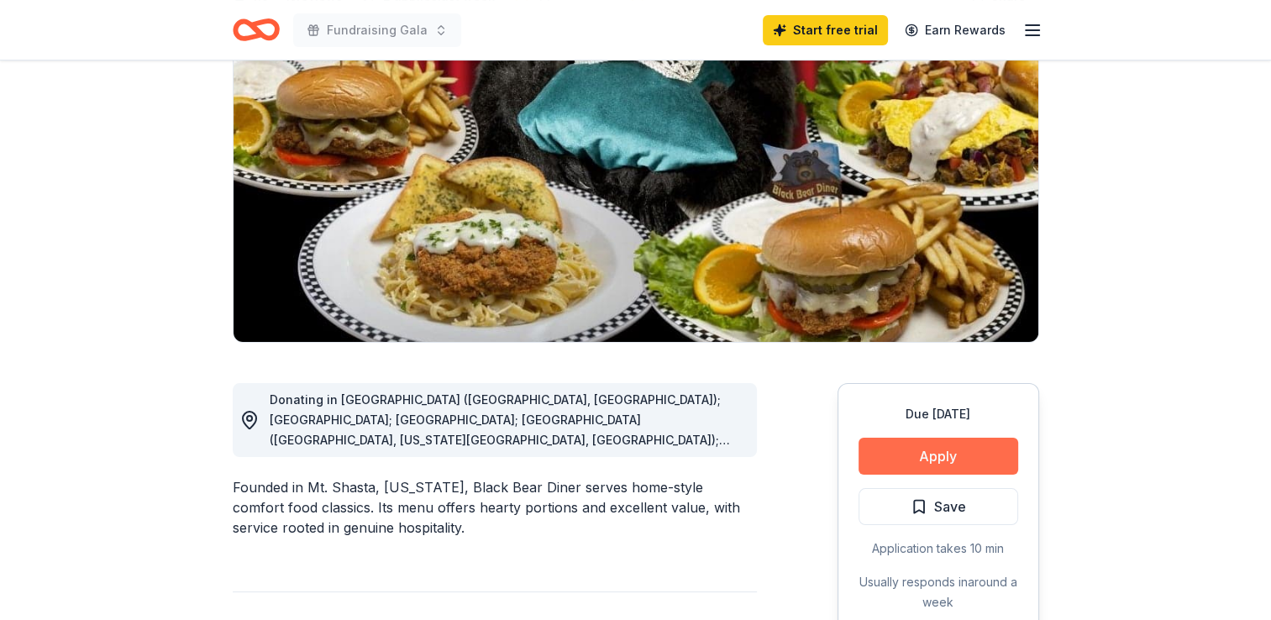
click at [895, 452] on button "Apply" at bounding box center [938, 456] width 160 height 37
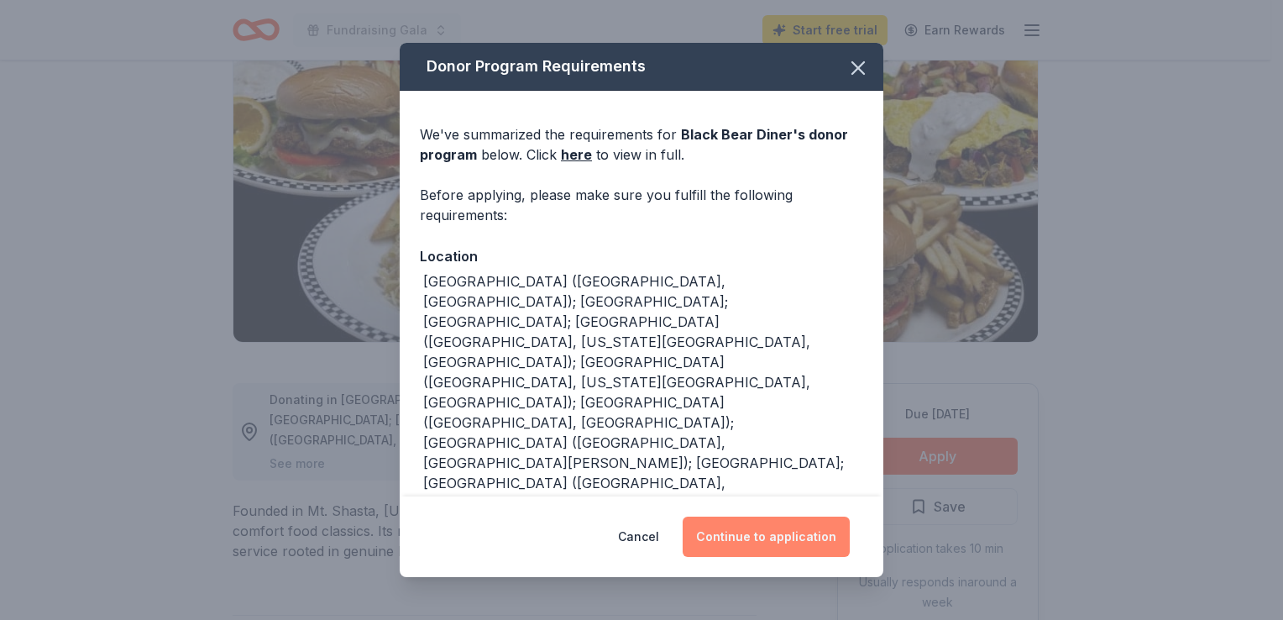
click at [743, 542] on button "Continue to application" at bounding box center [766, 536] width 167 height 40
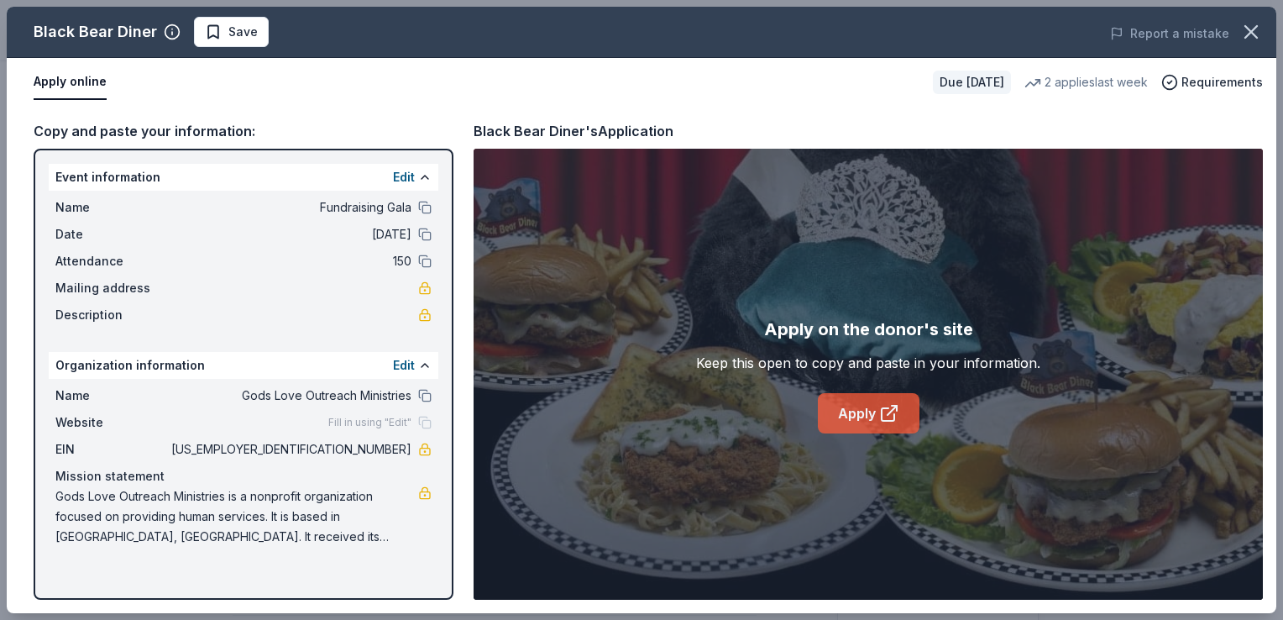
click at [862, 415] on link "Apply" at bounding box center [869, 413] width 102 height 40
click at [1249, 32] on icon "button" at bounding box center [1251, 32] width 24 height 24
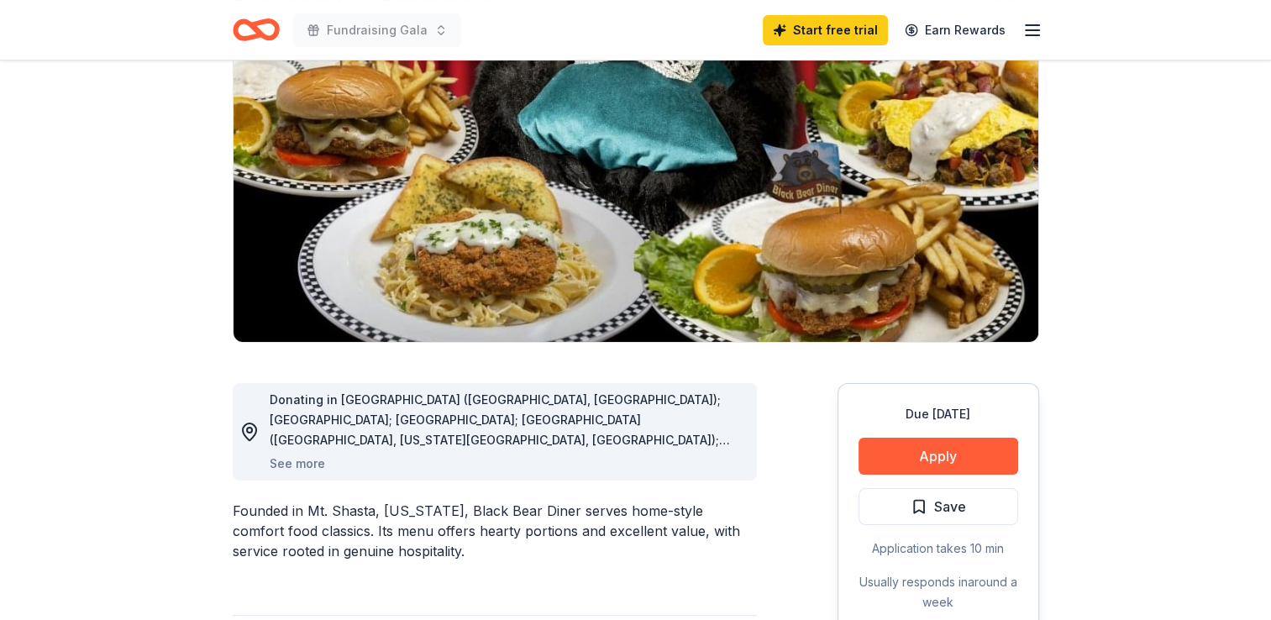
scroll to position [0, 0]
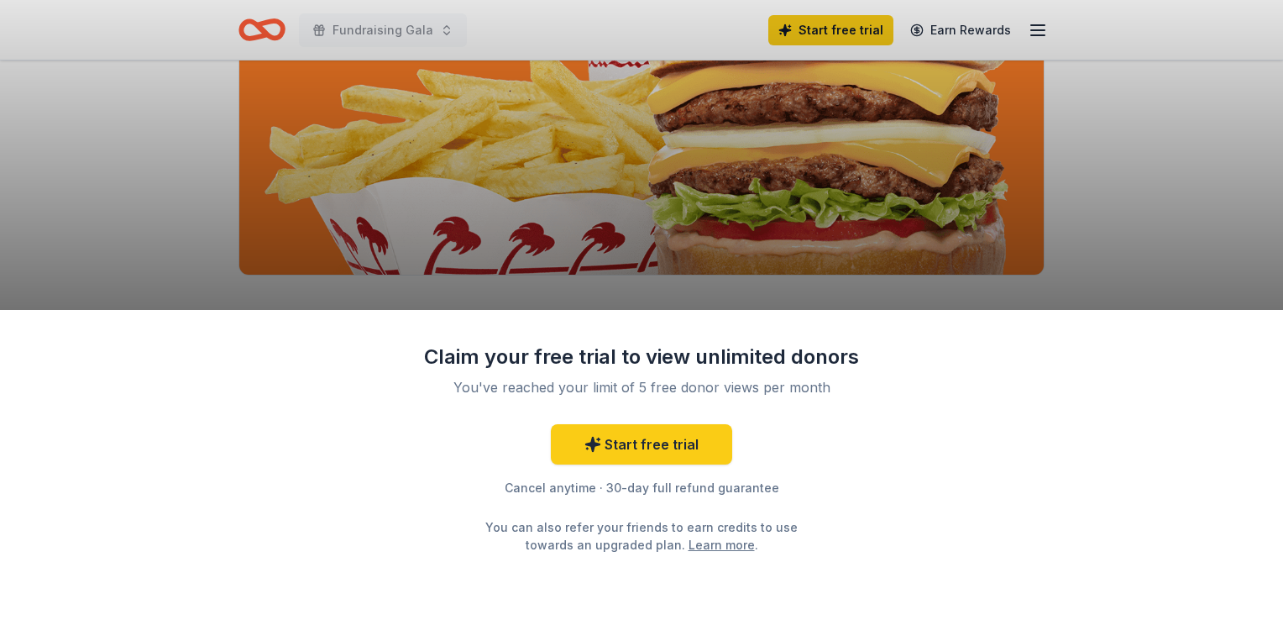
scroll to position [252, 0]
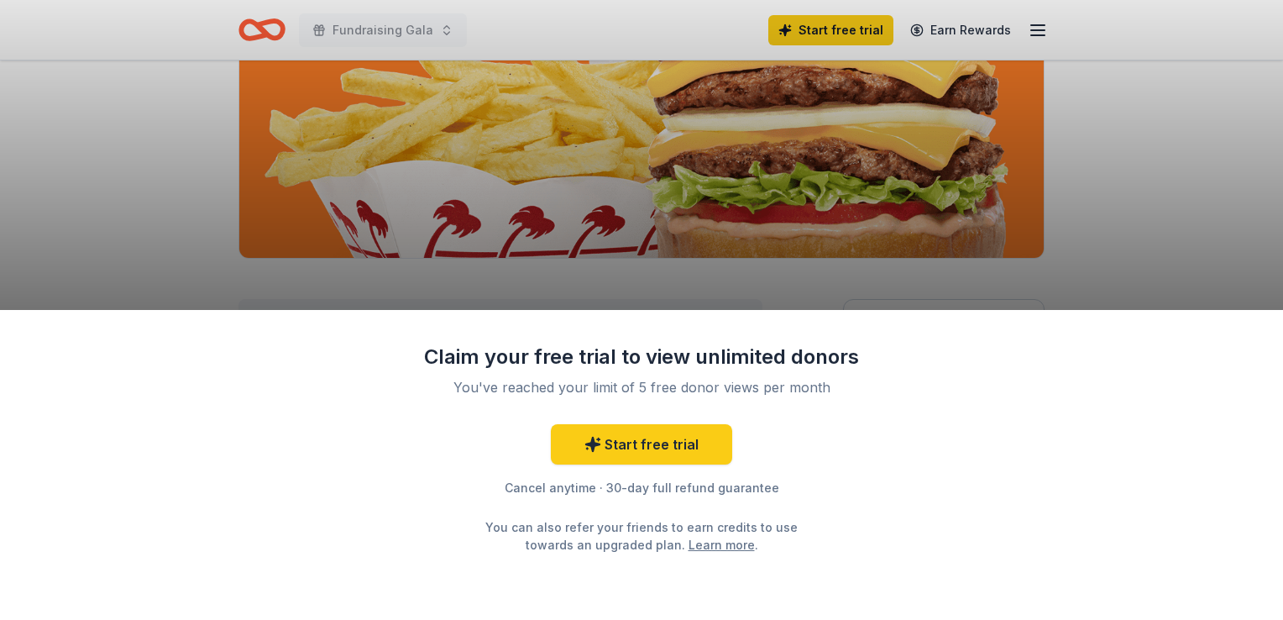
click at [1165, 233] on div "Claim your free trial to view unlimited donors You've reached your limit of 5 f…" at bounding box center [641, 310] width 1283 height 620
click at [694, 230] on div "Claim your free trial to view unlimited donors You've reached your limit of 5 f…" at bounding box center [641, 310] width 1283 height 620
click at [385, 102] on div "Claim your free trial to view unlimited donors You've reached your limit of 5 f…" at bounding box center [641, 310] width 1283 height 620
click at [634, 438] on link "Start free trial" at bounding box center [641, 444] width 181 height 40
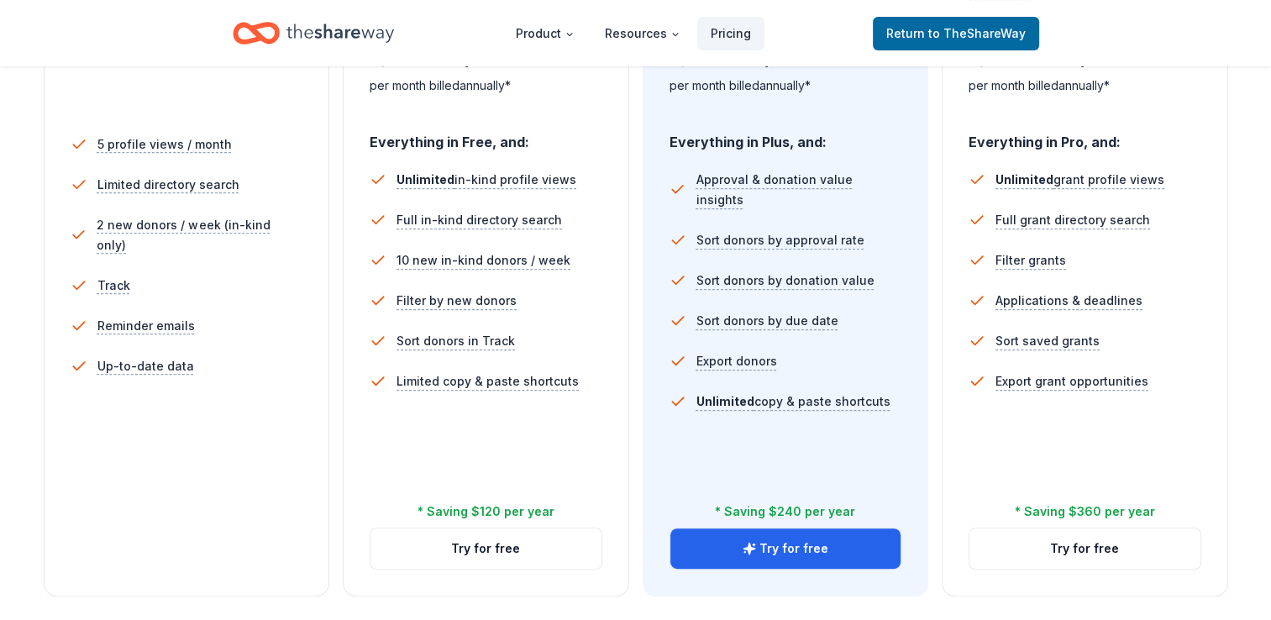
scroll to position [504, 0]
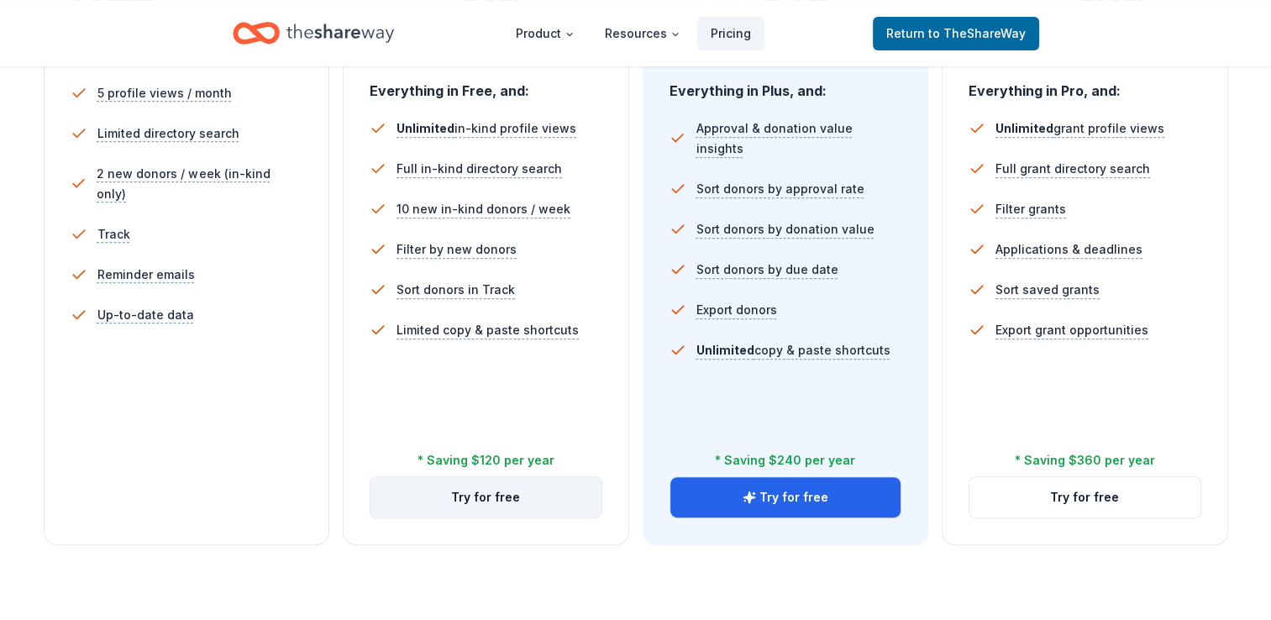
click at [478, 499] on button "Try for free" at bounding box center [485, 497] width 231 height 40
